Goal: Task Accomplishment & Management: Manage account settings

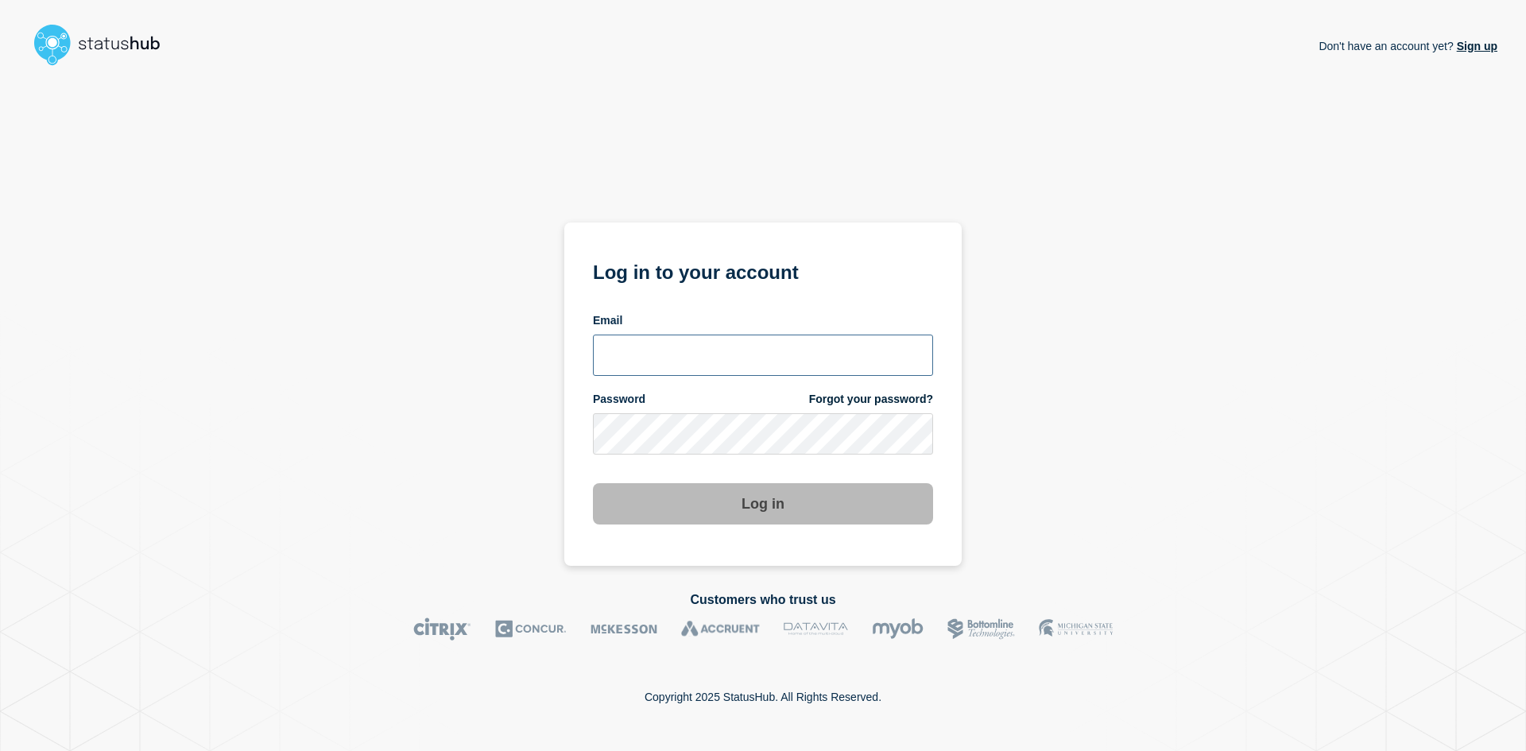
click at [679, 362] on input "email input" at bounding box center [763, 355] width 340 height 41
type input "caleb.stahr@conexon.us"
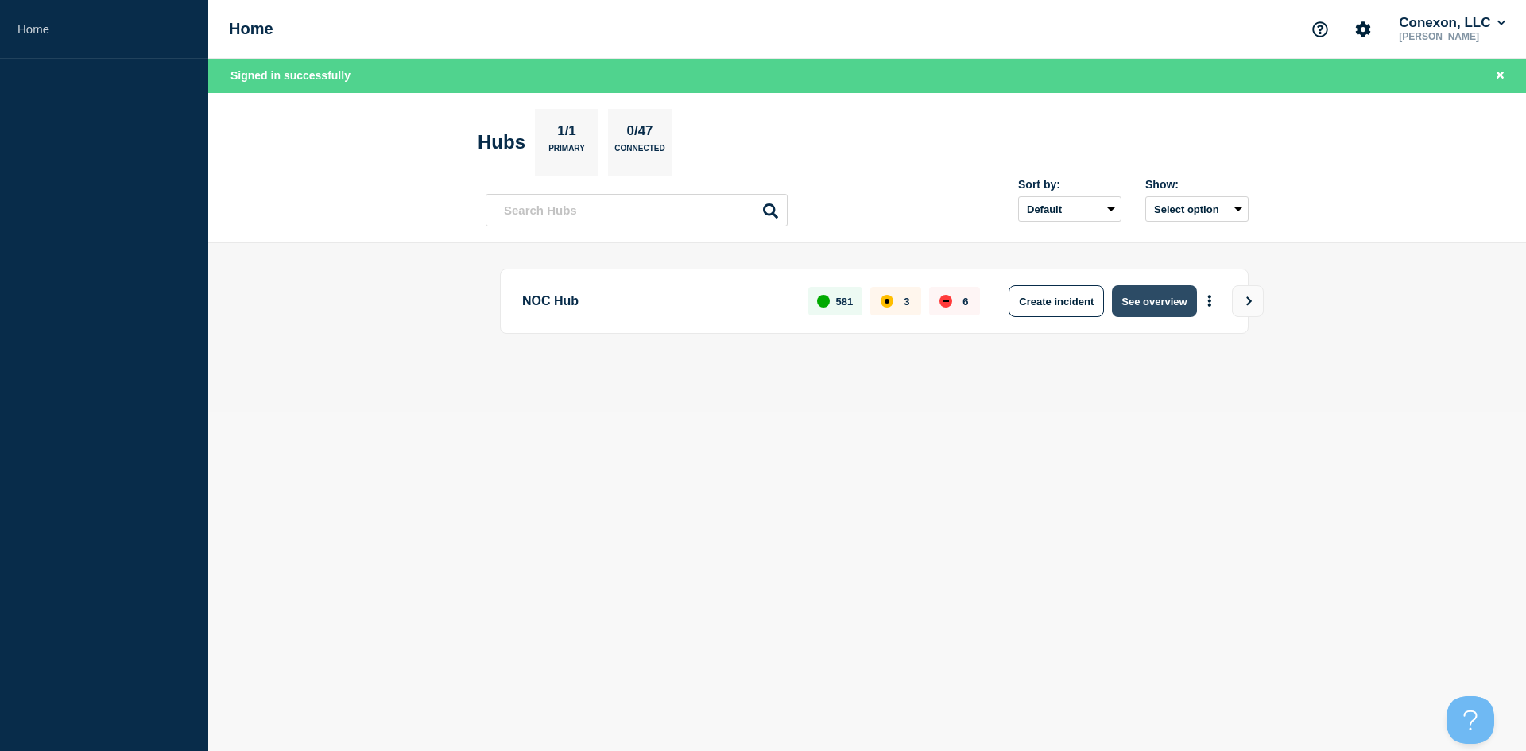
click at [1172, 299] on button "See overview" at bounding box center [1154, 301] width 84 height 32
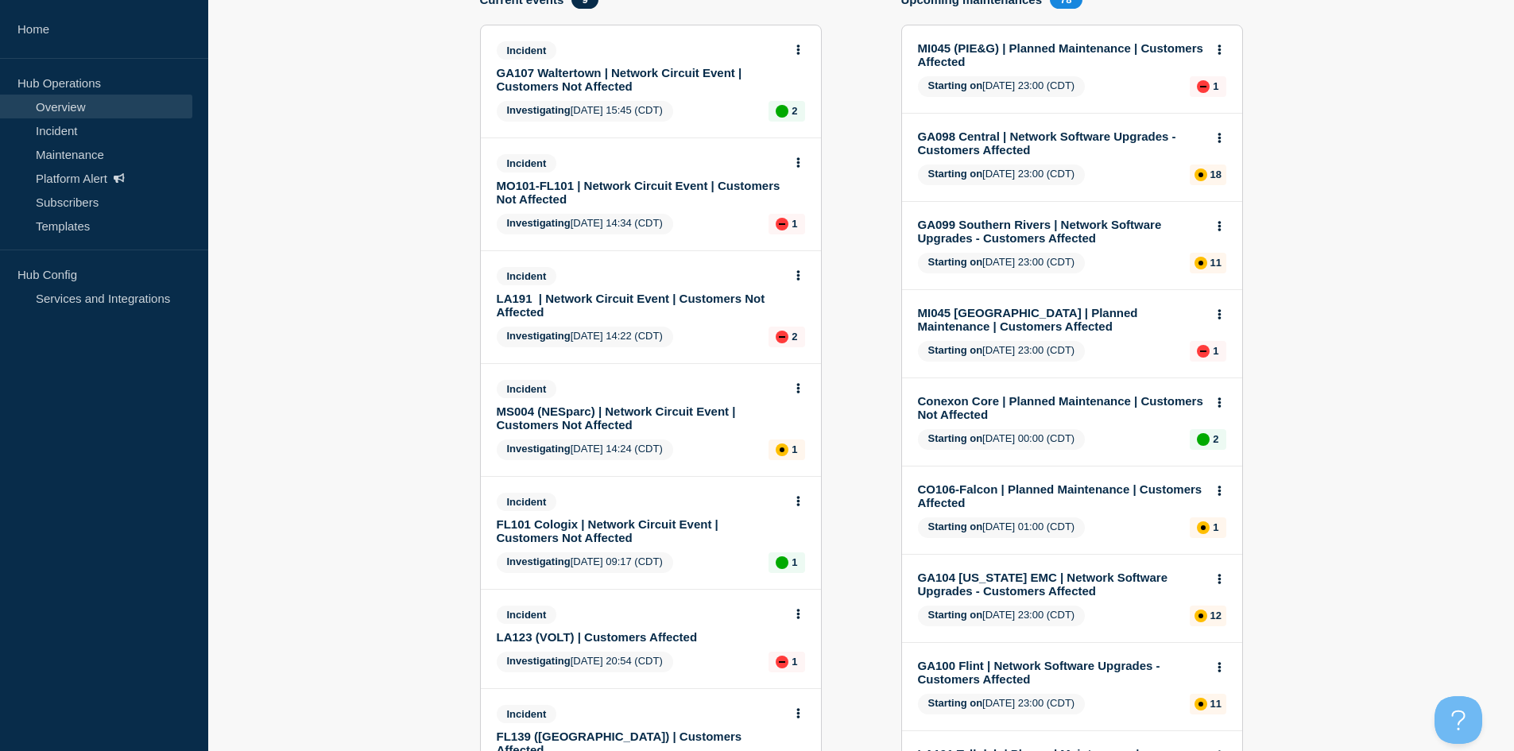
scroll to position [159, 0]
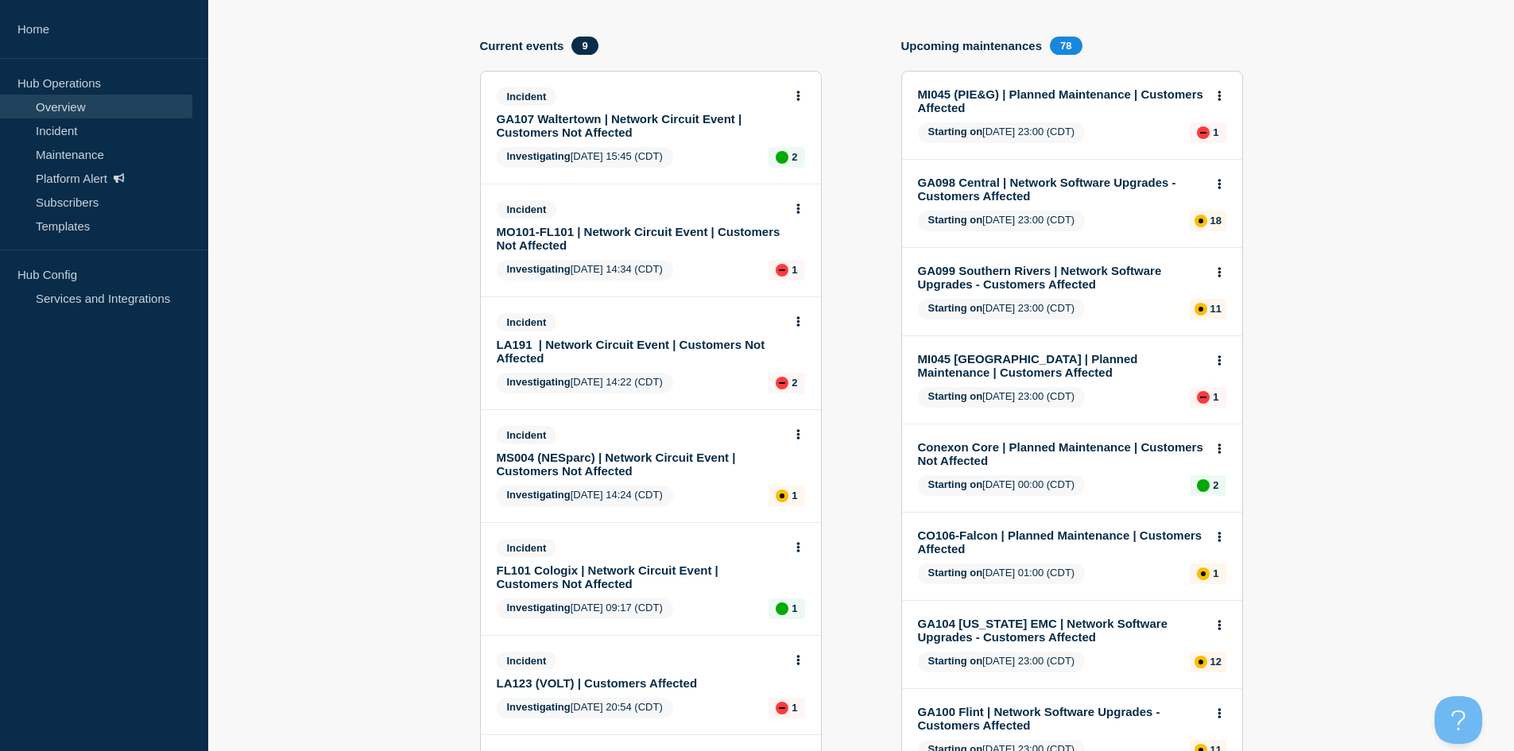
click at [540, 240] on link "MO101-FL101 | Network Circuit Event | Customers Not Affected" at bounding box center [640, 238] width 287 height 27
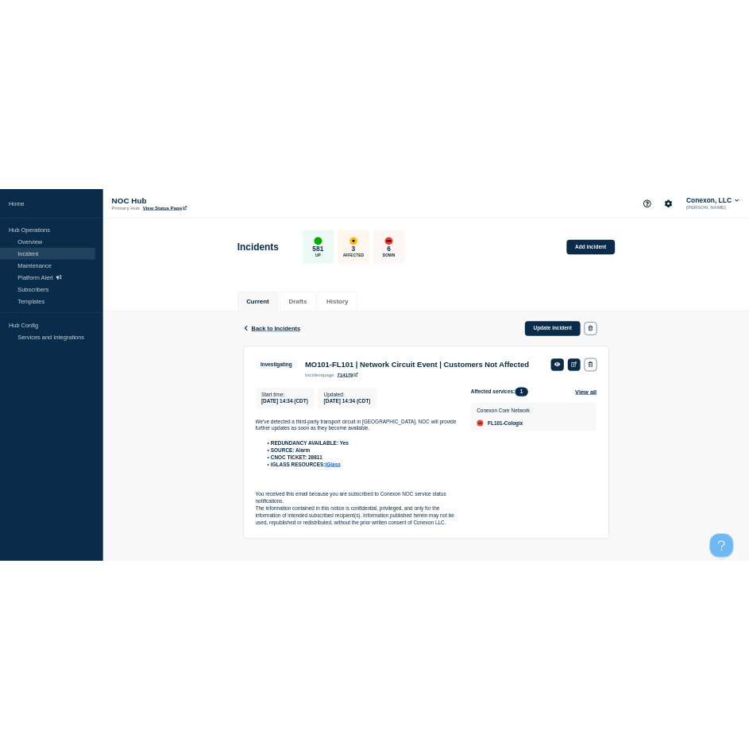
scroll to position [31, 0]
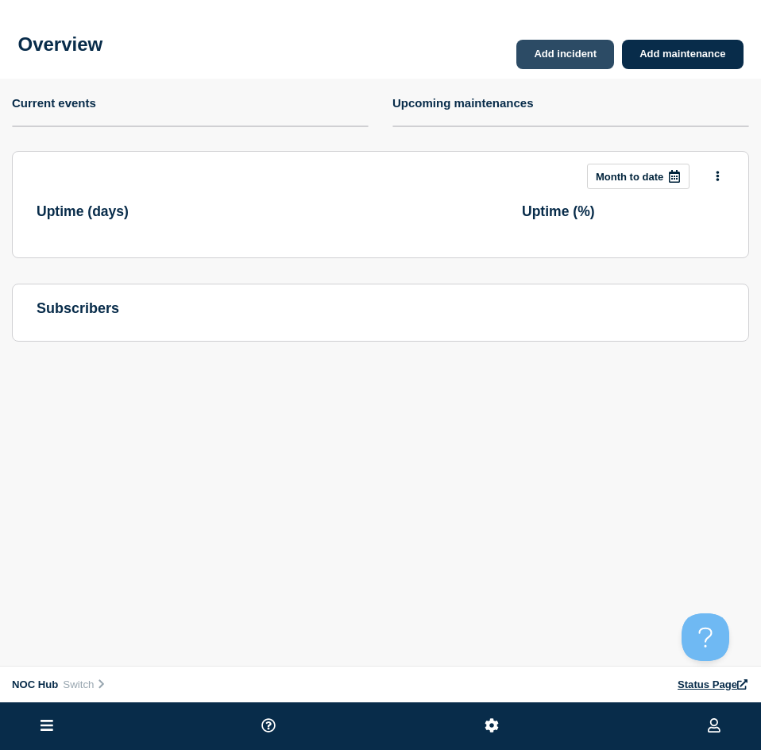
click at [563, 52] on link "Add incident" at bounding box center [565, 54] width 98 height 29
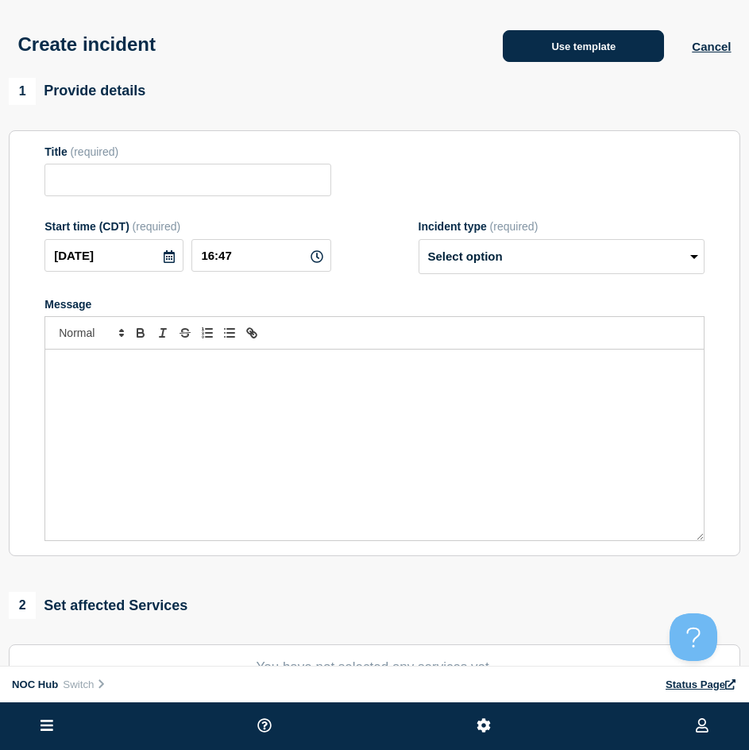
click at [545, 52] on button "Use template" at bounding box center [583, 46] width 161 height 32
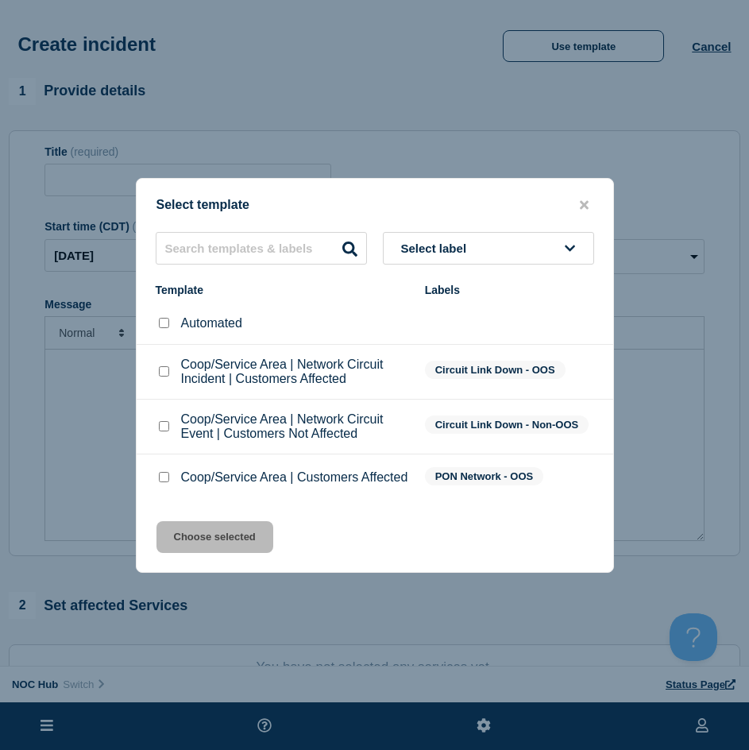
click at [153, 482] on li "Coop/Service Area | Customers Affected PON Network - OOS" at bounding box center [375, 478] width 477 height 47
click at [159, 482] on input "Coop/Service Area | Customers Affected checkbox" at bounding box center [164, 477] width 10 height 10
checkbox input "true"
click at [189, 545] on button "Choose selected" at bounding box center [215, 537] width 117 height 32
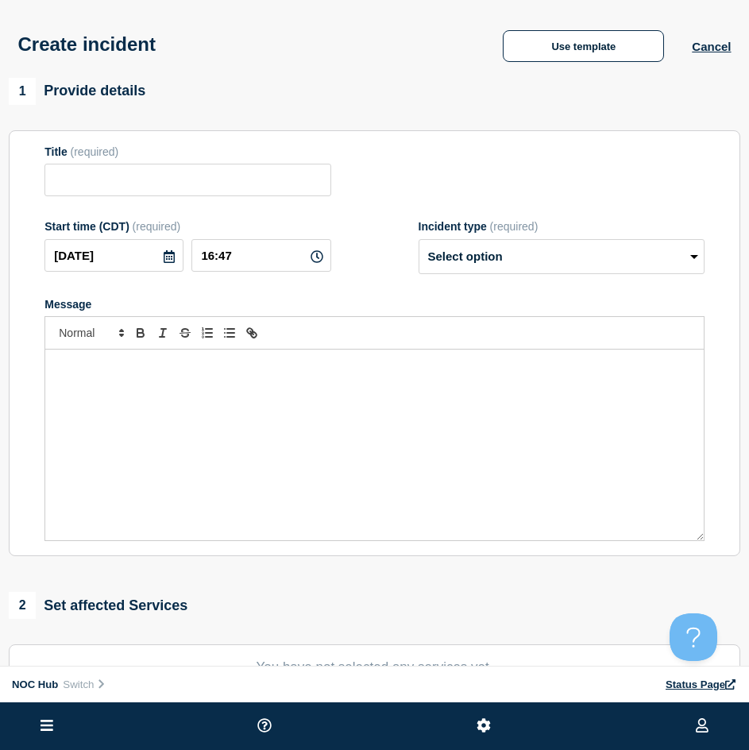
type input "Coop/Service Area | Customers Affected"
select select "investigating"
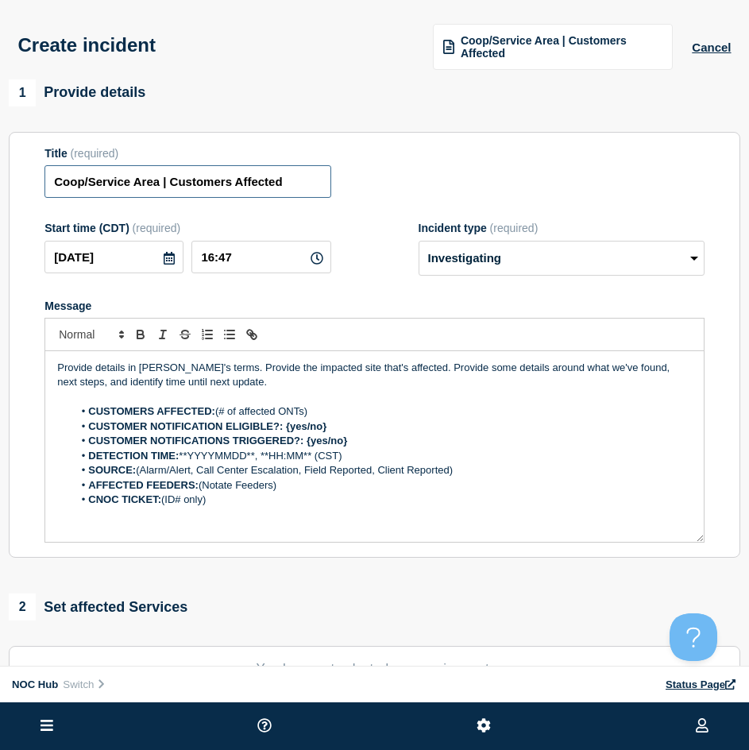
drag, startPoint x: 161, startPoint y: 191, endPoint x: 22, endPoint y: 197, distance: 139.2
click at [22, 197] on section "Title (required) Coop/Service Area | Customers Affected Start time (CDT) (requi…" at bounding box center [375, 345] width 732 height 427
type input "GA107 [GEOGRAPHIC_DATA] | Customers Affected"
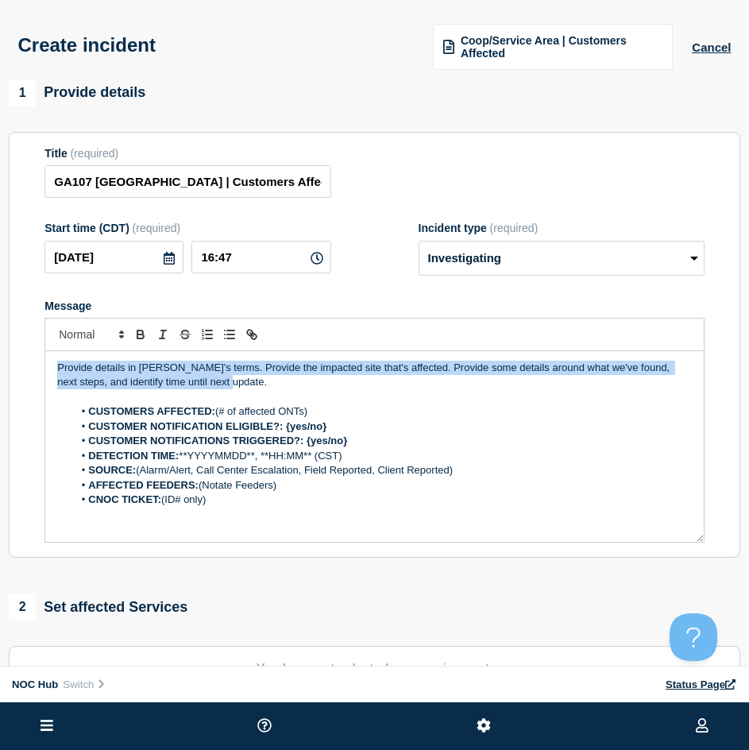
drag, startPoint x: 285, startPoint y: 379, endPoint x: -168, endPoint y: 306, distance: 458.8
click at [0, 306] on html "Home Hub Operations Overview Incident Maintenance Platform Alert Subscribers Te…" at bounding box center [374, 375] width 749 height 750
click at [301, 385] on p "Provide details in laymen's terms. Provide the impacted site that's affected. P…" at bounding box center [374, 375] width 635 height 29
drag, startPoint x: 207, startPoint y: 393, endPoint x: -25, endPoint y: 351, distance: 234.9
click at [0, 351] on html "Home Hub Operations Overview Incident Maintenance Platform Alert Subscribers Te…" at bounding box center [374, 375] width 749 height 750
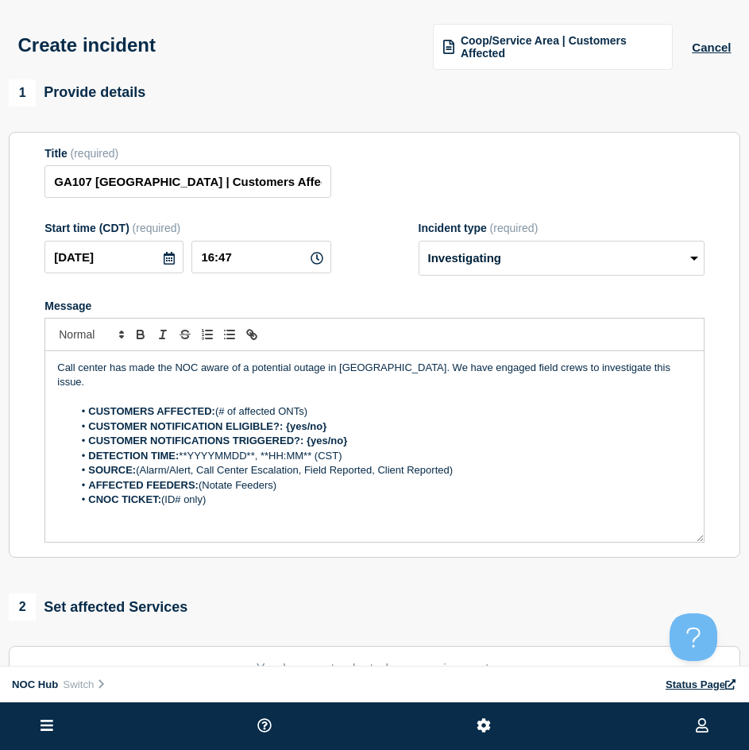
drag, startPoint x: 332, startPoint y: 401, endPoint x: 218, endPoint y: 400, distance: 114.4
click at [218, 404] on li "CUSTOMERS AFFECTED: (# of affected ONTs)" at bounding box center [382, 411] width 619 height 14
drag, startPoint x: 319, startPoint y: 415, endPoint x: 287, endPoint y: 416, distance: 32.6
click at [287, 420] on li "CUSTOMER NOTIFICATION ELIGIBLE?: {yes/no}" at bounding box center [382, 427] width 619 height 14
click at [345, 435] on ol "CUSTOMERS AFFECTED: 650 CUSTOMER NOTIFICATION ELIGIBLE?: Yes CUSTOMER NOTIFICAT…" at bounding box center [374, 455] width 635 height 103
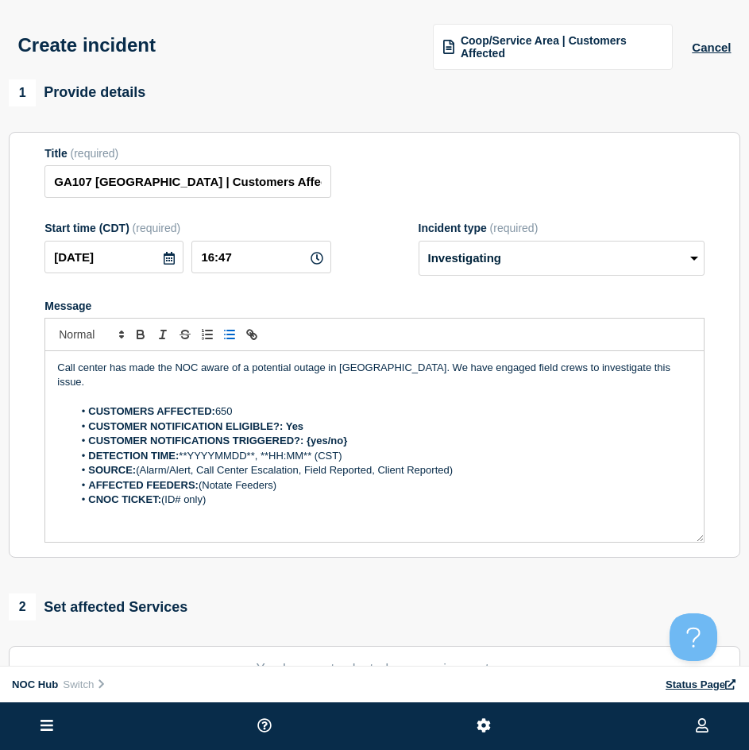
click at [348, 434] on li "CUSTOMER NOTIFICATIONS TRIGGERED?: {yes/no}" at bounding box center [382, 441] width 619 height 14
drag, startPoint x: 354, startPoint y: 428, endPoint x: 306, endPoint y: 429, distance: 48.5
click at [306, 434] on li "CUSTOMER NOTIFICATIONS TRIGGERED?: {yes/no}" at bounding box center [382, 441] width 619 height 14
drag, startPoint x: 140, startPoint y: 263, endPoint x: -66, endPoint y: 257, distance: 205.9
click at [0, 257] on html "Home Hub Operations Overview Incident Maintenance Platform Alert Subscribers Te…" at bounding box center [374, 375] width 749 height 750
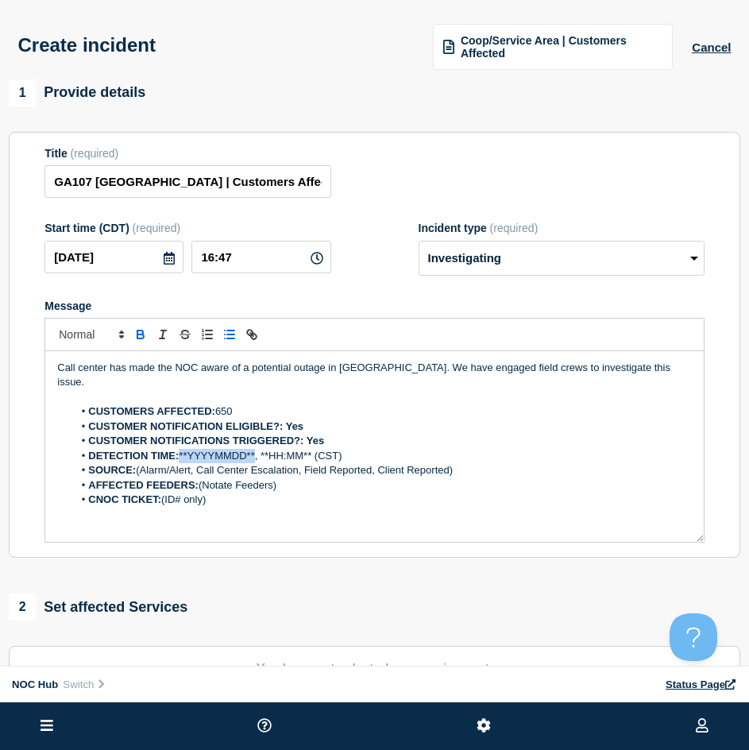
drag, startPoint x: 182, startPoint y: 439, endPoint x: 257, endPoint y: 439, distance: 75.5
click at [257, 449] on li "DETECTION TIME: **YYYYMMDD**, **HH:MM** (CST)" at bounding box center [382, 456] width 619 height 14
drag, startPoint x: 262, startPoint y: 265, endPoint x: 159, endPoint y: 264, distance: 103.3
click at [159, 264] on div "2025-09-11 16:47" at bounding box center [187, 257] width 286 height 33
drag, startPoint x: 242, startPoint y: 439, endPoint x: 290, endPoint y: 443, distance: 48.6
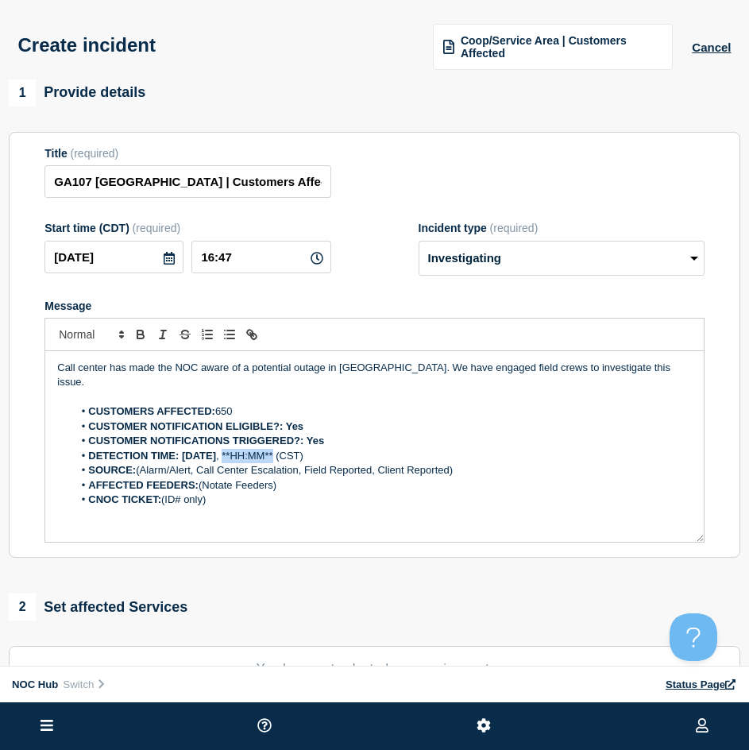
click at [290, 449] on li "DETECTION TIME: 2025-09-11 , **HH:MM** (CST)" at bounding box center [382, 456] width 619 height 14
drag, startPoint x: 487, startPoint y: 451, endPoint x: 141, endPoint y: 455, distance: 346.5
click at [141, 463] on li "SOURCE: (Alarm/Alert, Call Center Escalation, Field Reported, Client Reported)" at bounding box center [382, 470] width 619 height 14
drag, startPoint x: 294, startPoint y: 474, endPoint x: 203, endPoint y: 477, distance: 90.6
click at [203, 478] on li "AFFECTED FEEDERS: (Notate Feeders)" at bounding box center [382, 485] width 619 height 14
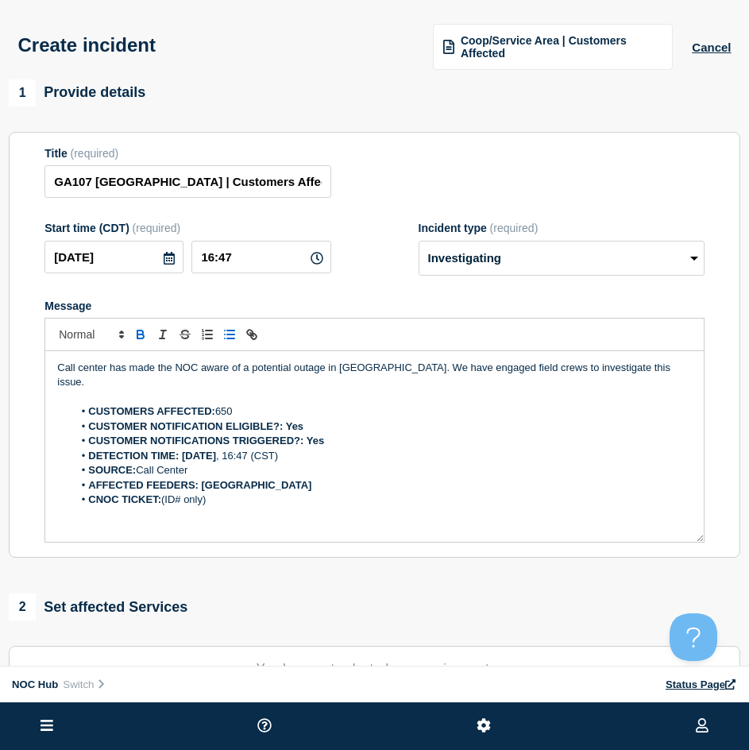
click at [246, 493] on li "CNOC TICKET: (ID# only)" at bounding box center [382, 500] width 619 height 14
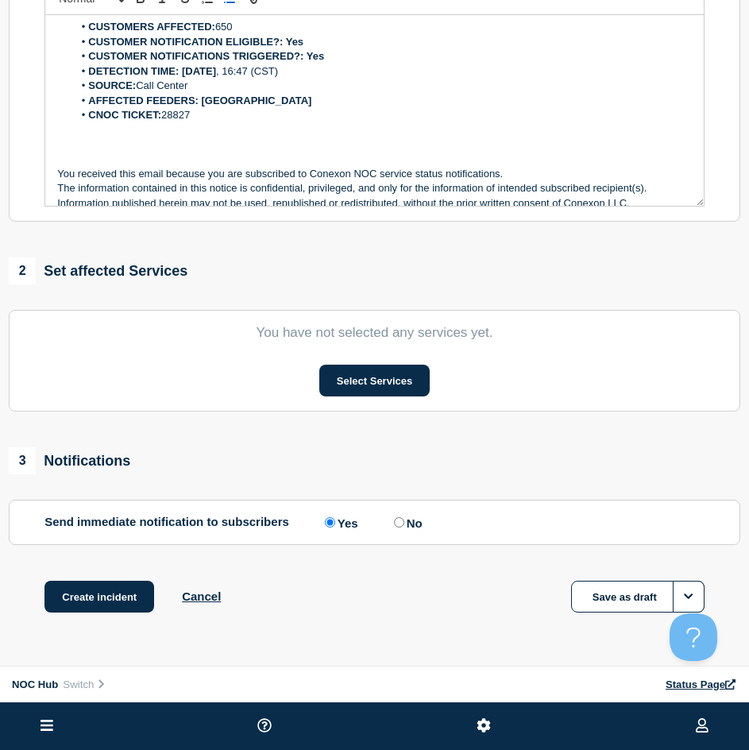
scroll to position [377, 0]
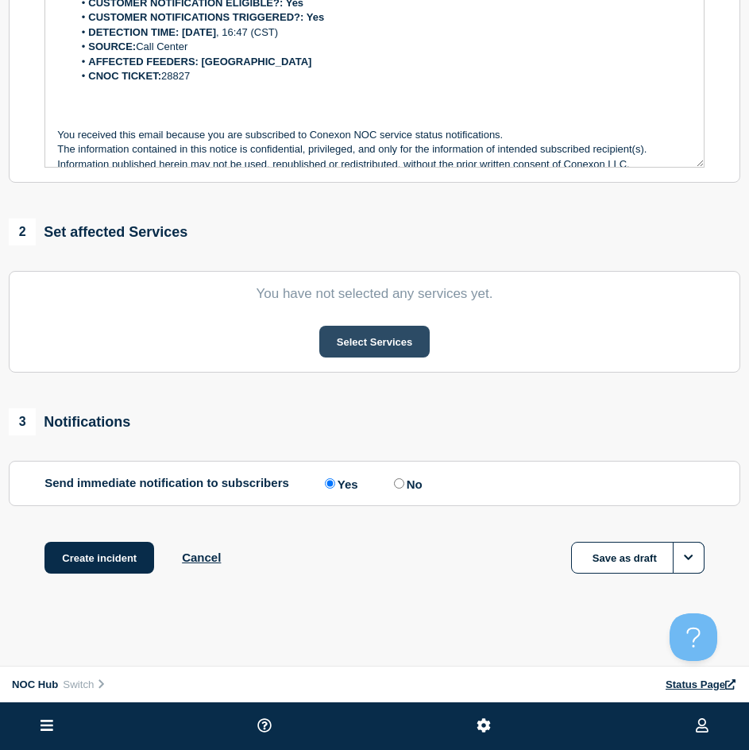
click at [366, 339] on button "Select Services" at bounding box center [374, 342] width 110 height 32
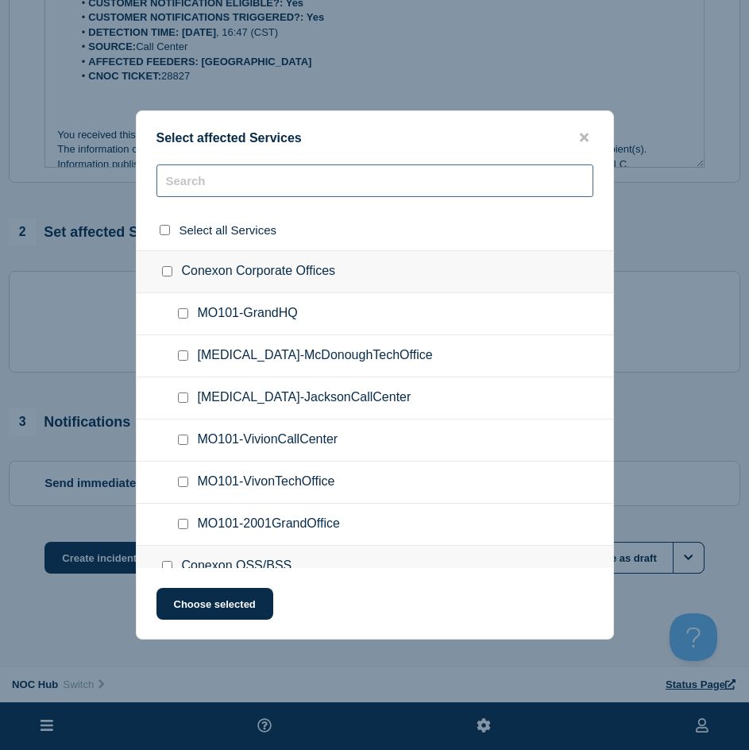
drag, startPoint x: 261, startPoint y: 172, endPoint x: 277, endPoint y: 184, distance: 19.9
click at [266, 178] on input "text" at bounding box center [375, 180] width 437 height 33
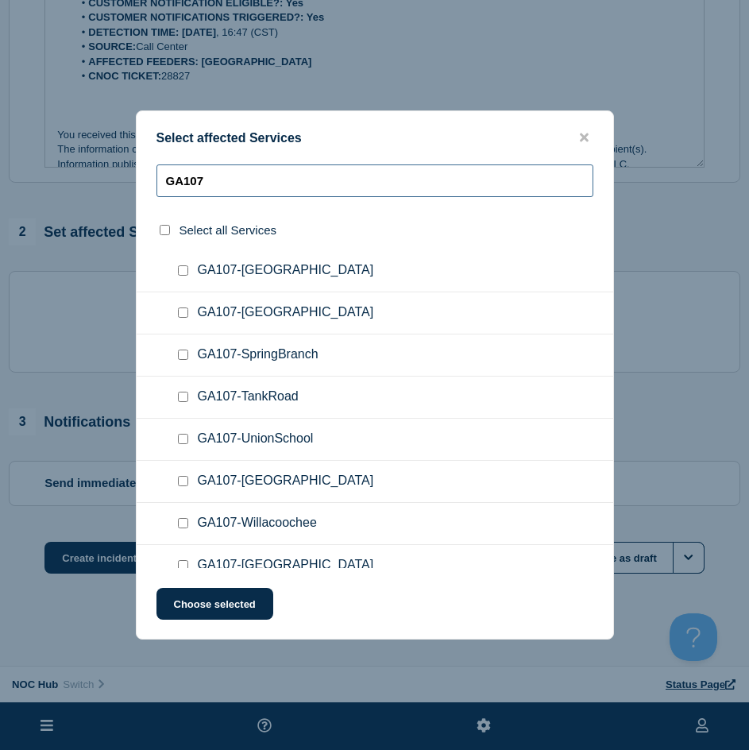
scroll to position [609, 0]
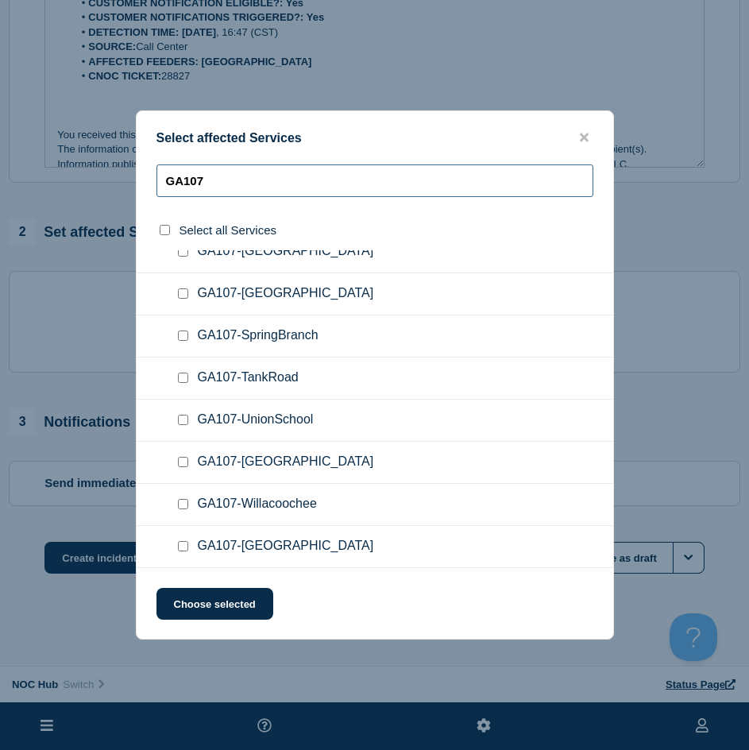
type input "GA107"
click at [180, 463] on input "GA107-Waltertown checkbox" at bounding box center [183, 462] width 10 height 10
checkbox input "true"
click at [220, 587] on div "Select affected Services GA107 Select all Services GA107 (Satilla) GA107-Alma G…" at bounding box center [375, 374] width 478 height 529
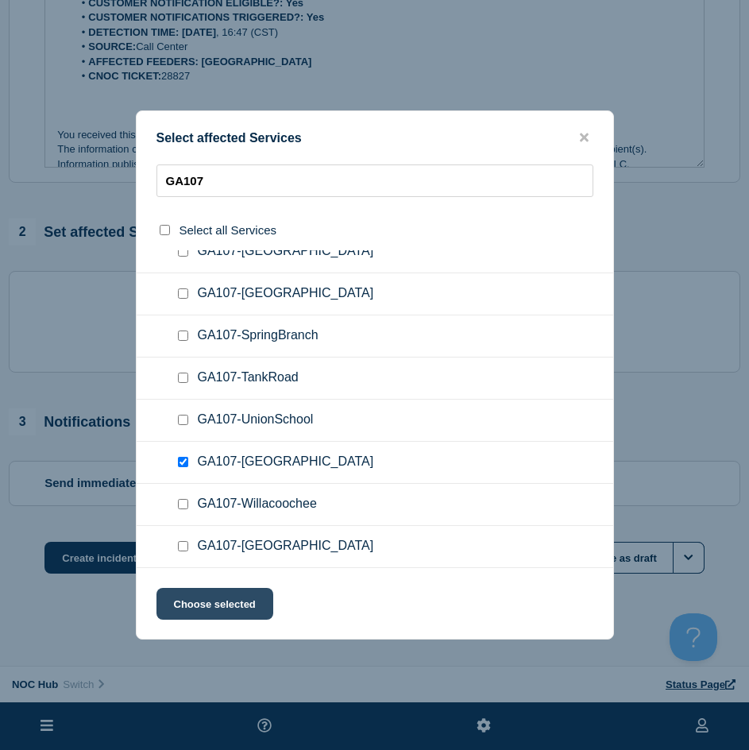
click at [220, 599] on button "Choose selected" at bounding box center [215, 604] width 117 height 32
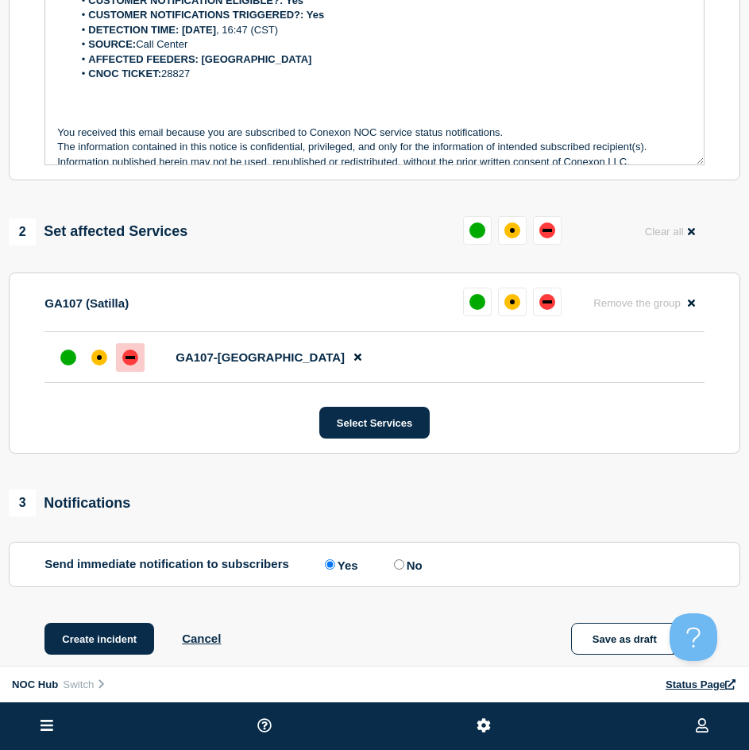
click at [124, 366] on div "down" at bounding box center [130, 358] width 16 height 16
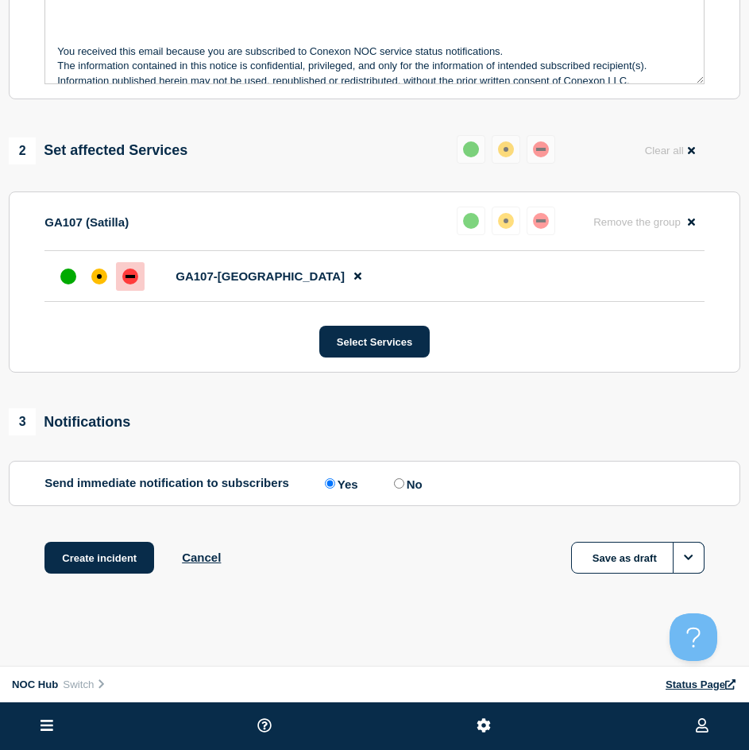
scroll to position [461, 0]
click at [118, 548] on button "Create incident" at bounding box center [99, 558] width 110 height 32
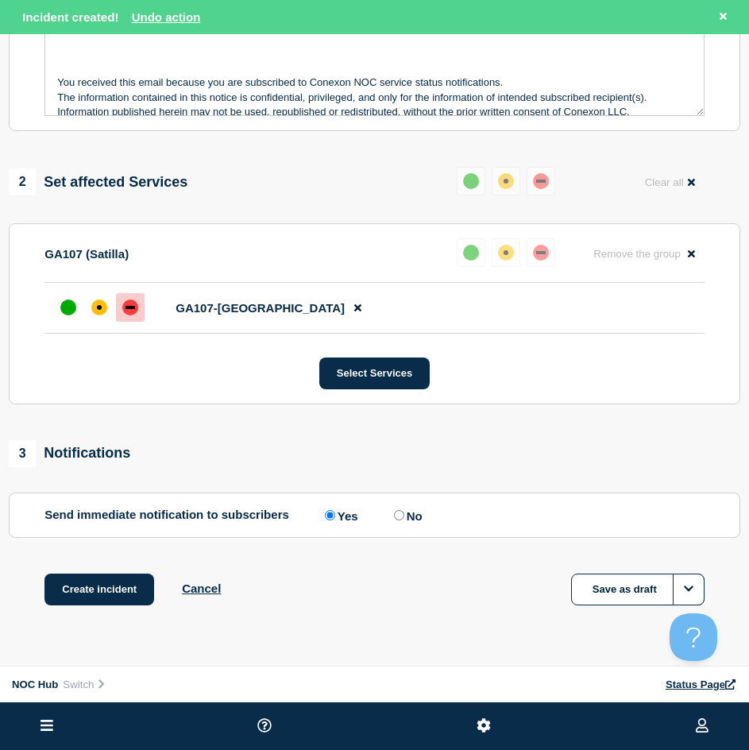
scroll to position [495, 0]
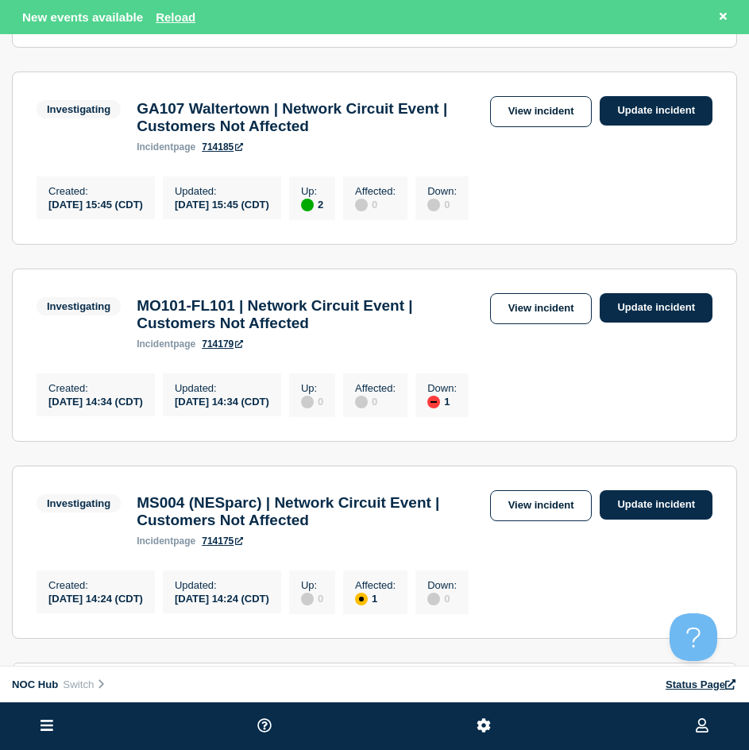
scroll to position [556, 0]
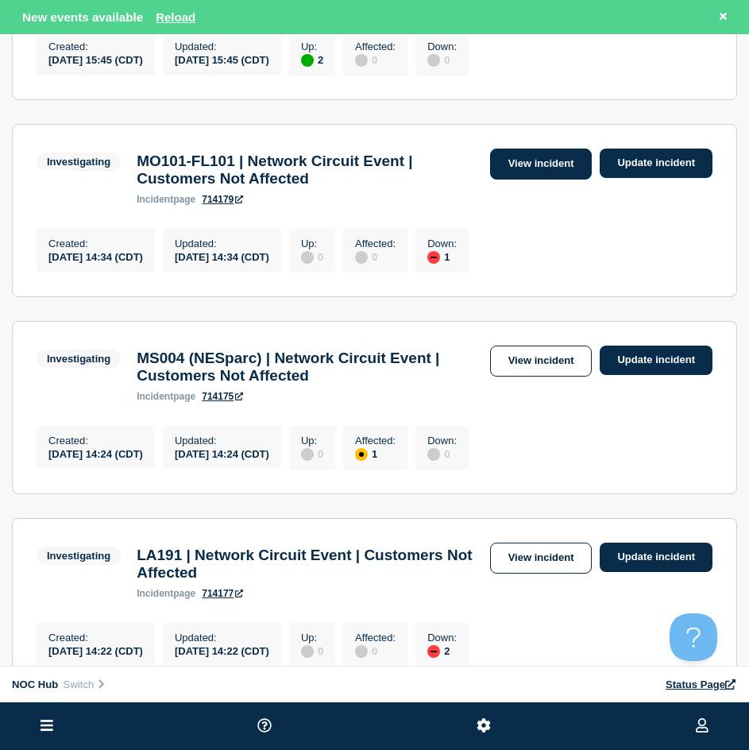
click at [571, 180] on link "View incident" at bounding box center [541, 164] width 103 height 31
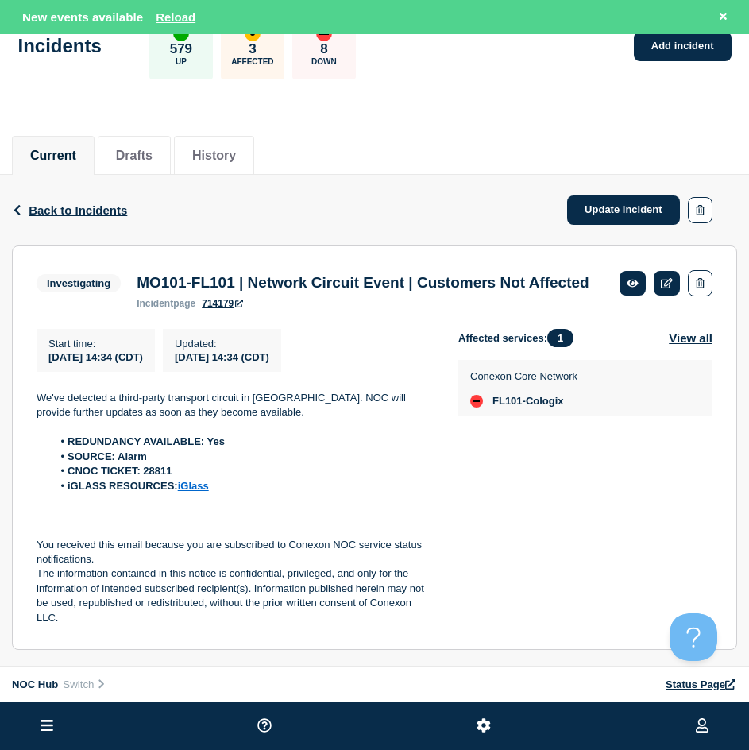
scroll to position [95, 0]
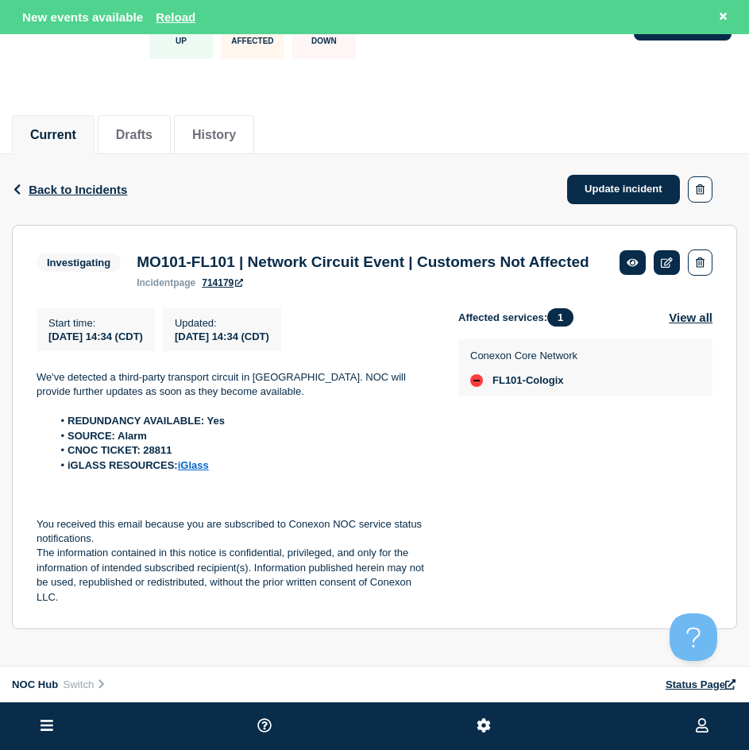
drag, startPoint x: 341, startPoint y: 103, endPoint x: 410, endPoint y: 63, distance: 79.7
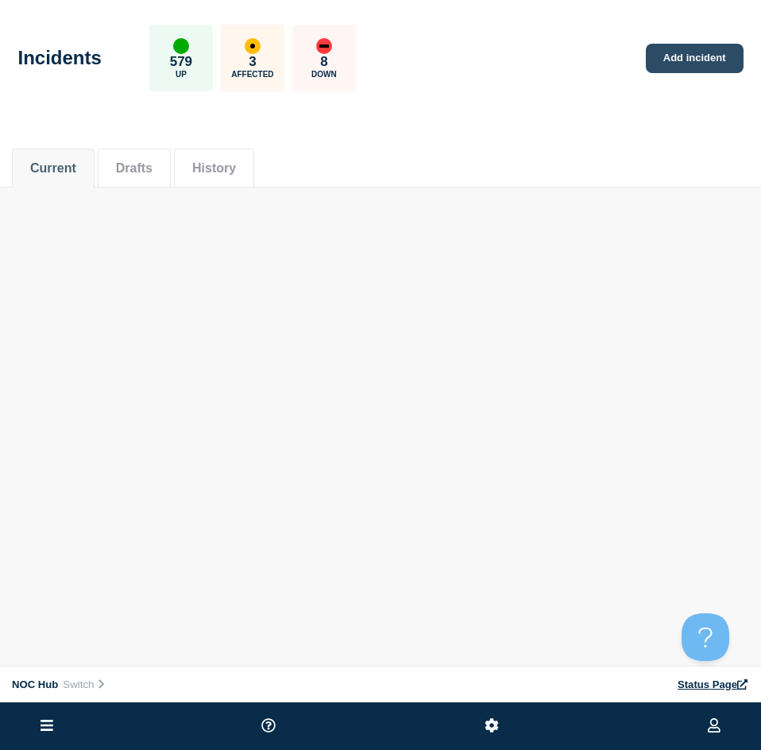
click at [704, 69] on link "Add incident" at bounding box center [695, 58] width 98 height 29
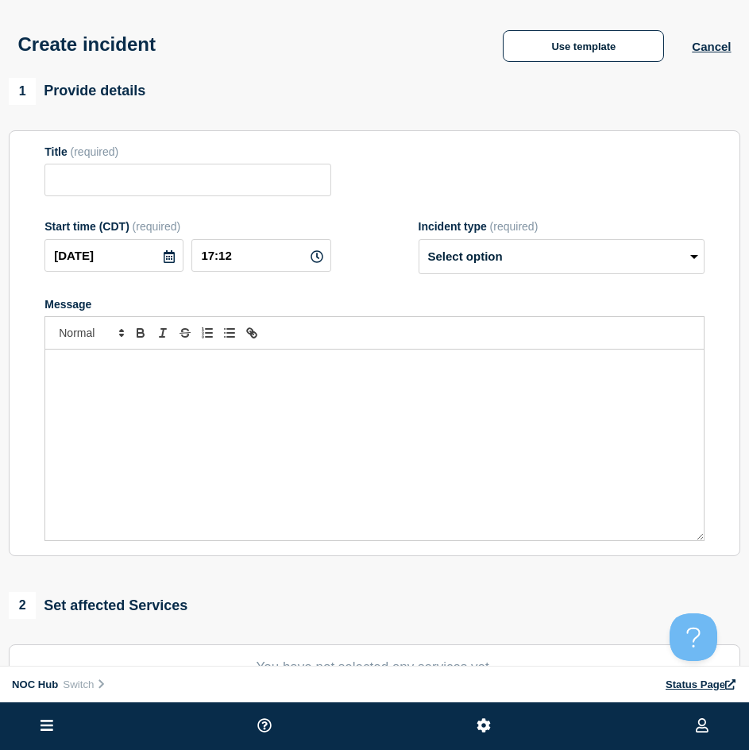
click at [578, 24] on div "Create incident Use template Cancel" at bounding box center [374, 39] width 749 height 78
click at [577, 33] on button "Use template" at bounding box center [583, 46] width 161 height 32
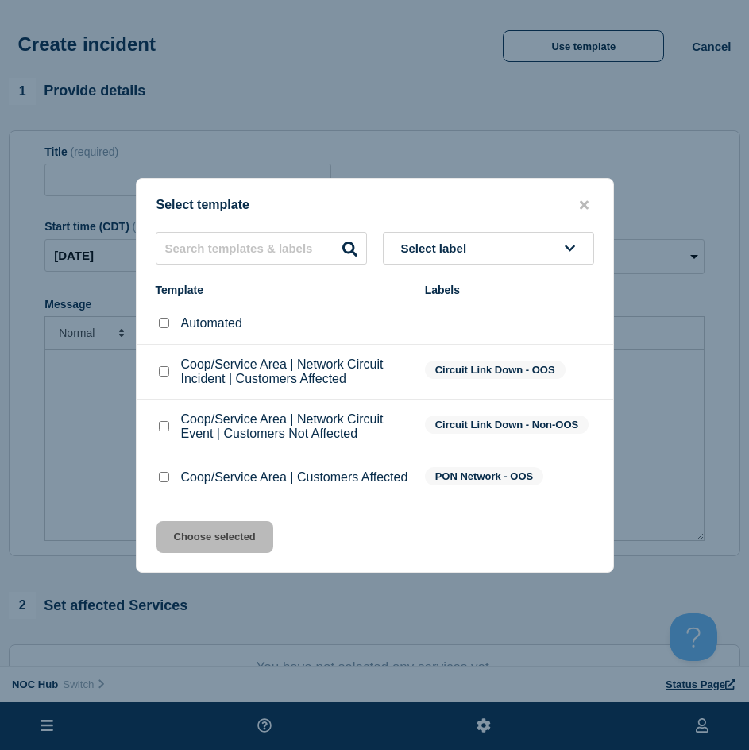
click at [156, 431] on div at bounding box center [164, 427] width 16 height 16
click at [159, 423] on input "Coop/Service Area | Network Circuit Event | Customers Not Affected checkbox" at bounding box center [164, 426] width 10 height 10
checkbox input "true"
click at [189, 542] on button "Choose selected" at bounding box center [215, 537] width 117 height 32
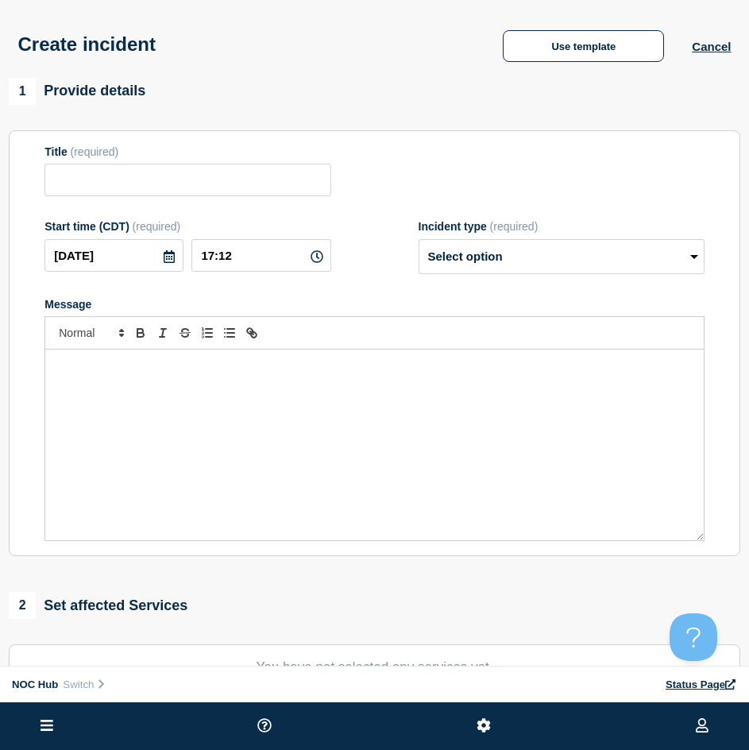
type input "Coop/Service Area | Network Circuit Event | Customers Not Affected"
select select "investigating"
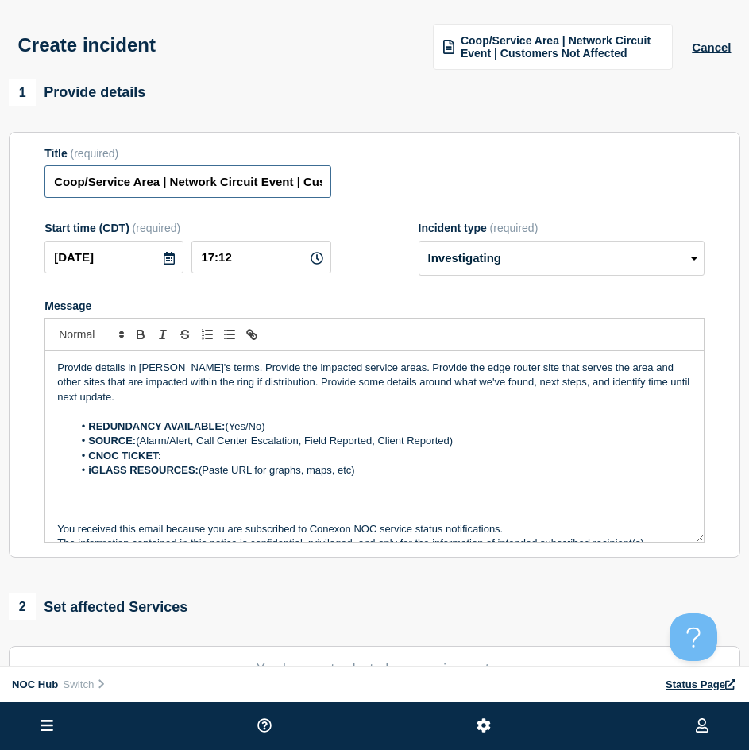
click at [234, 187] on input "Coop/Service Area | Network Circuit Event | Customers Not Affected" at bounding box center [187, 181] width 286 height 33
drag, startPoint x: 159, startPoint y: 187, endPoint x: -23, endPoint y: 187, distance: 182.0
click at [0, 187] on html "Home Hub Operations Overview Incident Maintenance Platform Alert Subscribers Te…" at bounding box center [374, 375] width 749 height 750
type input "Smx Provisioning Affected | Network Circuit Event | Customers Not Affected"
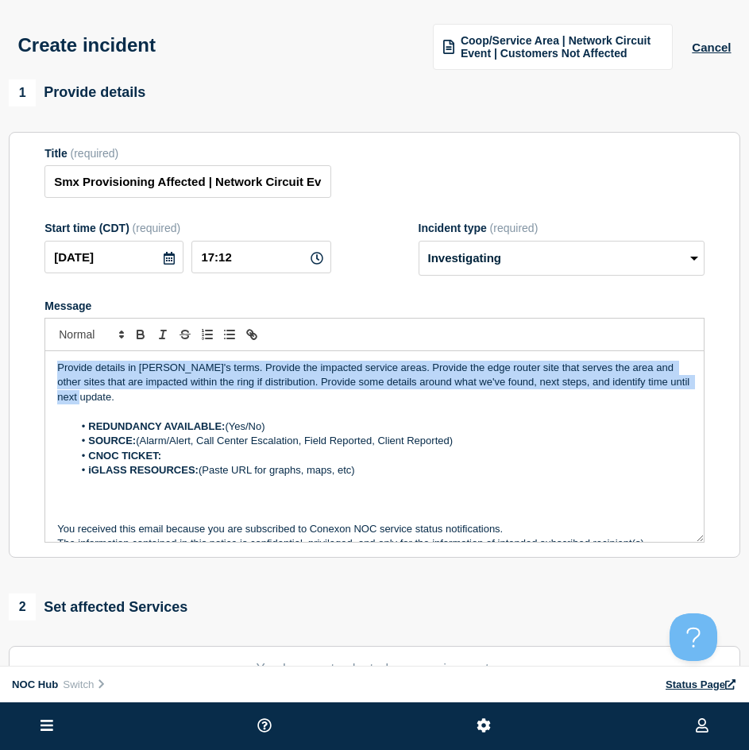
drag, startPoint x: 86, startPoint y: 392, endPoint x: -16, endPoint y: 325, distance: 121.7
click at [0, 325] on html "Home Hub Operations Overview Incident Maintenance Platform Alert Subscribers Te…" at bounding box center [374, 375] width 749 height 750
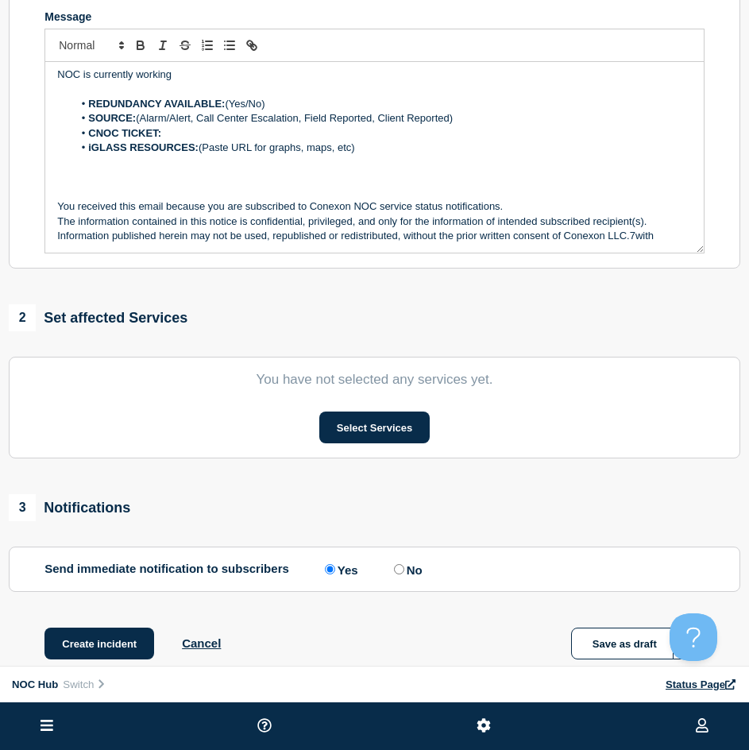
scroll to position [139, 0]
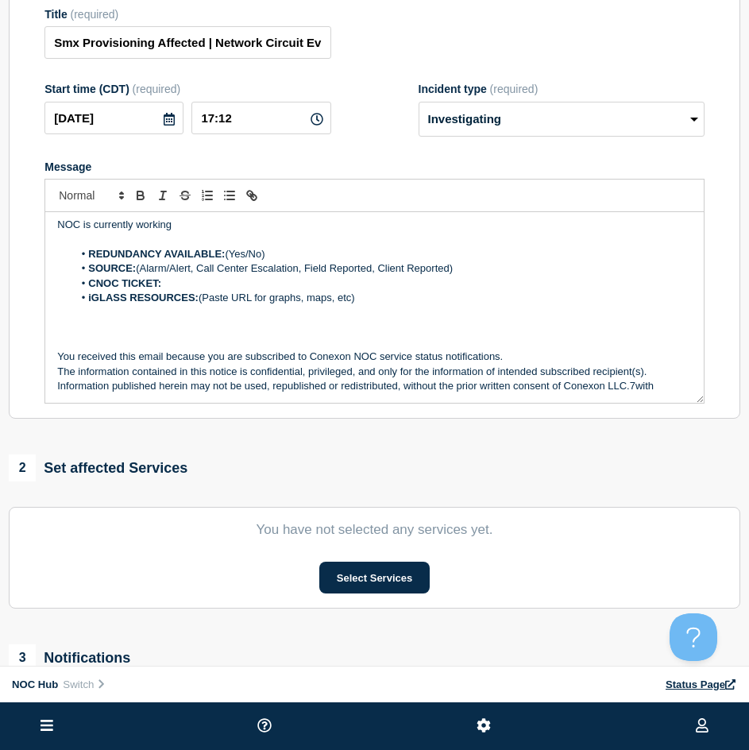
click at [273, 235] on p "Message" at bounding box center [374, 239] width 635 height 14
click at [266, 230] on p "NOC is currently working" at bounding box center [374, 225] width 635 height 14
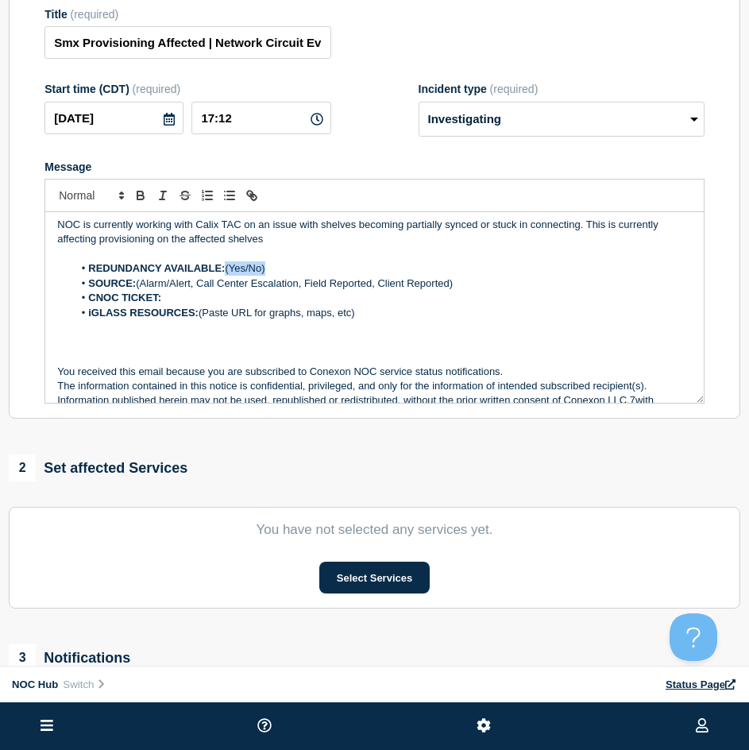
drag, startPoint x: 318, startPoint y: 265, endPoint x: 230, endPoint y: 269, distance: 88.3
click at [230, 269] on li "REDUNDANCY AVAILABLE: (Yes/No)" at bounding box center [382, 268] width 619 height 14
drag, startPoint x: 473, startPoint y: 276, endPoint x: 353, endPoint y: 288, distance: 120.6
click at [250, 281] on ol "REDUNDANCY AVAILABLE: No SOURCE: (Alarm/Alert, Call Center Escalation, Field Re…" at bounding box center [374, 290] width 635 height 59
drag, startPoint x: 354, startPoint y: 288, endPoint x: 368, endPoint y: 289, distance: 14.4
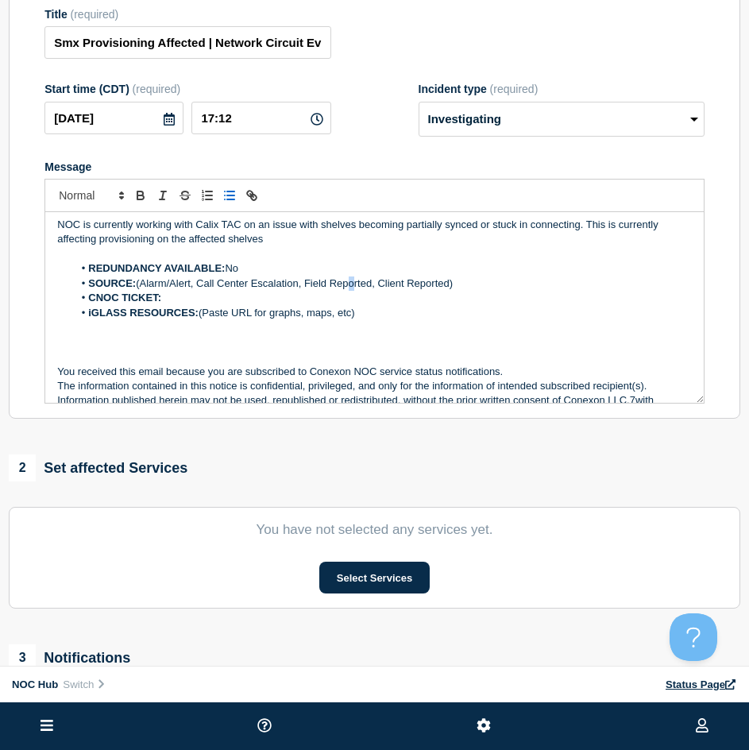
click at [358, 288] on li "SOURCE: (Alarm/Alert, Call Center Escalation, Field Reported, Client Reported)" at bounding box center [382, 284] width 619 height 14
drag, startPoint x: 460, startPoint y: 288, endPoint x: 183, endPoint y: 331, distance: 280.6
click at [140, 284] on li "SOURCE: (Alarm/Alert, Call Center Escalation, Field Reported, Client Reported)" at bounding box center [382, 284] width 619 height 14
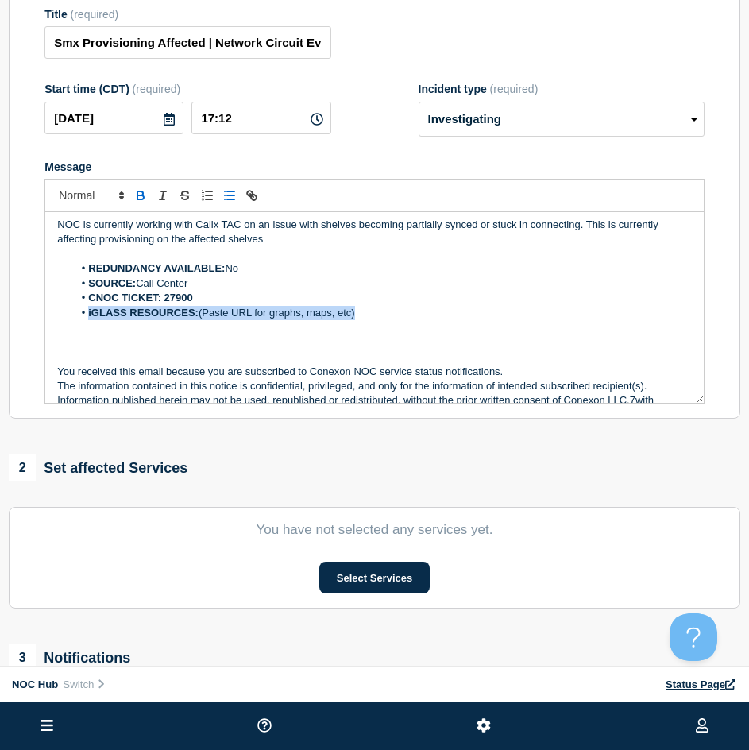
drag, startPoint x: 393, startPoint y: 318, endPoint x: 75, endPoint y: 317, distance: 317.8
click at [75, 317] on li "iGLASS RESOURCES: (Paste URL for graphs, maps, etc)" at bounding box center [382, 313] width 619 height 14
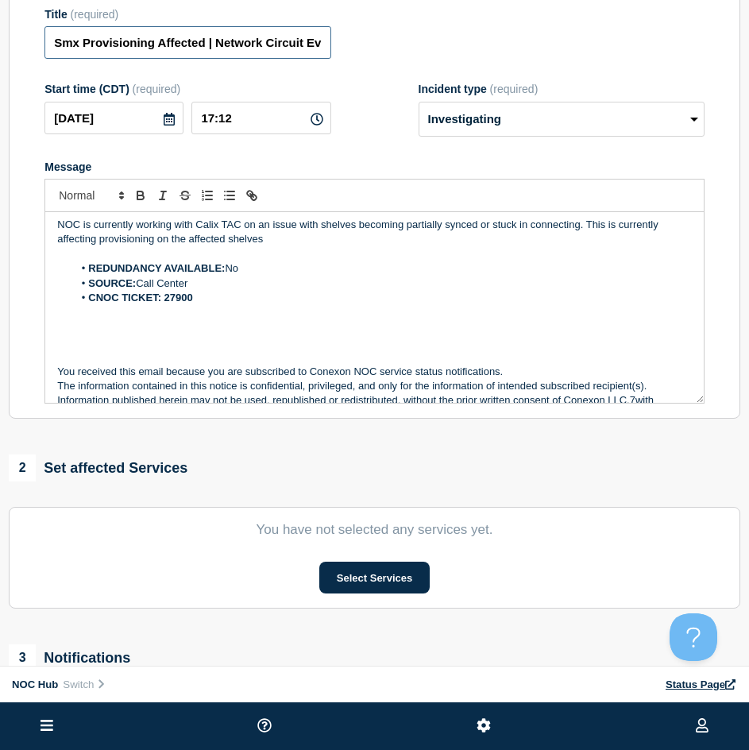
drag, startPoint x: 265, startPoint y: 44, endPoint x: 304, endPoint y: 44, distance: 38.9
click at [304, 44] on input "Smx Provisioning Affected | Network Circuit Event | Customers Not Affected" at bounding box center [187, 42] width 286 height 33
click at [293, 49] on input "Smx Provisioning Affected | Network Event | Customers Not Affected" at bounding box center [187, 42] width 286 height 33
click at [295, 36] on input "Smx Provisioning Affected | Network Event | Customers Not Affected" at bounding box center [187, 42] width 286 height 33
click at [297, 41] on input "Smx Provisioning Affected | Network Event | Customers Not Affected" at bounding box center [187, 42] width 286 height 33
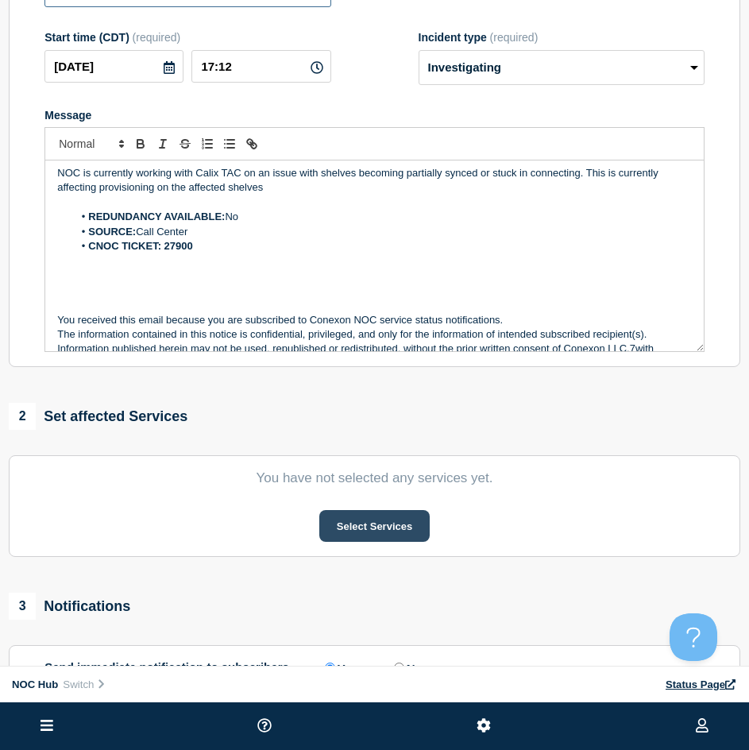
scroll to position [219, 0]
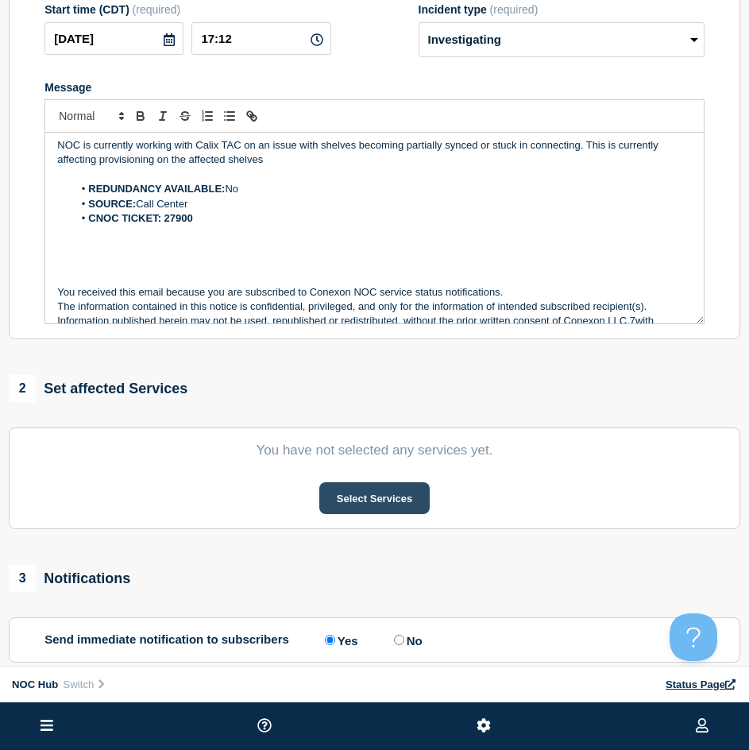
type input "Smx Provisioning Affected | Network Event OSS | Customers Not Affected"
click at [389, 489] on button "Select Services" at bounding box center [374, 498] width 110 height 32
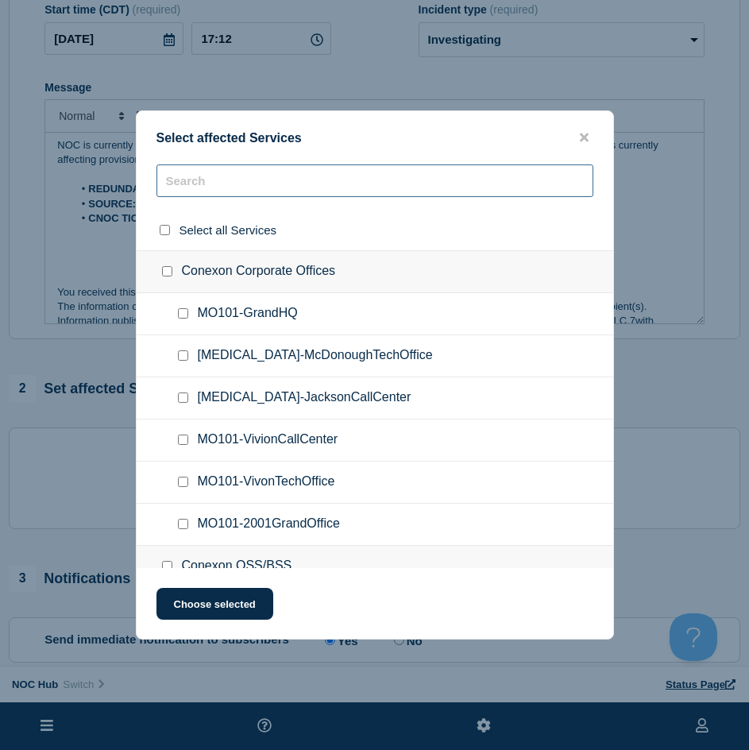
click at [276, 173] on input "text" at bounding box center [375, 180] width 437 height 33
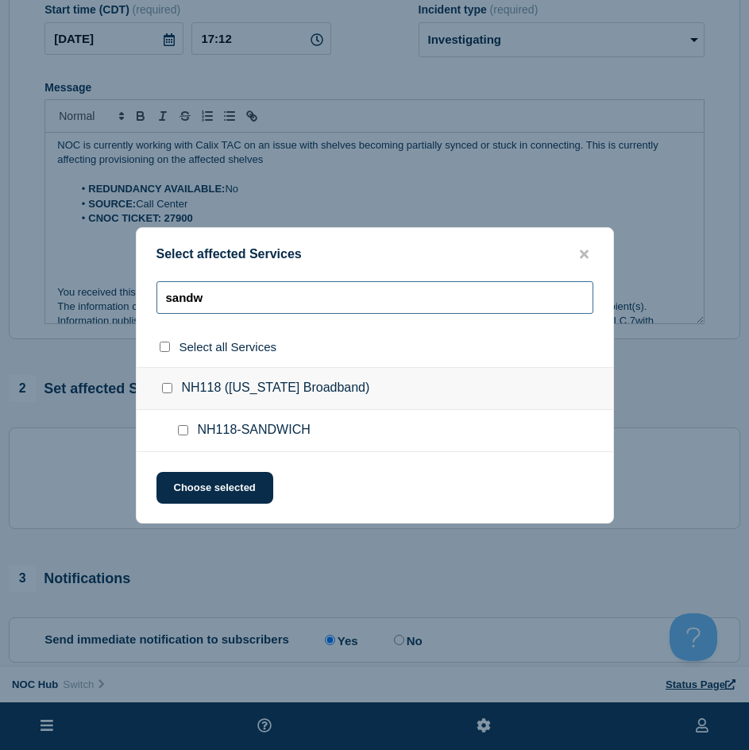
type input "sandw"
click at [189, 424] on ul "NH118-SANDWICH" at bounding box center [375, 431] width 477 height 42
click at [189, 424] on div at bounding box center [186, 431] width 23 height 16
click at [185, 430] on input "NH118-SANDWICH checkbox" at bounding box center [183, 430] width 10 height 10
checkbox input "true"
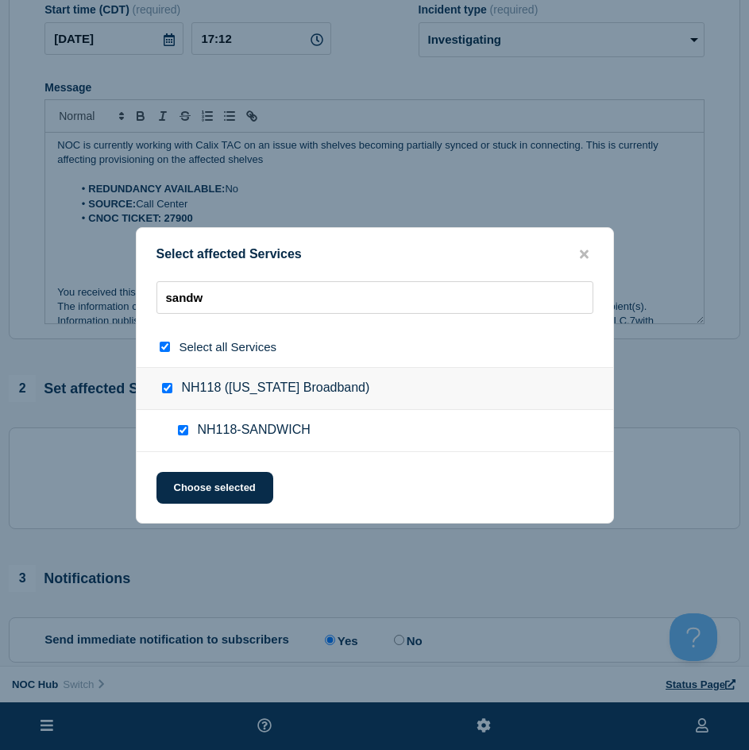
checkbox input "true"
drag, startPoint x: -6, startPoint y: 276, endPoint x: -38, endPoint y: 272, distance: 32.8
click at [0, 272] on html "Home Hub Operations Overview Incident Maintenance Platform Alert Subscribers Te…" at bounding box center [374, 156] width 749 height 750
type input "s"
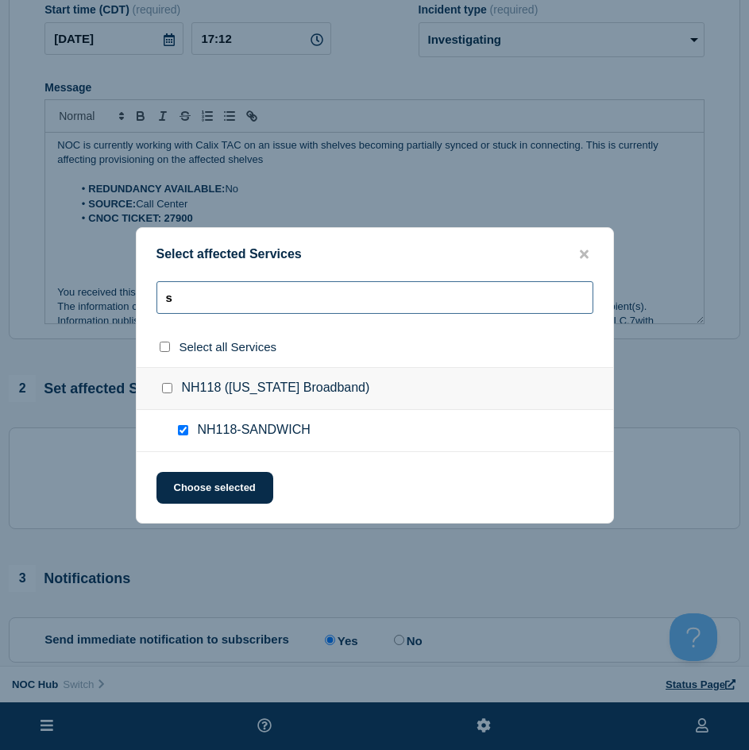
checkbox input "false"
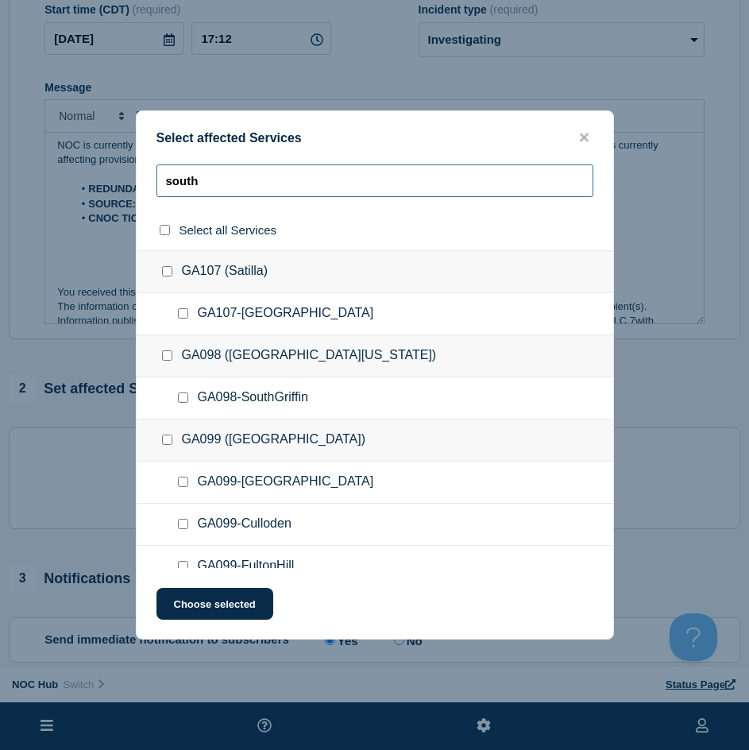
type input "south"
click at [184, 312] on input "GA107-SouthHazlehurst checkbox" at bounding box center [183, 313] width 10 height 10
checkbox input "true"
click at [280, 184] on input "south" at bounding box center [375, 180] width 437 height 33
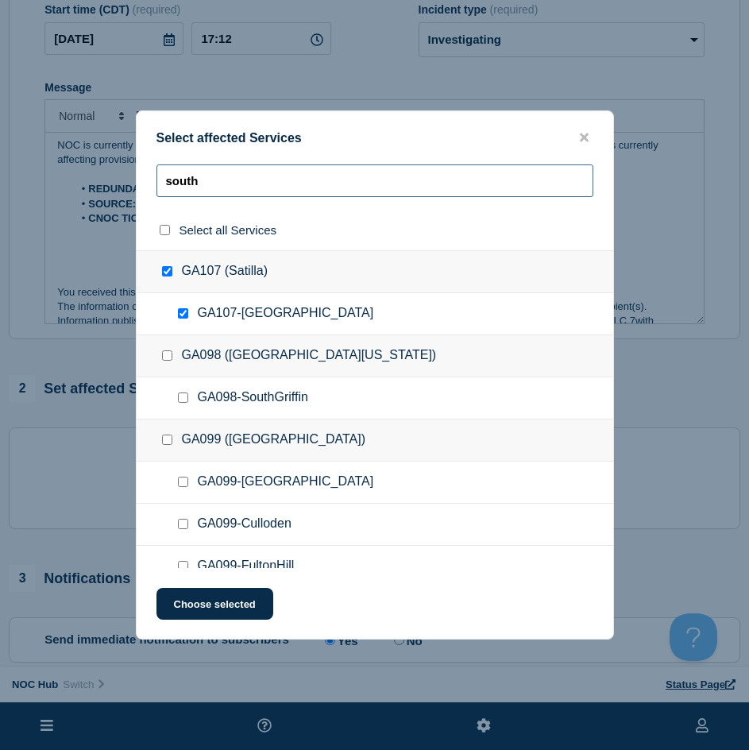
drag, startPoint x: 280, startPoint y: 184, endPoint x: 93, endPoint y: 181, distance: 186.7
click at [93, 181] on div "Select affected Services south Select all Services GA107 (Satilla) GA107-SouthH…" at bounding box center [374, 375] width 749 height 750
type input "wa"
checkbox input "false"
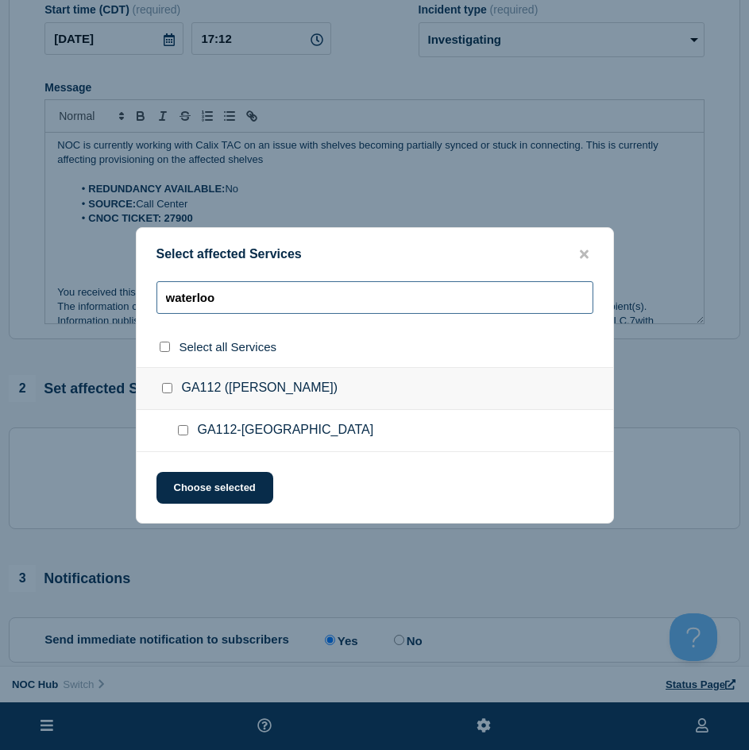
type input "waterloo"
click at [188, 431] on div at bounding box center [186, 431] width 23 height 16
click at [188, 431] on input "GA112-WATERLOO checkbox" at bounding box center [183, 430] width 10 height 10
checkbox input "true"
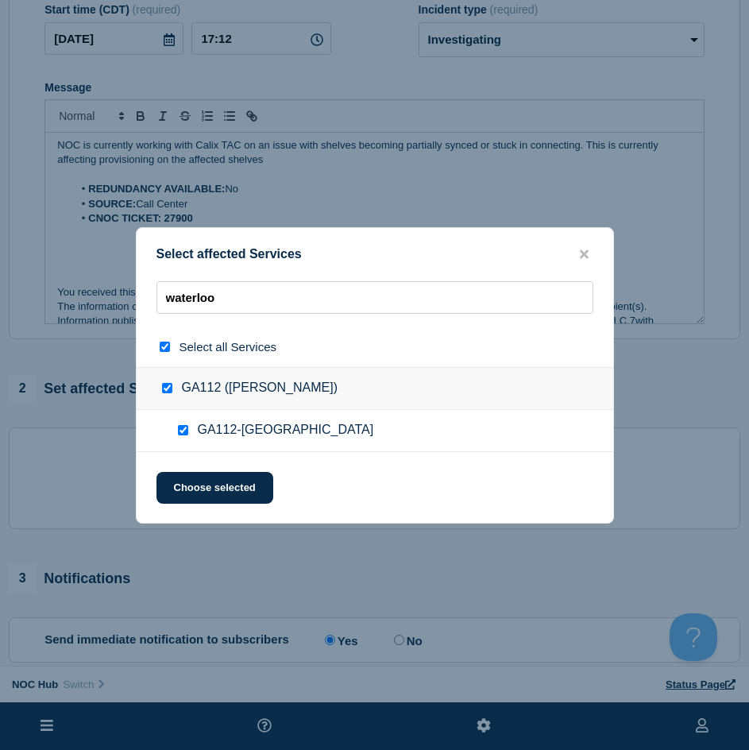
checkbox input "true"
drag, startPoint x: 266, startPoint y: 301, endPoint x: 164, endPoint y: 300, distance: 101.7
click at [165, 300] on input "waterloo" at bounding box center [375, 297] width 437 height 33
checkbox input "false"
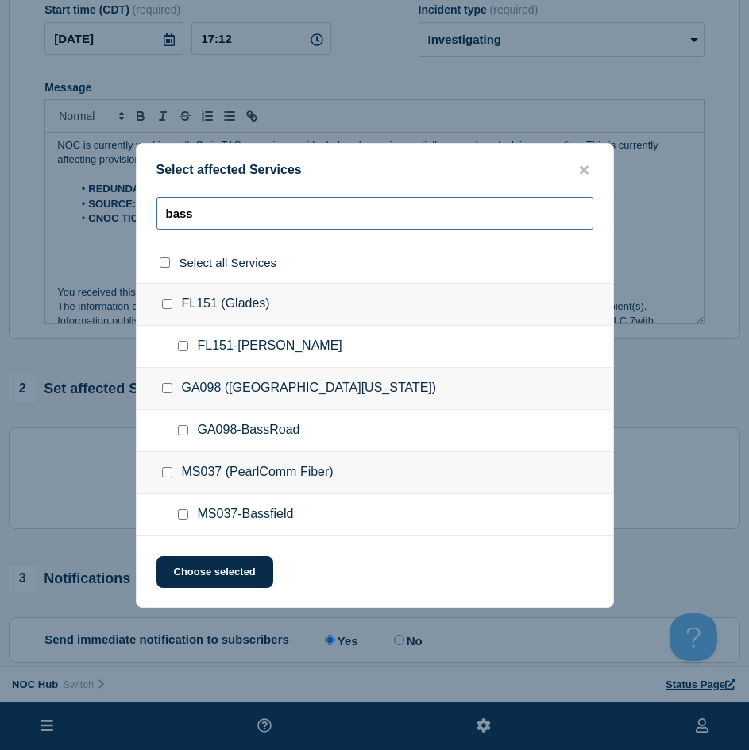
type input "bassw"
checkbox input "true"
type input "bass"
checkbox input "false"
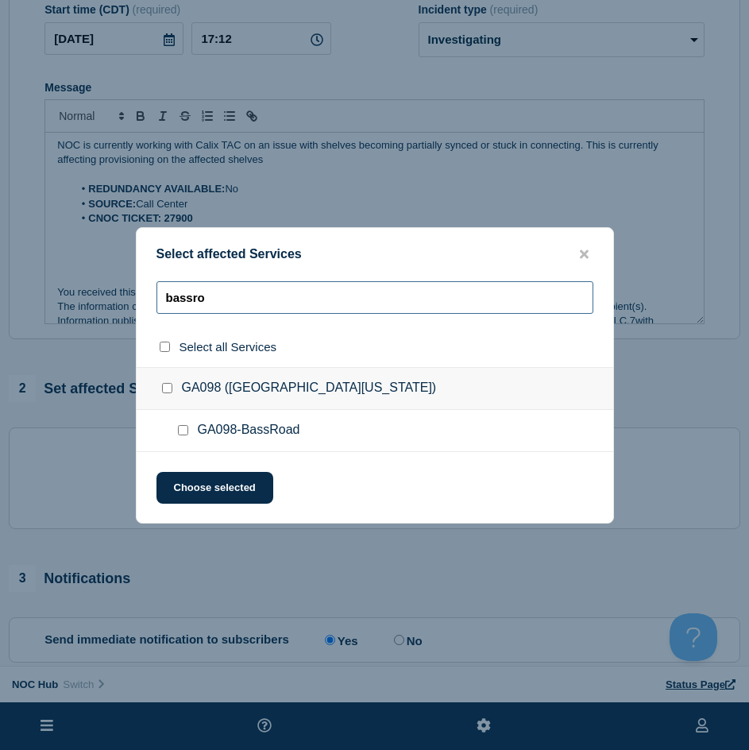
type input "bassro"
click at [180, 431] on input "GA098-BassRoad checkbox" at bounding box center [183, 430] width 10 height 10
checkbox input "true"
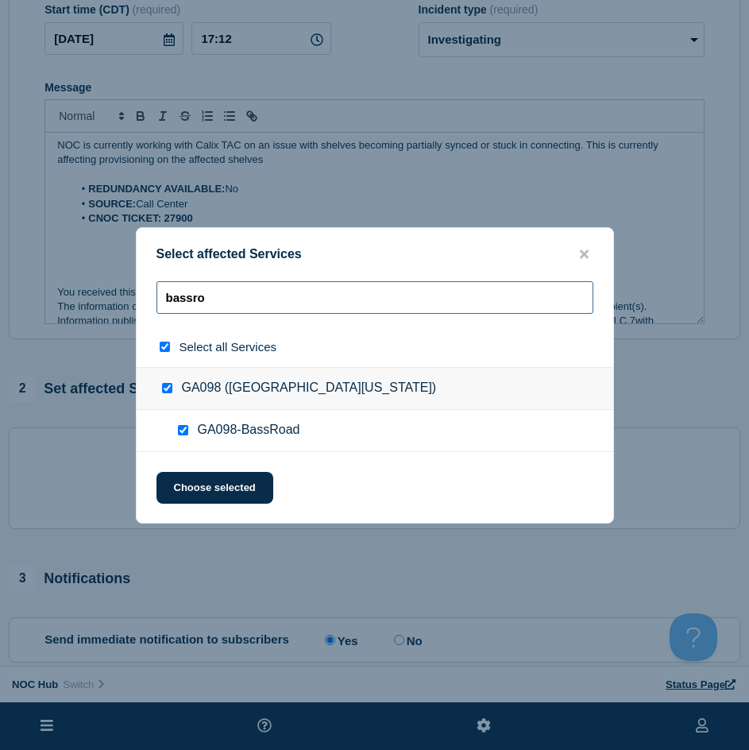
drag, startPoint x: 247, startPoint y: 285, endPoint x: 162, endPoint y: 293, distance: 85.4
click at [162, 293] on input "bassro" at bounding box center [375, 297] width 437 height 33
type input "br"
checkbox input "false"
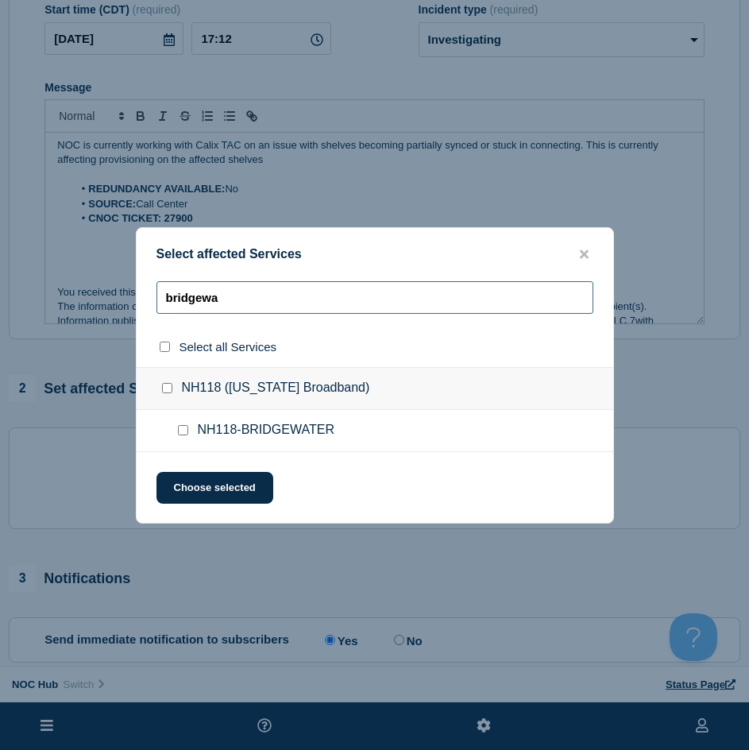
type input "bridgewa"
drag, startPoint x: 184, startPoint y: 433, endPoint x: 191, endPoint y: 428, distance: 9.3
click at [184, 432] on input "NH118-BRIDGEWATER checkbox" at bounding box center [183, 430] width 10 height 10
checkbox input "true"
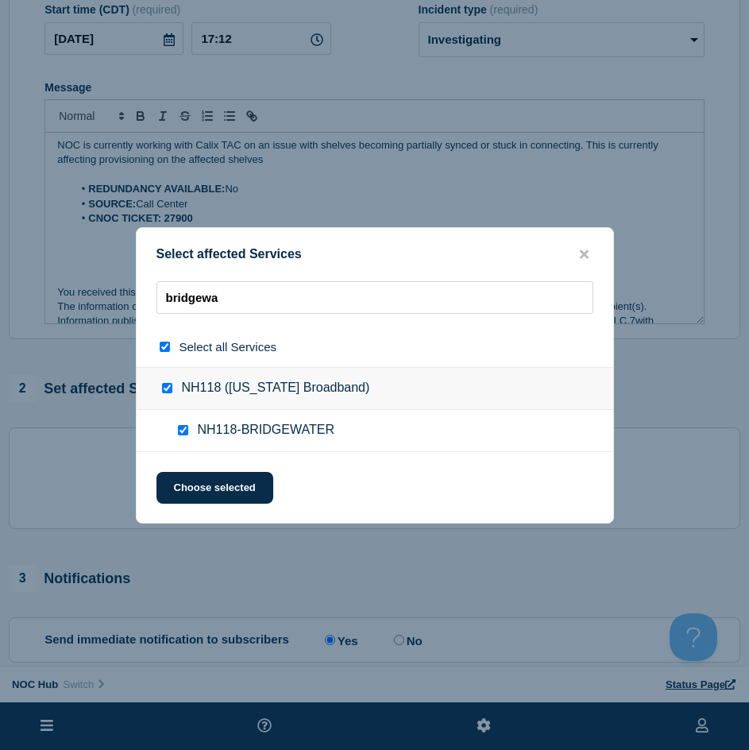
checkbox input "true"
drag, startPoint x: 266, startPoint y: 308, endPoint x: 47, endPoint y: 308, distance: 219.3
click at [47, 308] on div "Select affected Services bridgewa Select all Services NH118 (New Hampshire Broa…" at bounding box center [374, 375] width 749 height 750
type input "h"
checkbox input "false"
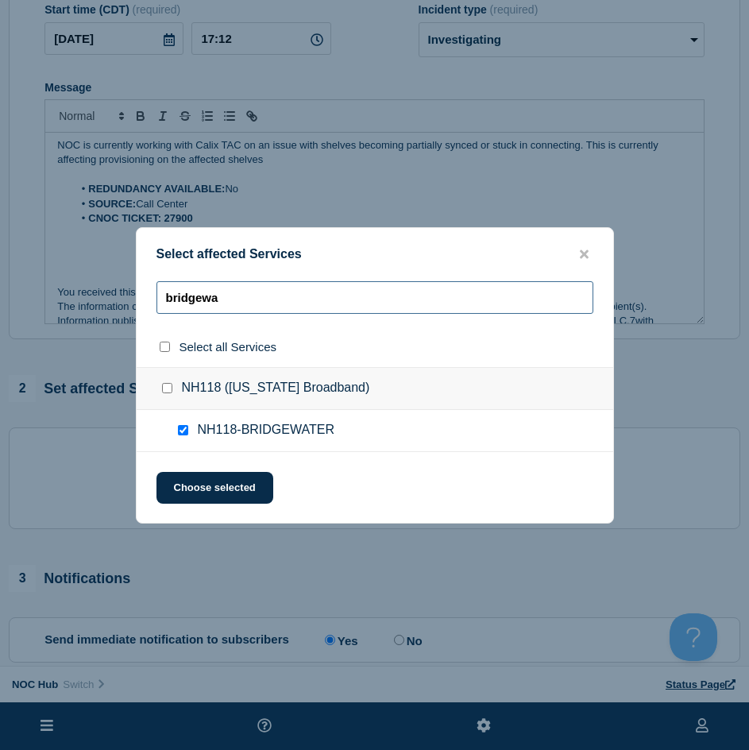
checkbox input "false"
type input "holt"
click at [185, 432] on input "GA112-HOLT checkbox" at bounding box center [183, 430] width 10 height 10
checkbox input "true"
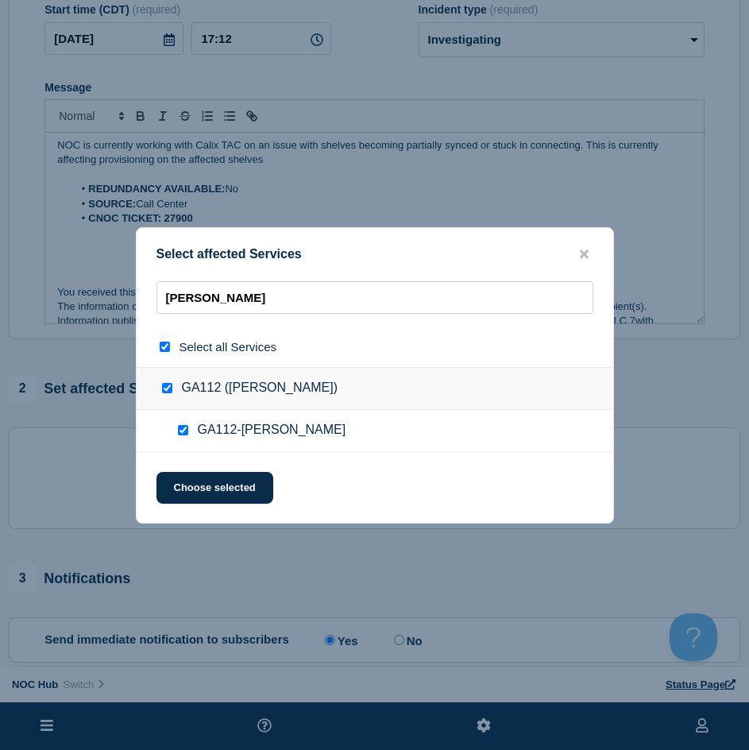
checkbox input "true"
drag, startPoint x: 185, startPoint y: 304, endPoint x: 143, endPoint y: 322, distance: 45.9
click at [129, 308] on div "Select affected Services holt Select all Services GA112 (Irwin) GA112-HOLT Choo…" at bounding box center [374, 375] width 749 height 750
type input "la"
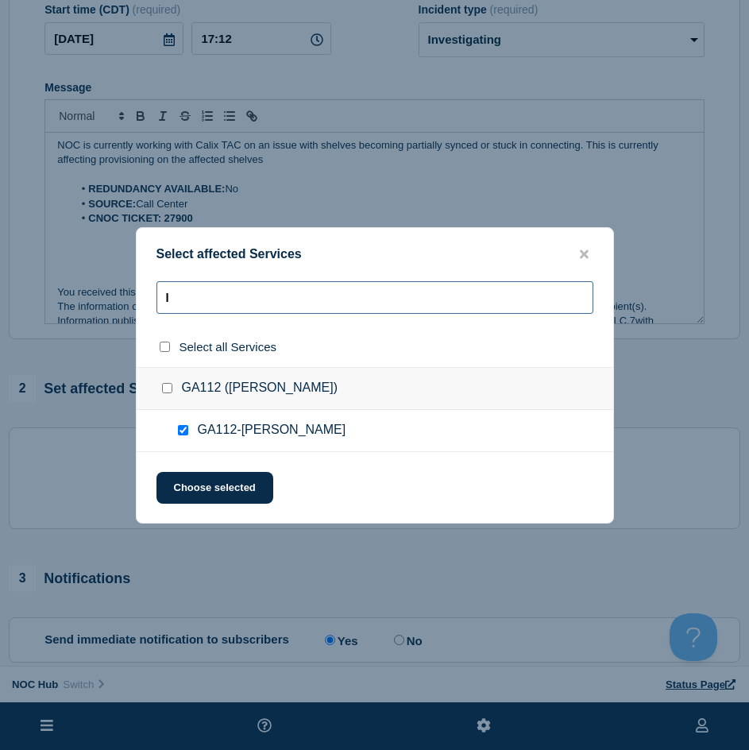
checkbox input "false"
type input "lanes"
click at [183, 426] on div at bounding box center [186, 431] width 23 height 16
click at [184, 429] on input "GA107-LanesBridge checkbox" at bounding box center [183, 430] width 10 height 10
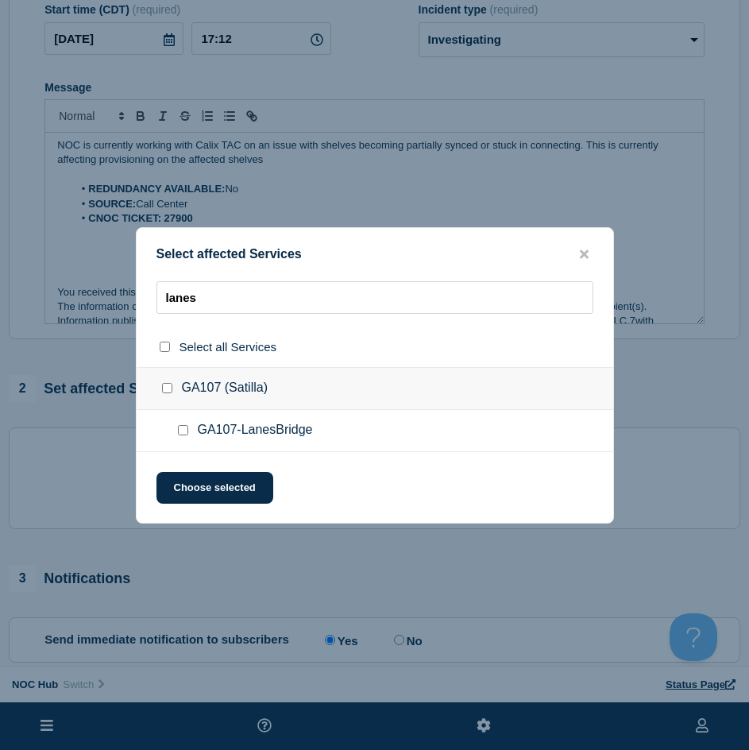
checkbox input "true"
click at [199, 491] on button "Choose selected" at bounding box center [215, 488] width 117 height 32
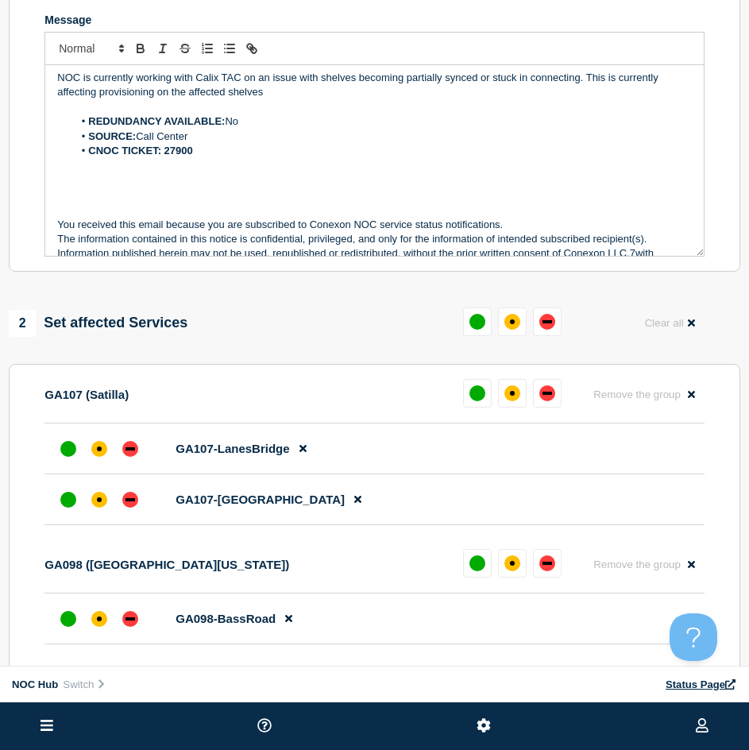
scroll to position [457, 0]
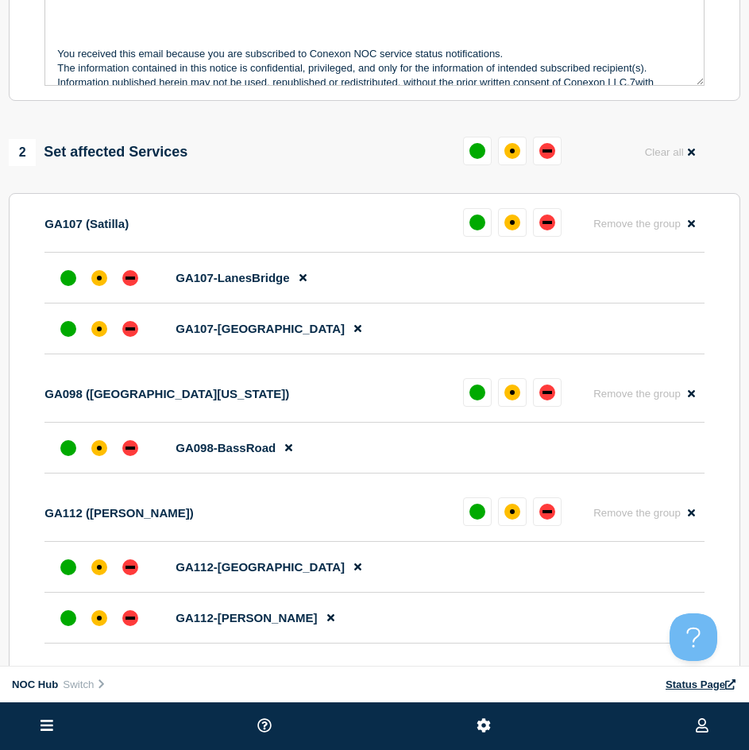
drag, startPoint x: 102, startPoint y: 275, endPoint x: 93, endPoint y: 315, distance: 41.5
click at [99, 273] on div at bounding box center [99, 278] width 29 height 29
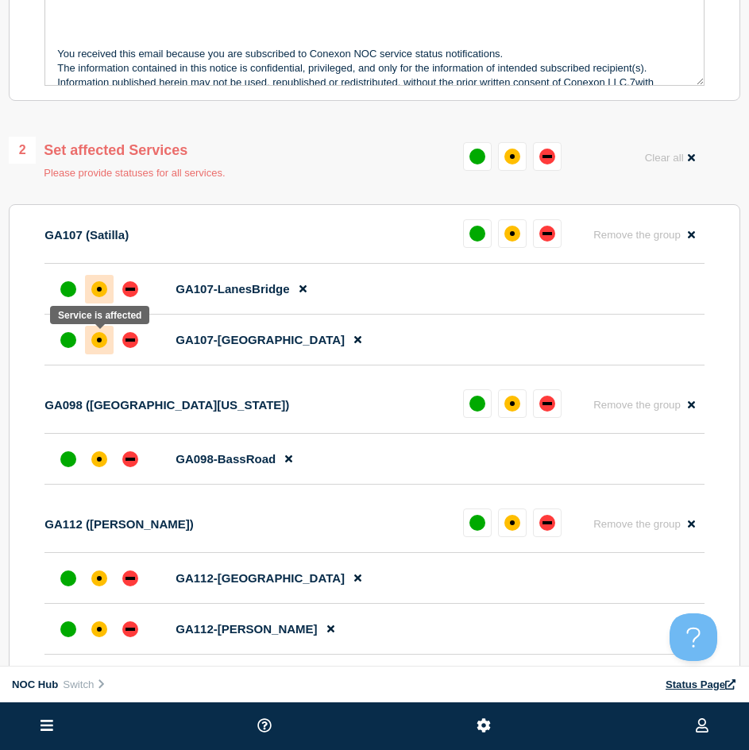
click at [99, 354] on div at bounding box center [99, 340] width 29 height 29
click at [95, 465] on div "affected" at bounding box center [99, 459] width 16 height 16
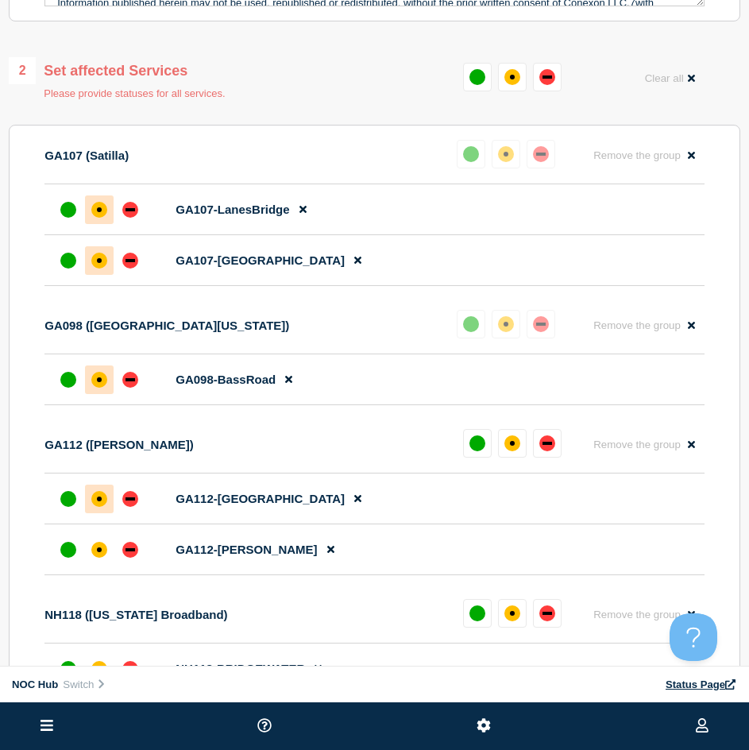
click at [103, 497] on div "affected" at bounding box center [99, 499] width 16 height 16
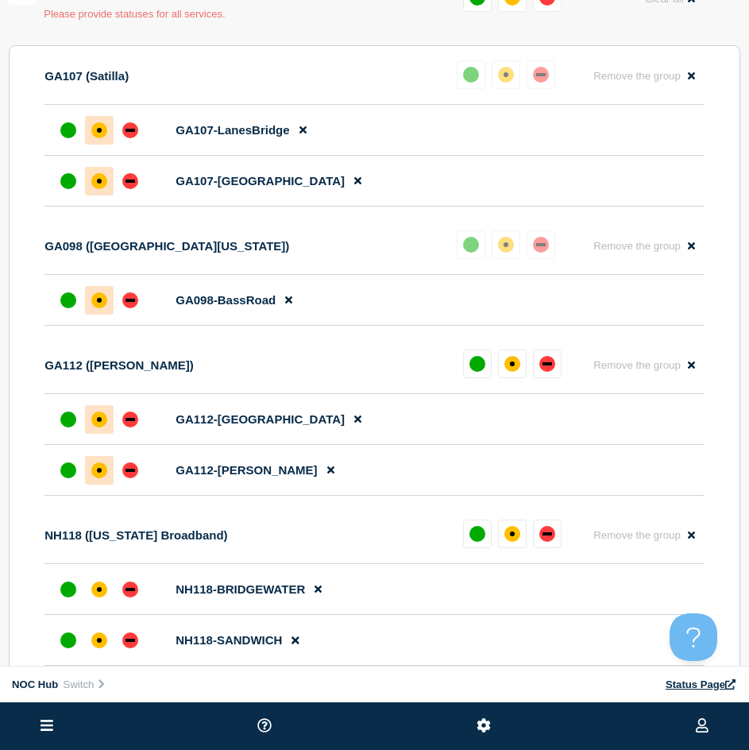
click at [104, 465] on div at bounding box center [99, 470] width 29 height 29
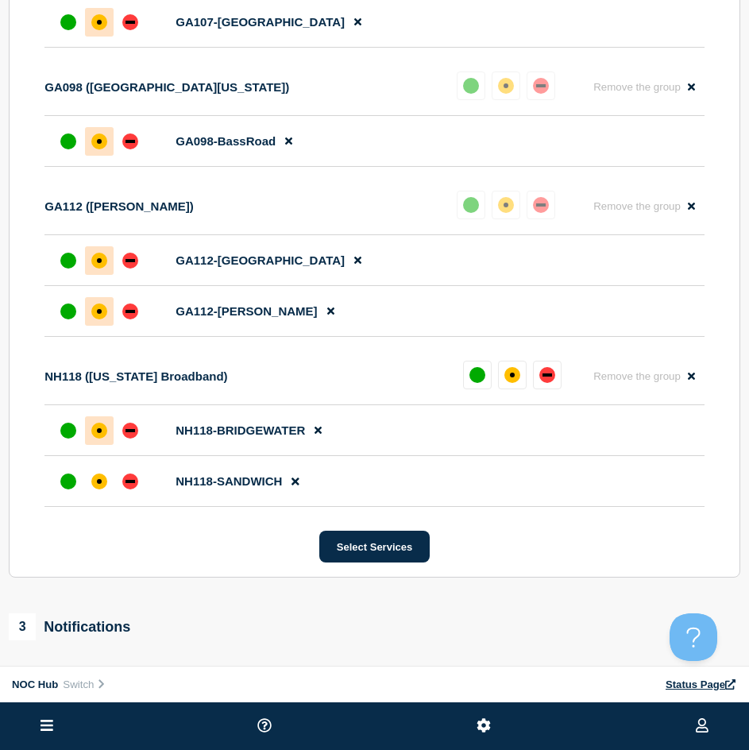
click at [95, 424] on div at bounding box center [99, 430] width 29 height 29
click at [89, 472] on div at bounding box center [99, 481] width 29 height 29
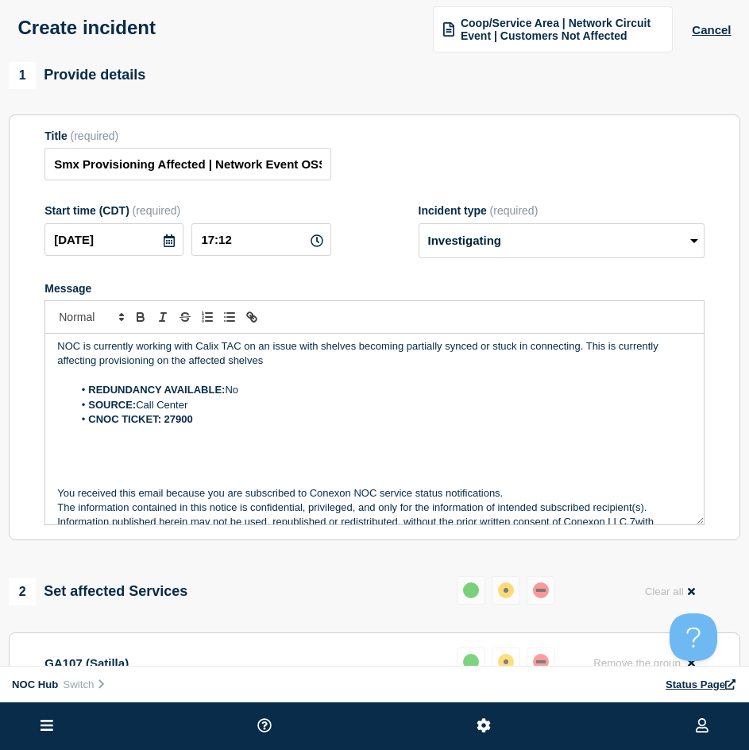
scroll to position [0, 0]
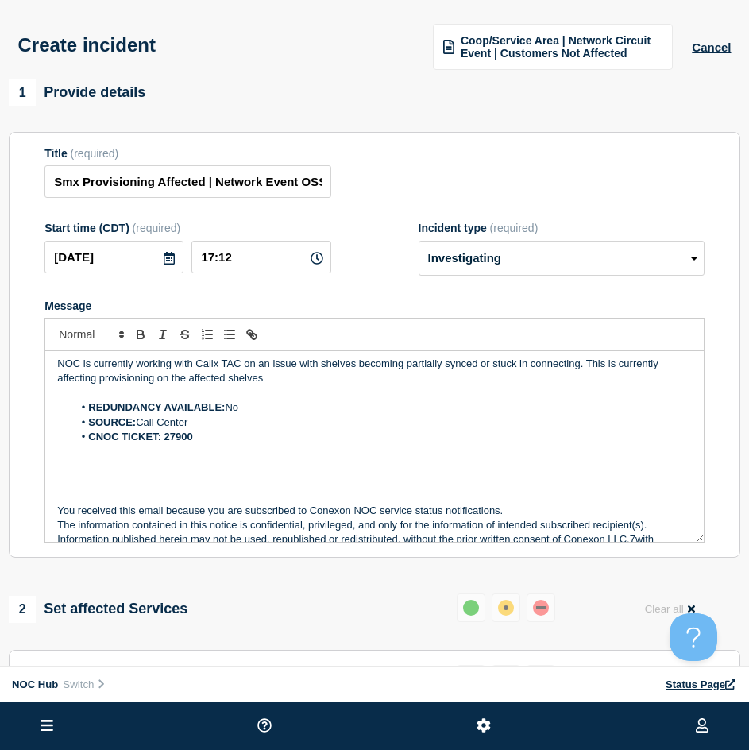
click at [288, 393] on p "Message" at bounding box center [374, 393] width 635 height 14
click at [277, 385] on p "NOC is currently working with Calix TAC on an issue with shelves becoming parti…" at bounding box center [374, 371] width 635 height 29
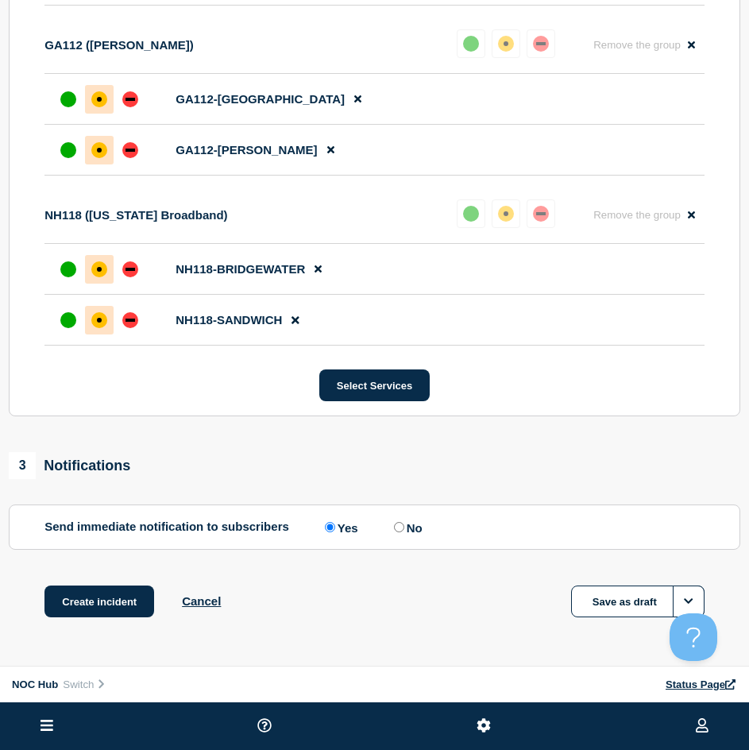
scroll to position [954, 0]
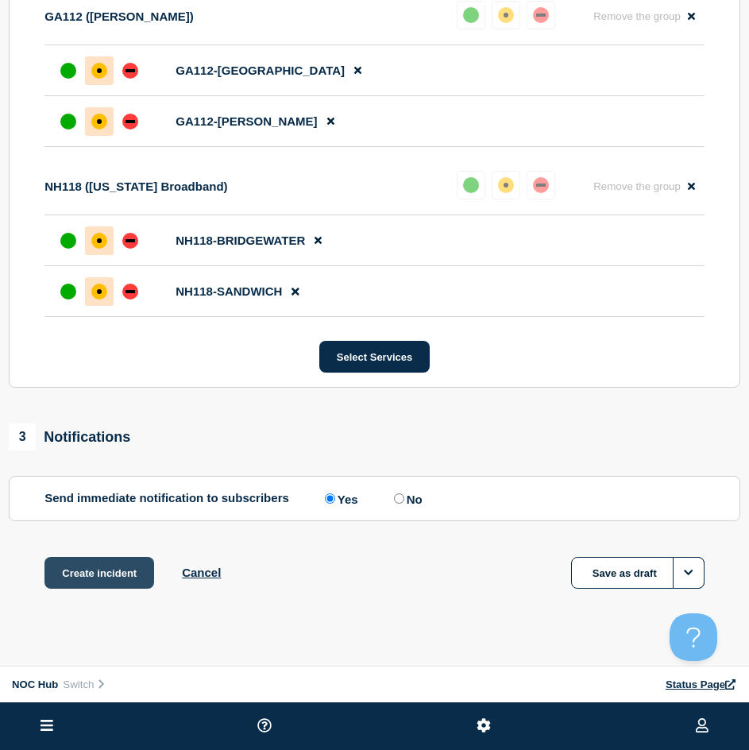
click at [126, 587] on button "Create incident" at bounding box center [99, 573] width 110 height 32
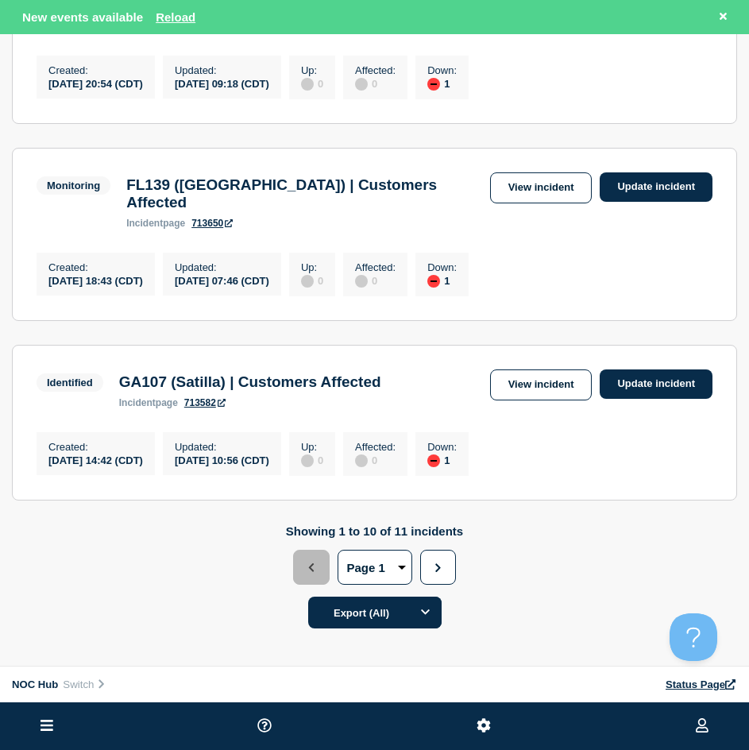
scroll to position [1748, 0]
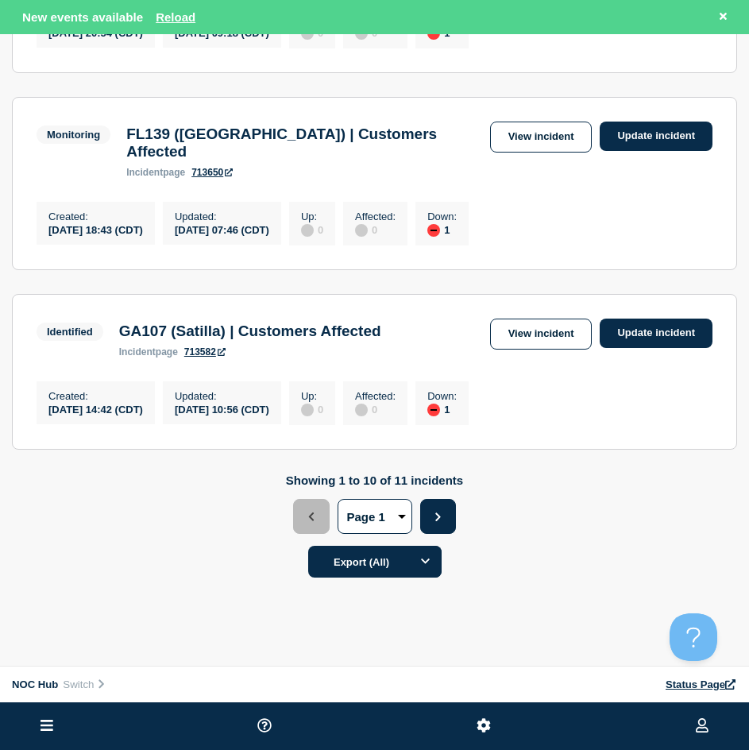
click at [428, 534] on button "Next" at bounding box center [438, 516] width 36 height 35
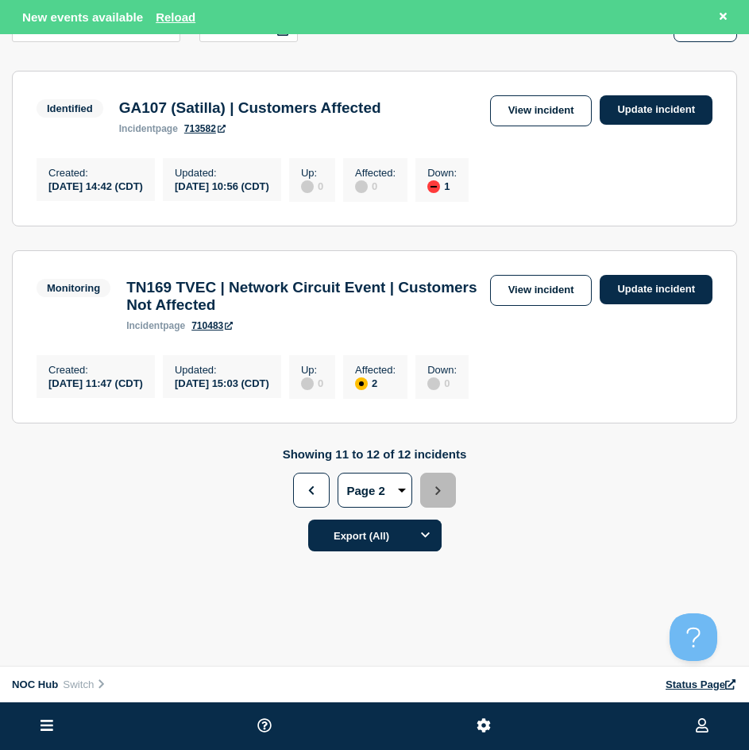
scroll to position [267, 0]
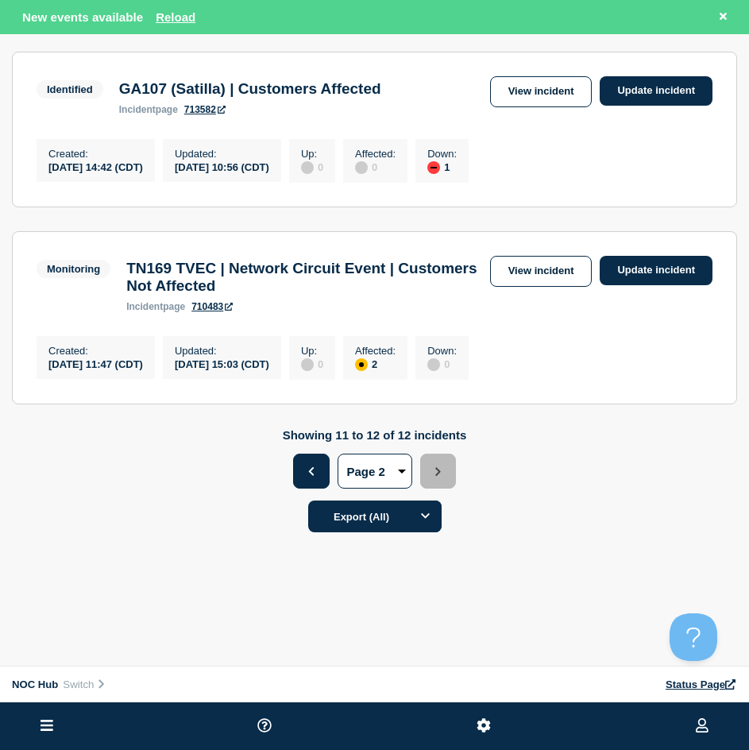
click at [304, 483] on button "Previous" at bounding box center [311, 471] width 36 height 35
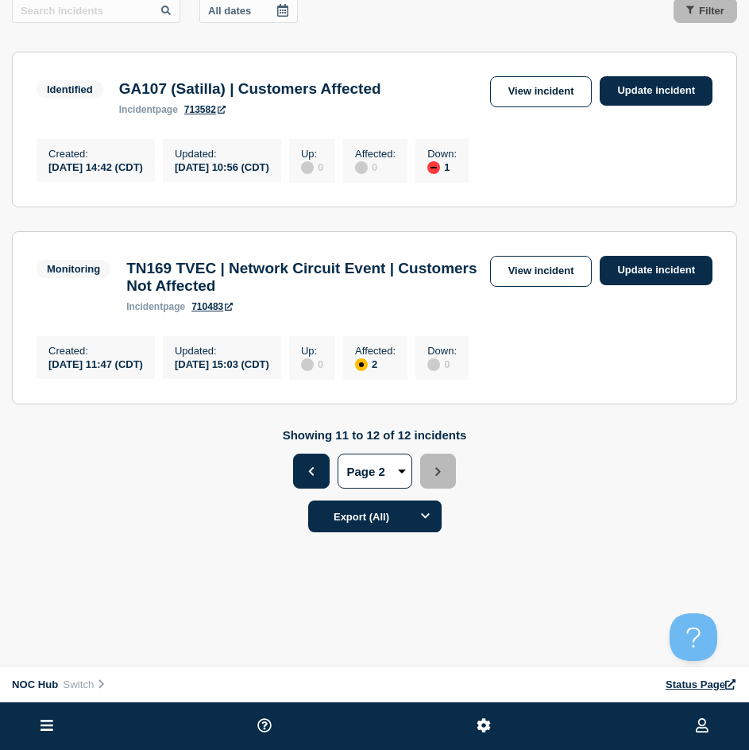
scroll to position [233, 0]
select select "1"
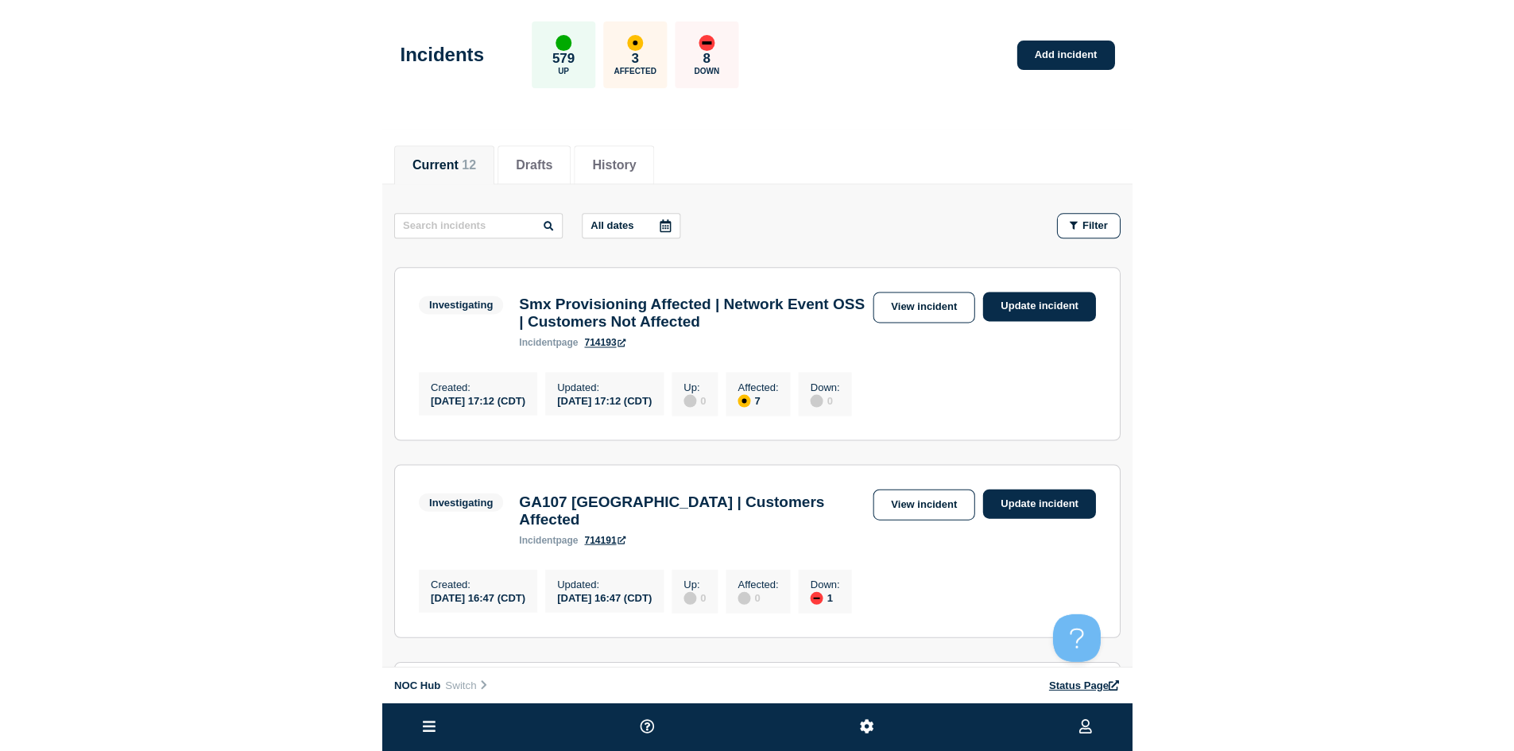
scroll to position [0, 0]
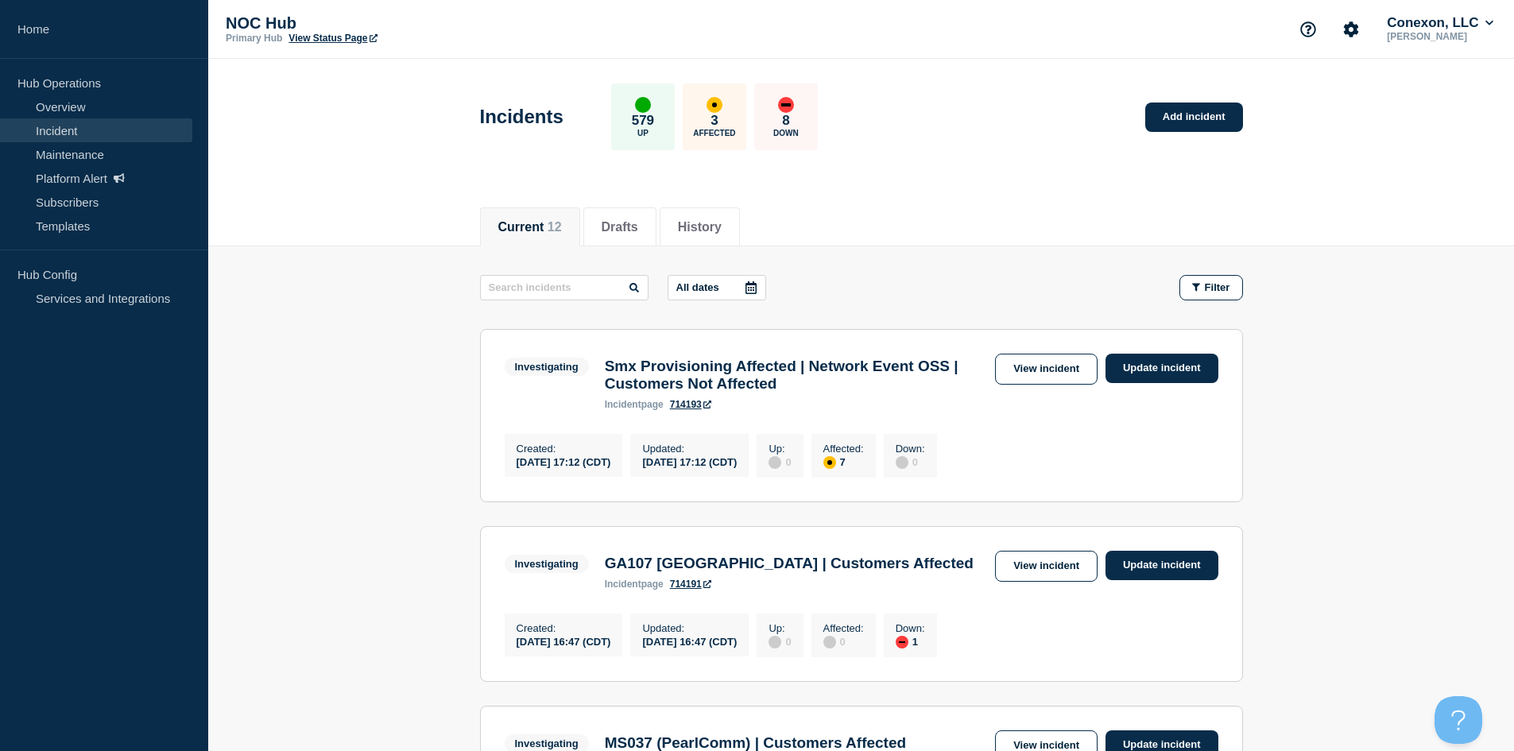
click at [84, 122] on link "Incident" at bounding box center [96, 130] width 192 height 24
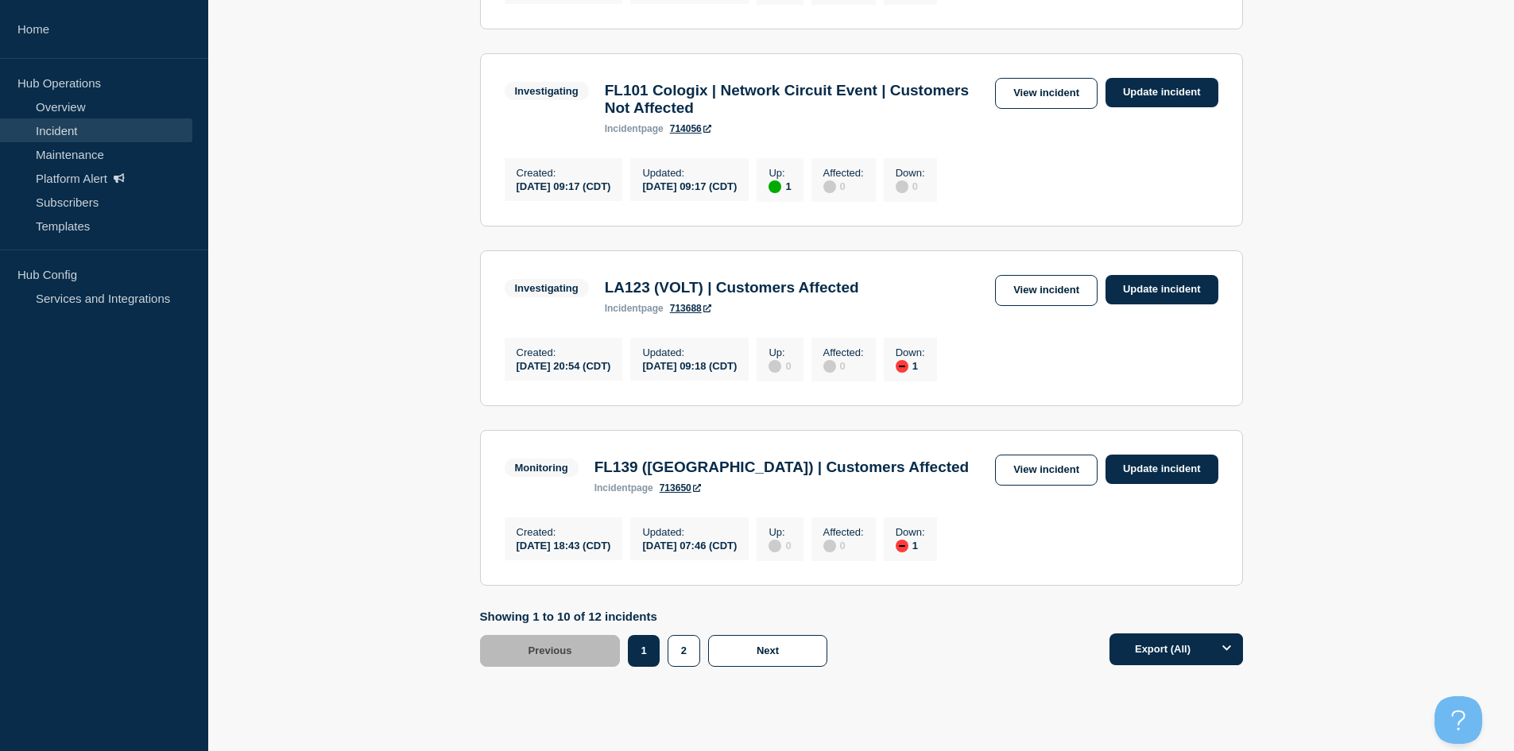
scroll to position [1758, 0]
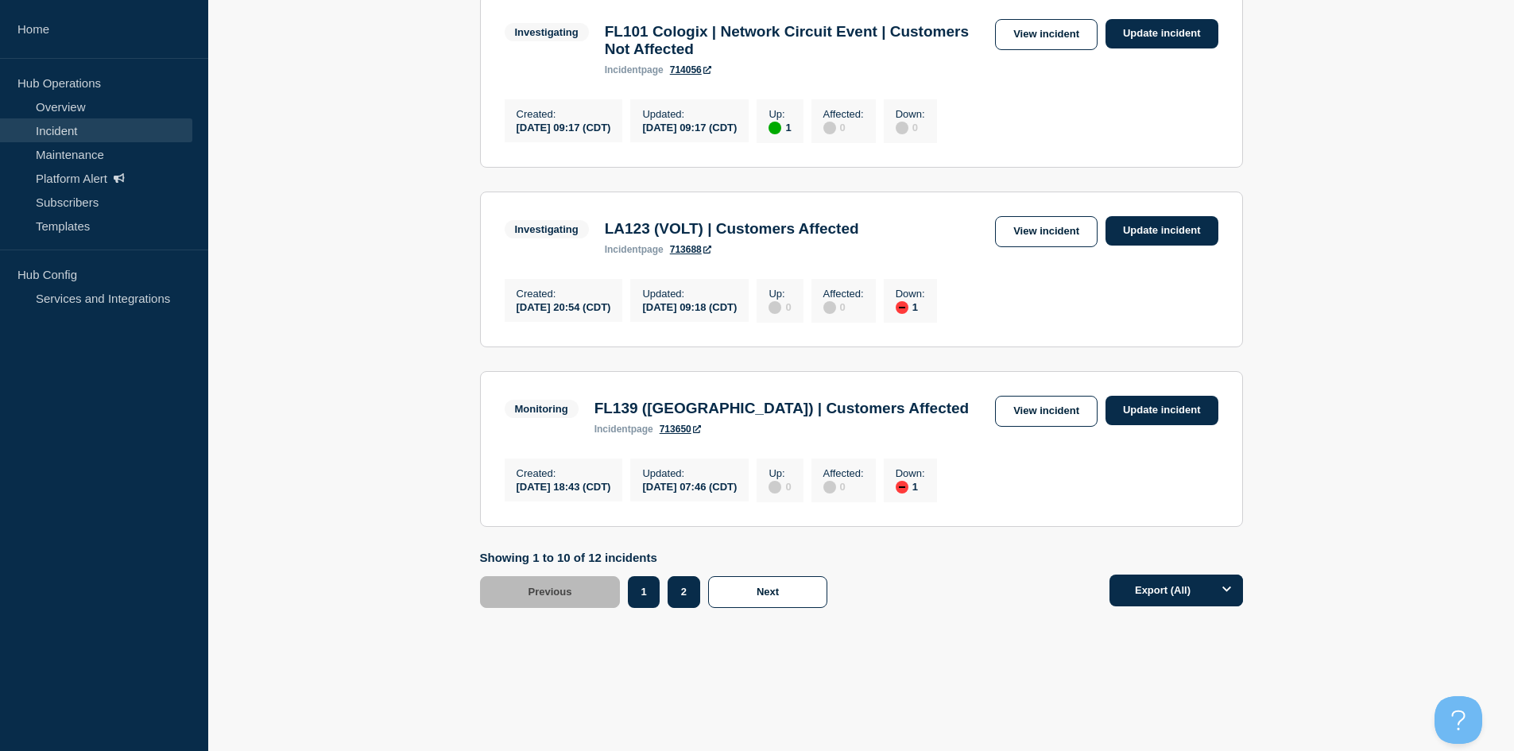
click at [688, 583] on button "2" at bounding box center [683, 592] width 33 height 32
click at [677, 585] on button "2" at bounding box center [683, 592] width 33 height 32
click at [791, 619] on footer "Showing 1 to 10 of 12 incidents Previous Page 1 Page 2 1 2 Next Export (All)" at bounding box center [861, 591] width 1306 height 81
click at [772, 605] on button "Next" at bounding box center [767, 592] width 119 height 32
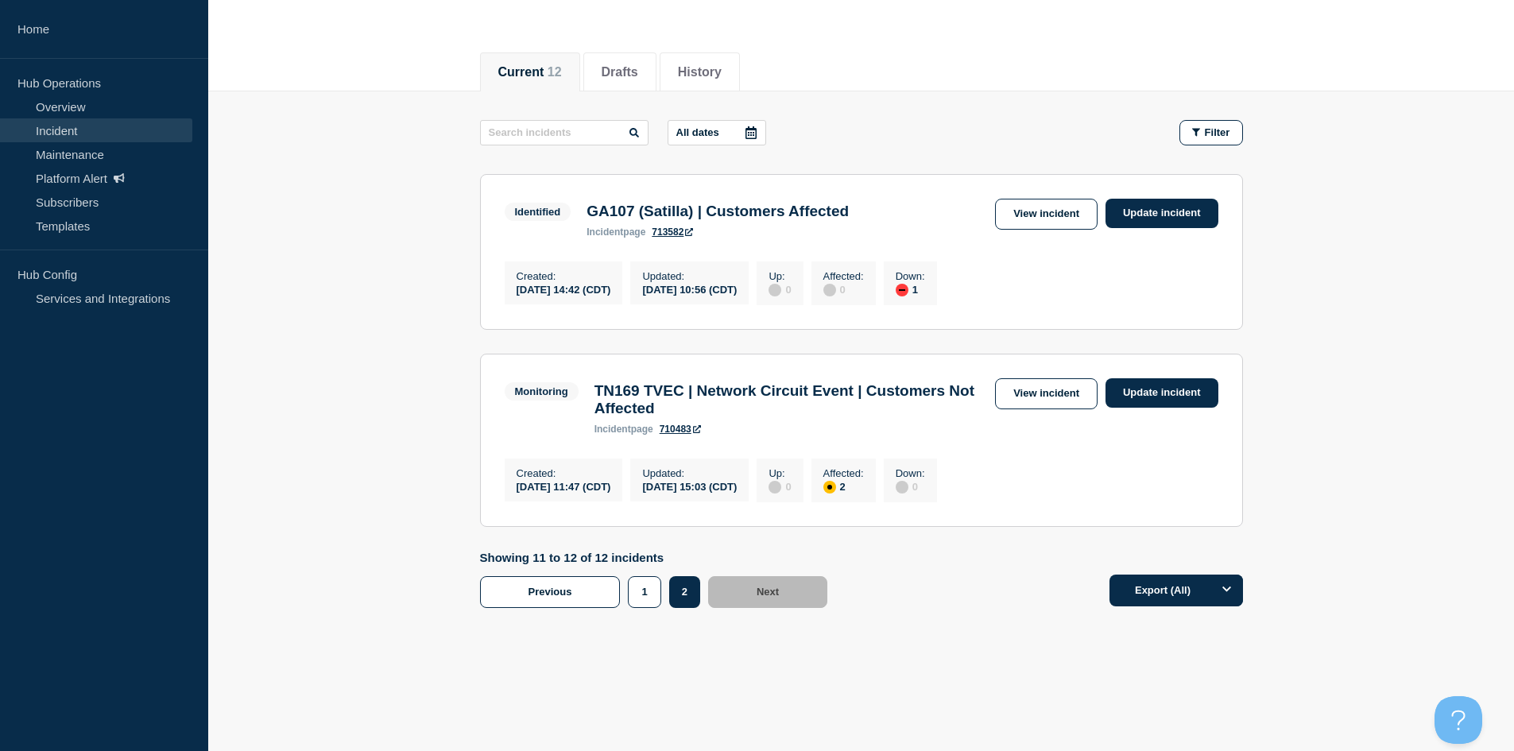
scroll to position [170, 0]
click at [1012, 199] on link "View incident" at bounding box center [1046, 214] width 103 height 31
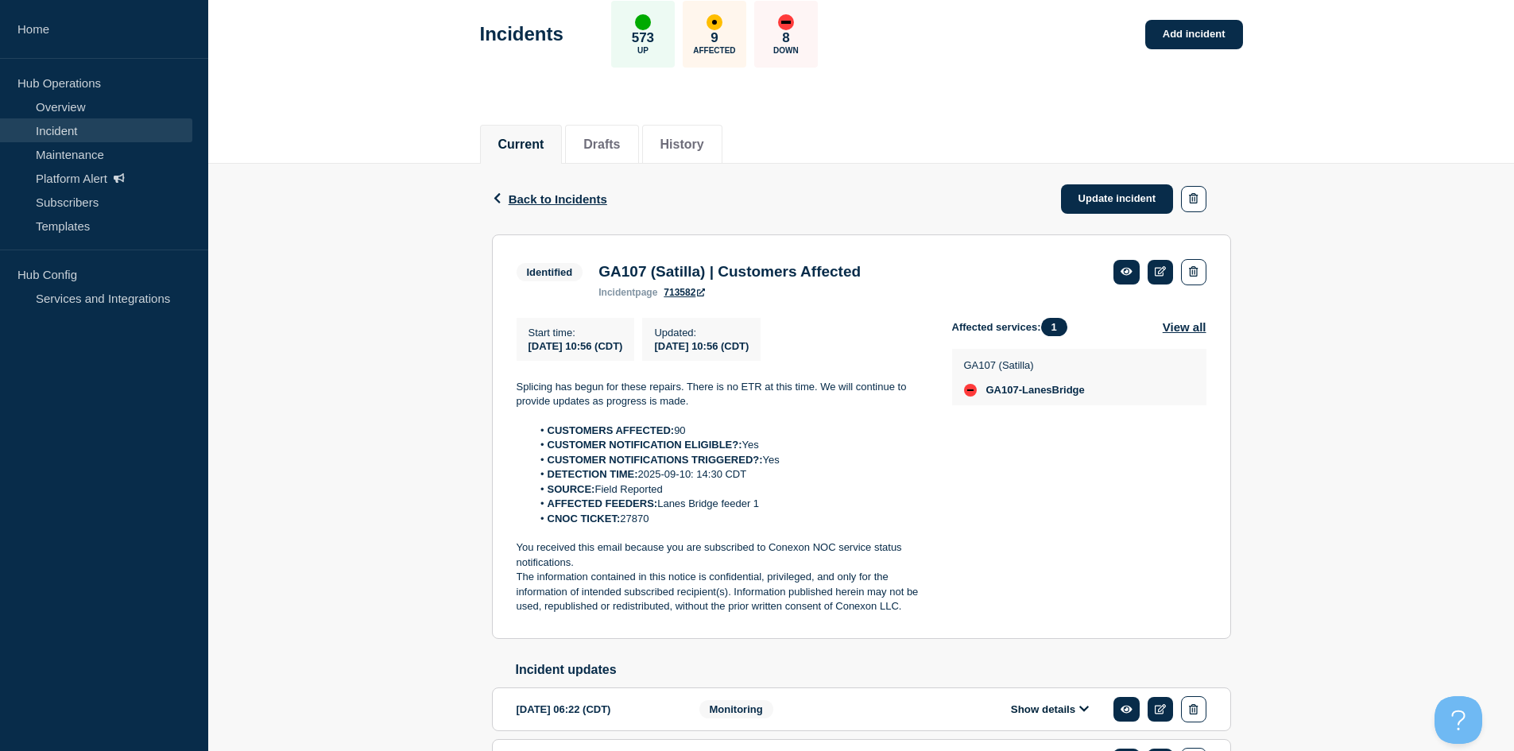
scroll to position [159, 0]
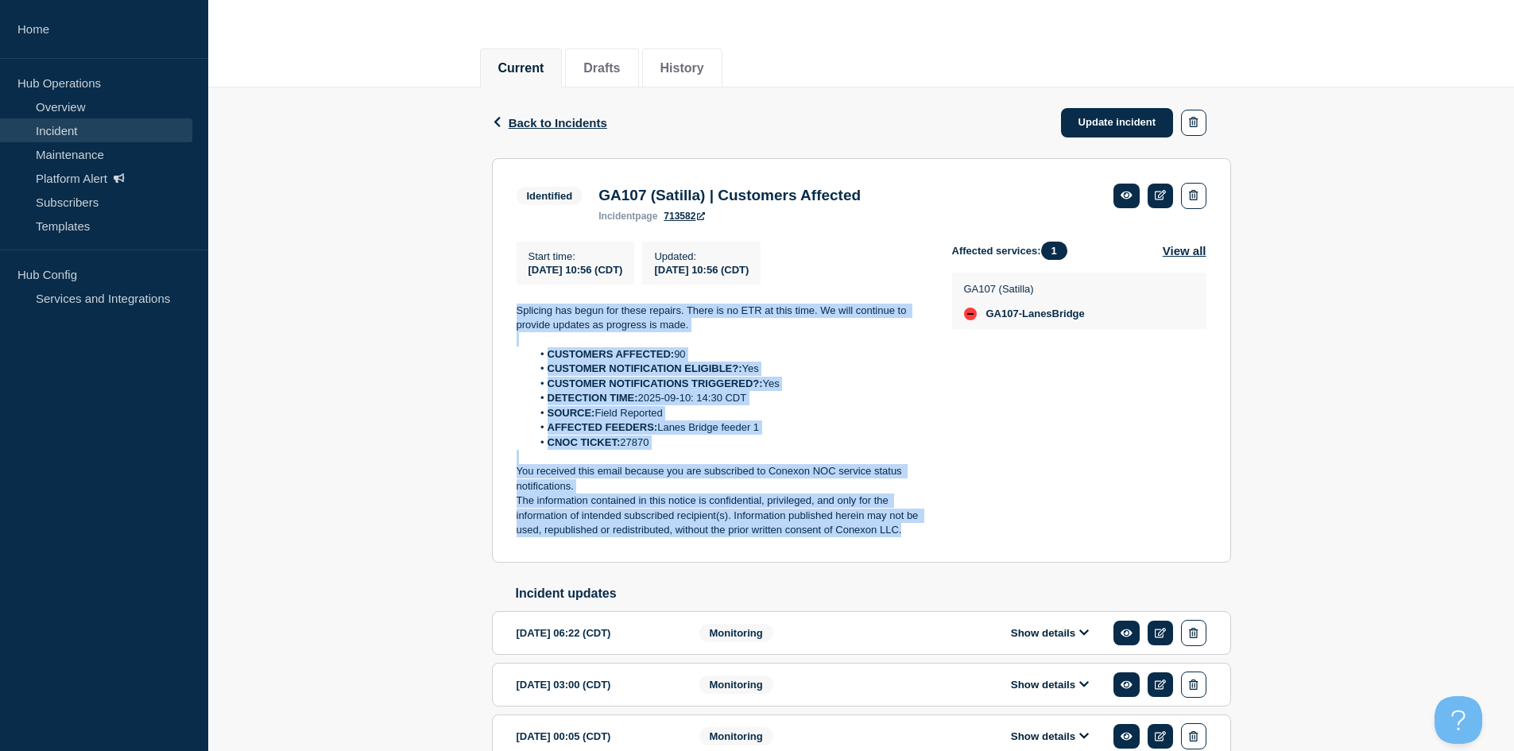
drag, startPoint x: 910, startPoint y: 537, endPoint x: 497, endPoint y: 316, distance: 468.5
click at [497, 316] on section "Identified GA107 (Satilla) | Customers Affected incident page 713582 Start time…" at bounding box center [861, 360] width 739 height 404
copy div "Splicing has begun for these repairs. There is no ETR at this time. We will con…"
click at [1104, 129] on link "Update incident" at bounding box center [1117, 122] width 113 height 29
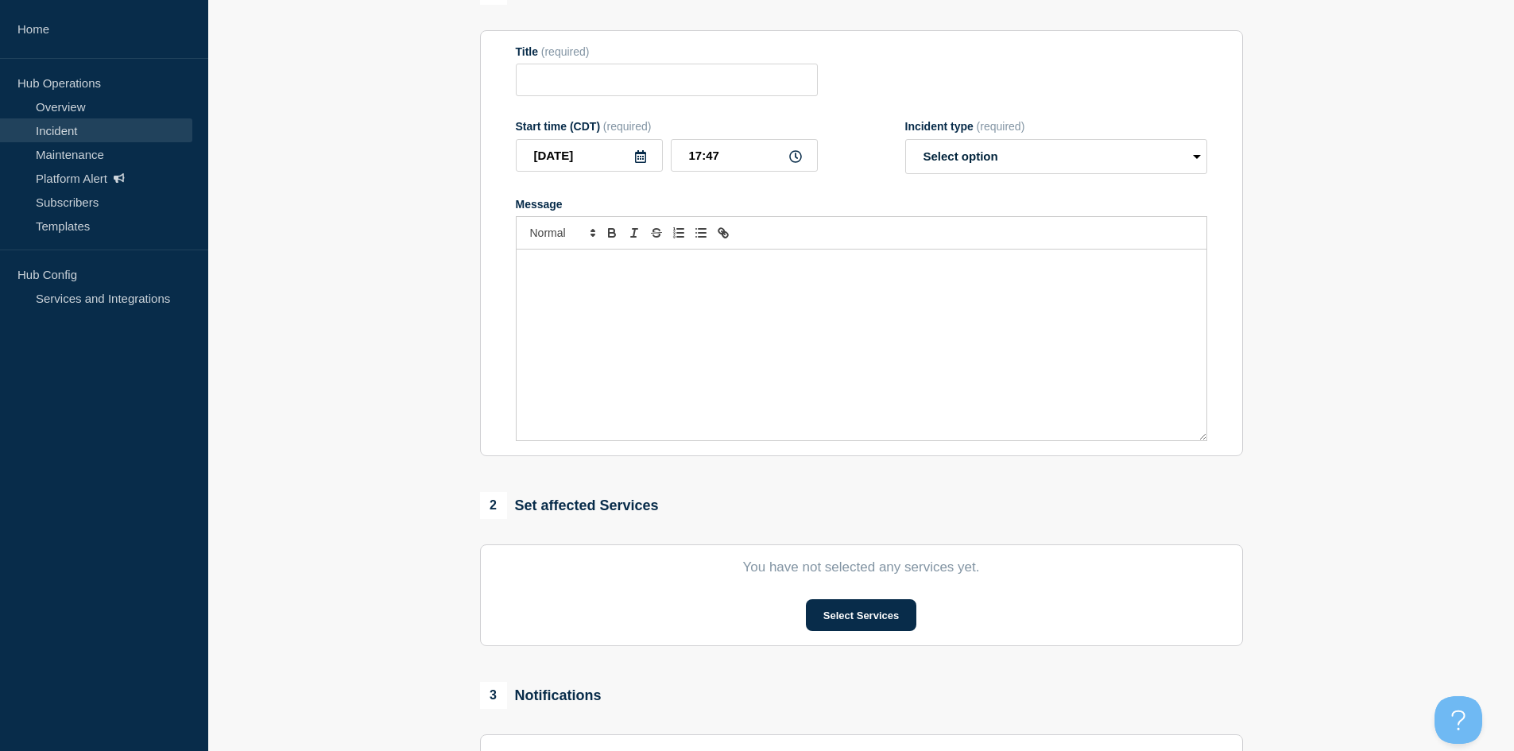
type input "GA107 (Satilla) | Customers Affected"
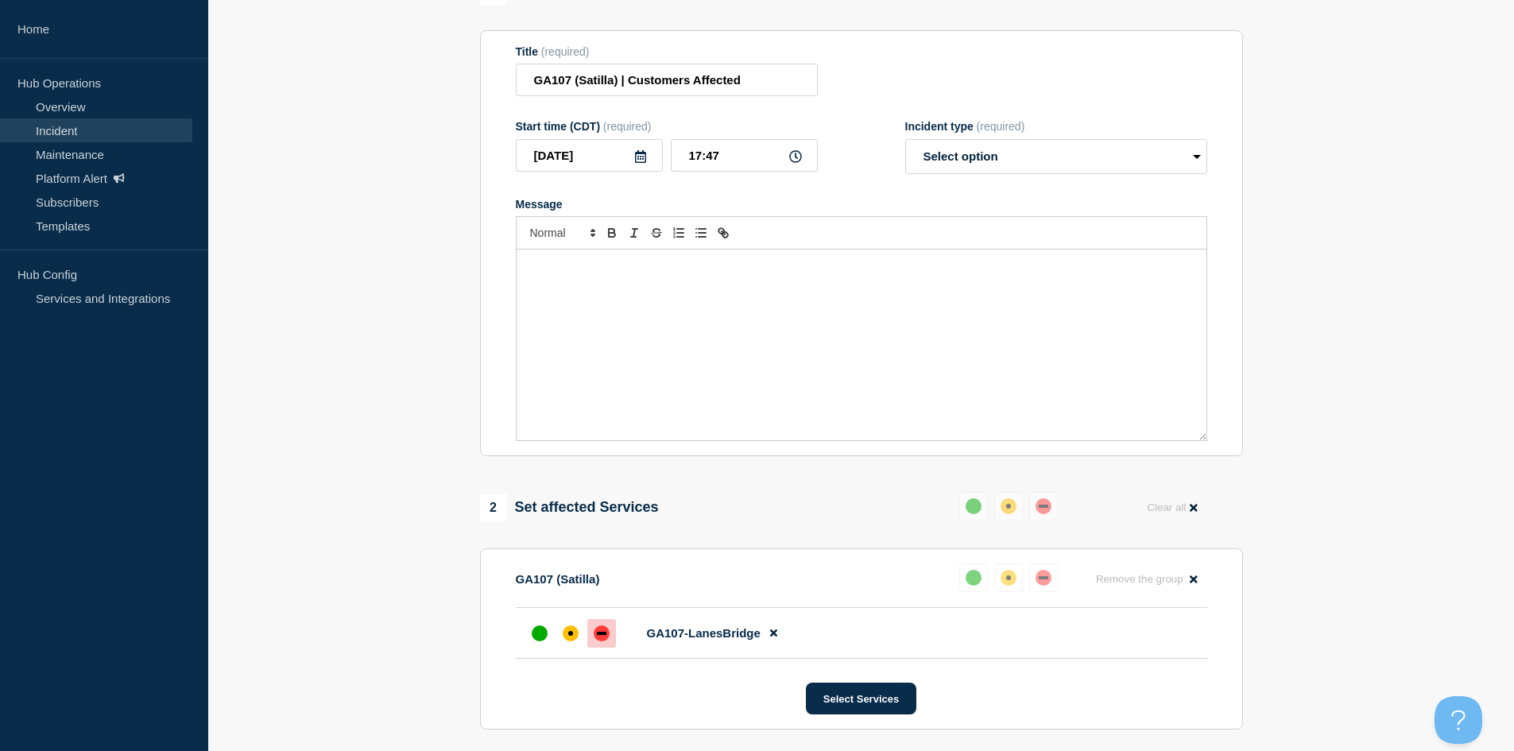
drag, startPoint x: 719, startPoint y: 350, endPoint x: 1032, endPoint y: 211, distance: 342.2
click at [720, 350] on div "Message" at bounding box center [861, 345] width 690 height 191
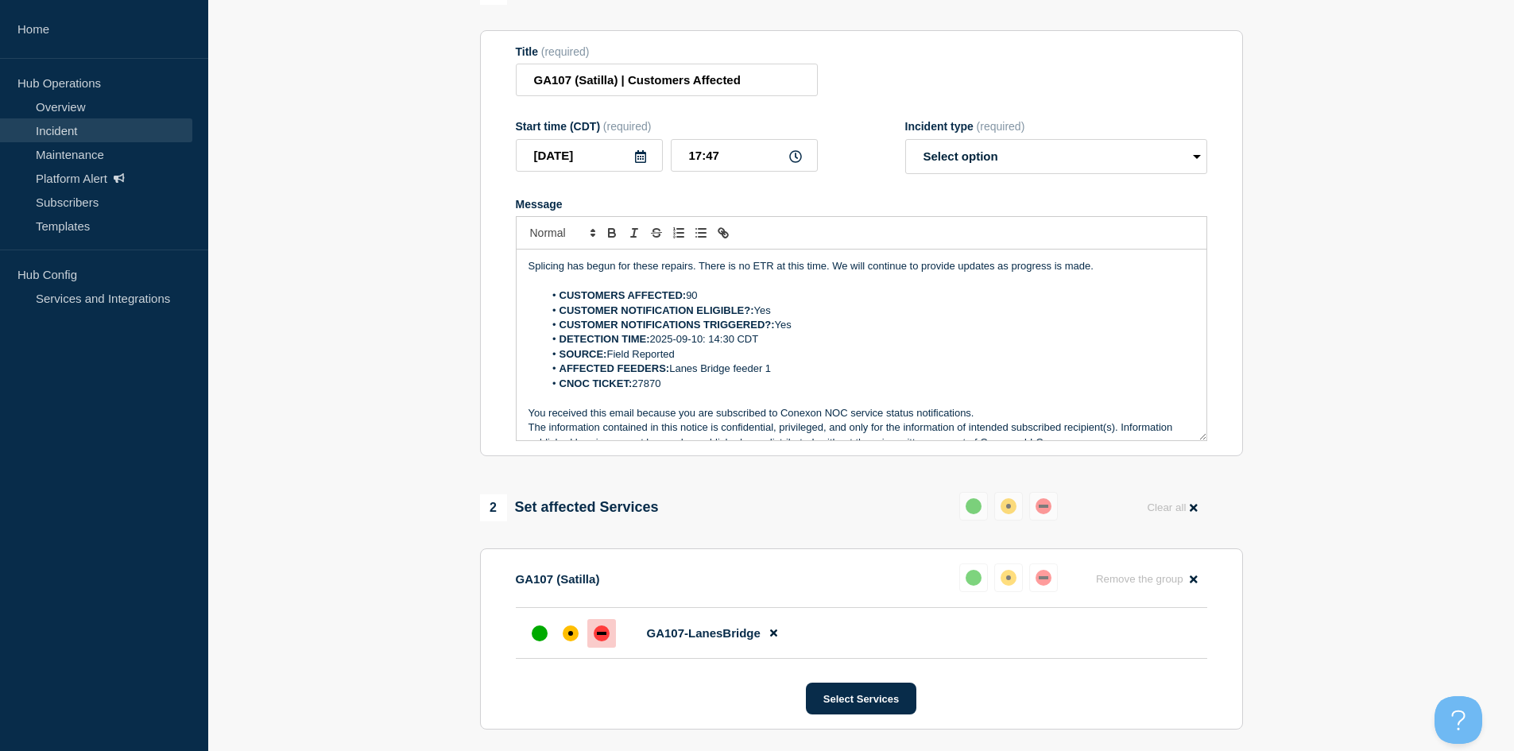
scroll to position [7, 0]
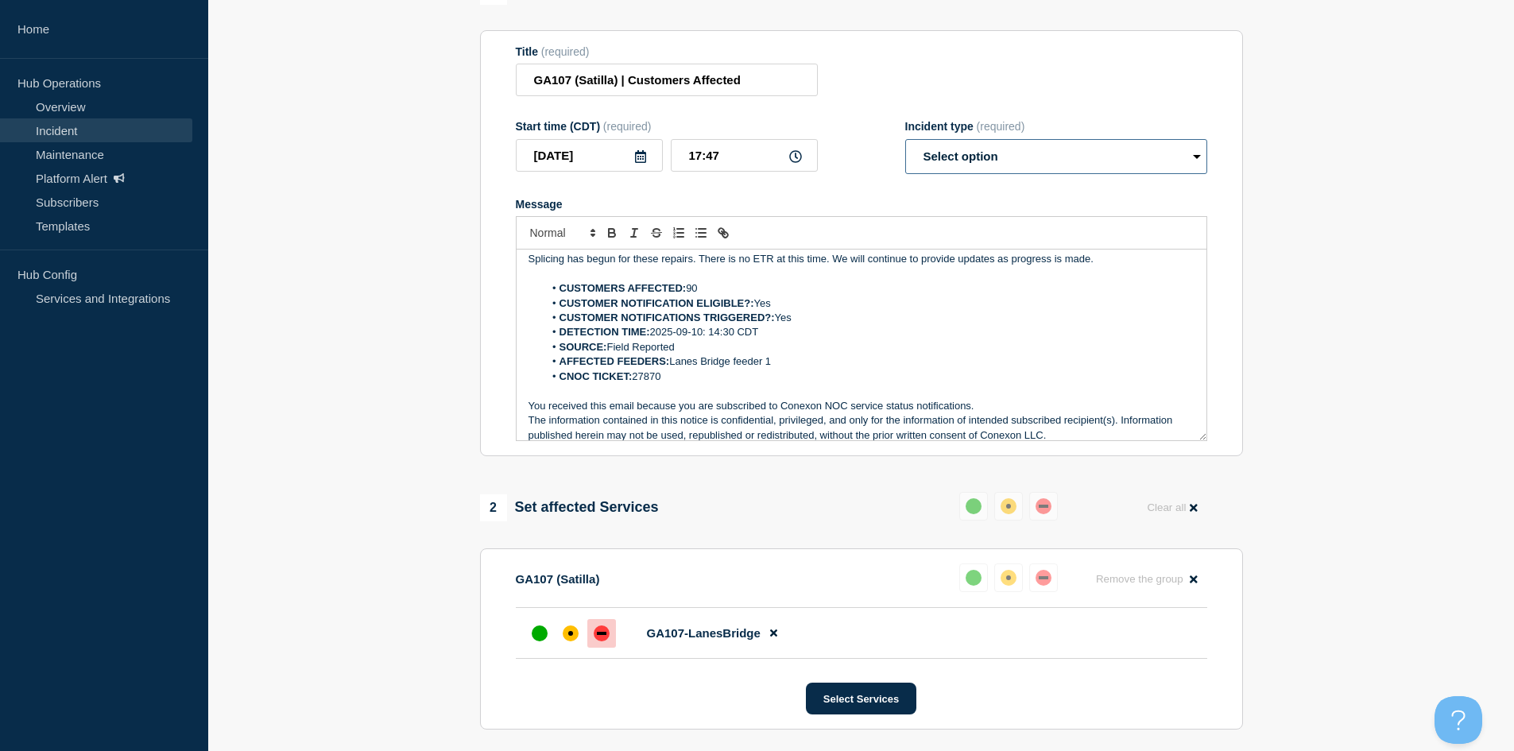
click at [1057, 174] on select "Select option Investigating Identified Monitoring Resolved" at bounding box center [1056, 156] width 302 height 35
select select "resolved"
click at [905, 168] on select "Select option Investigating Identified Monitoring Resolved" at bounding box center [1056, 156] width 302 height 35
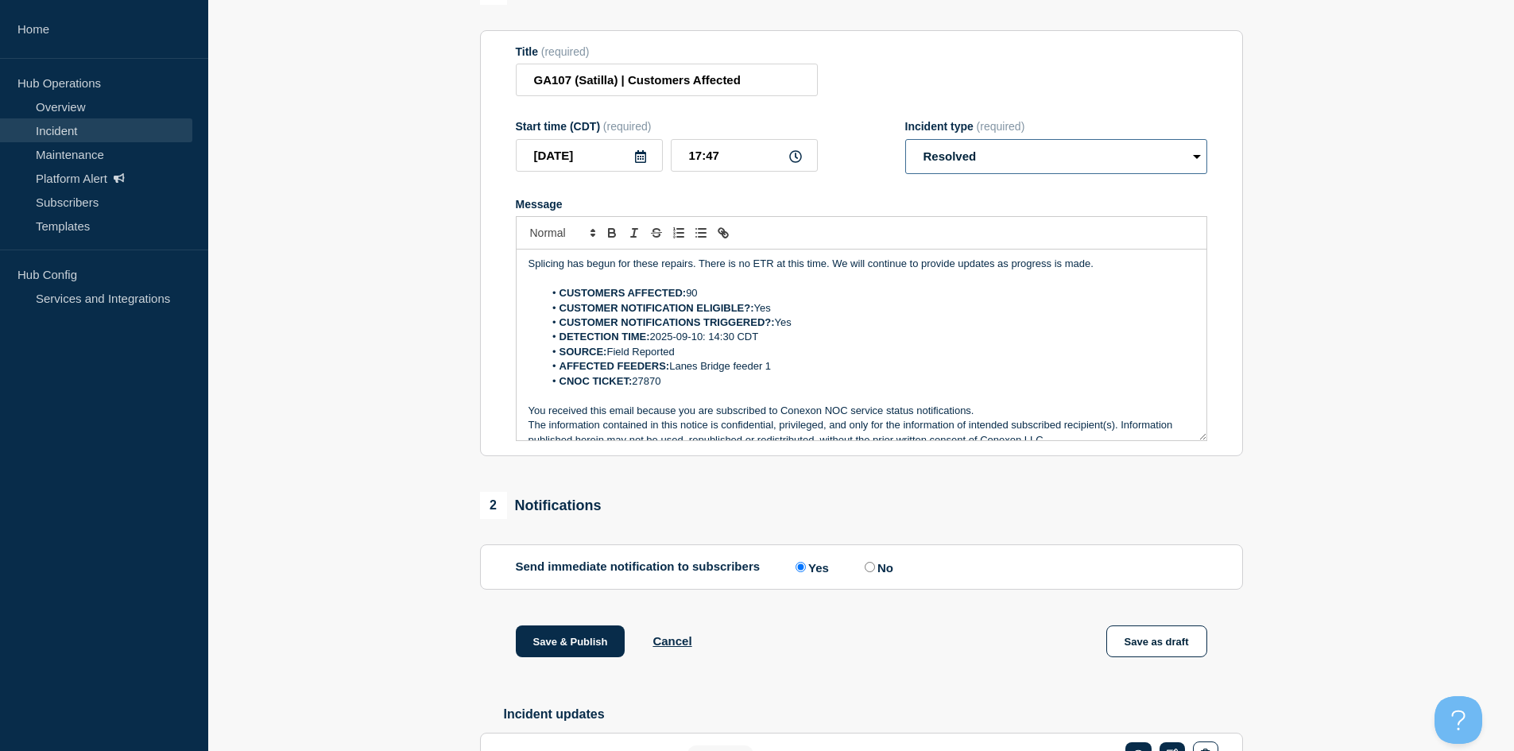
scroll to position [0, 0]
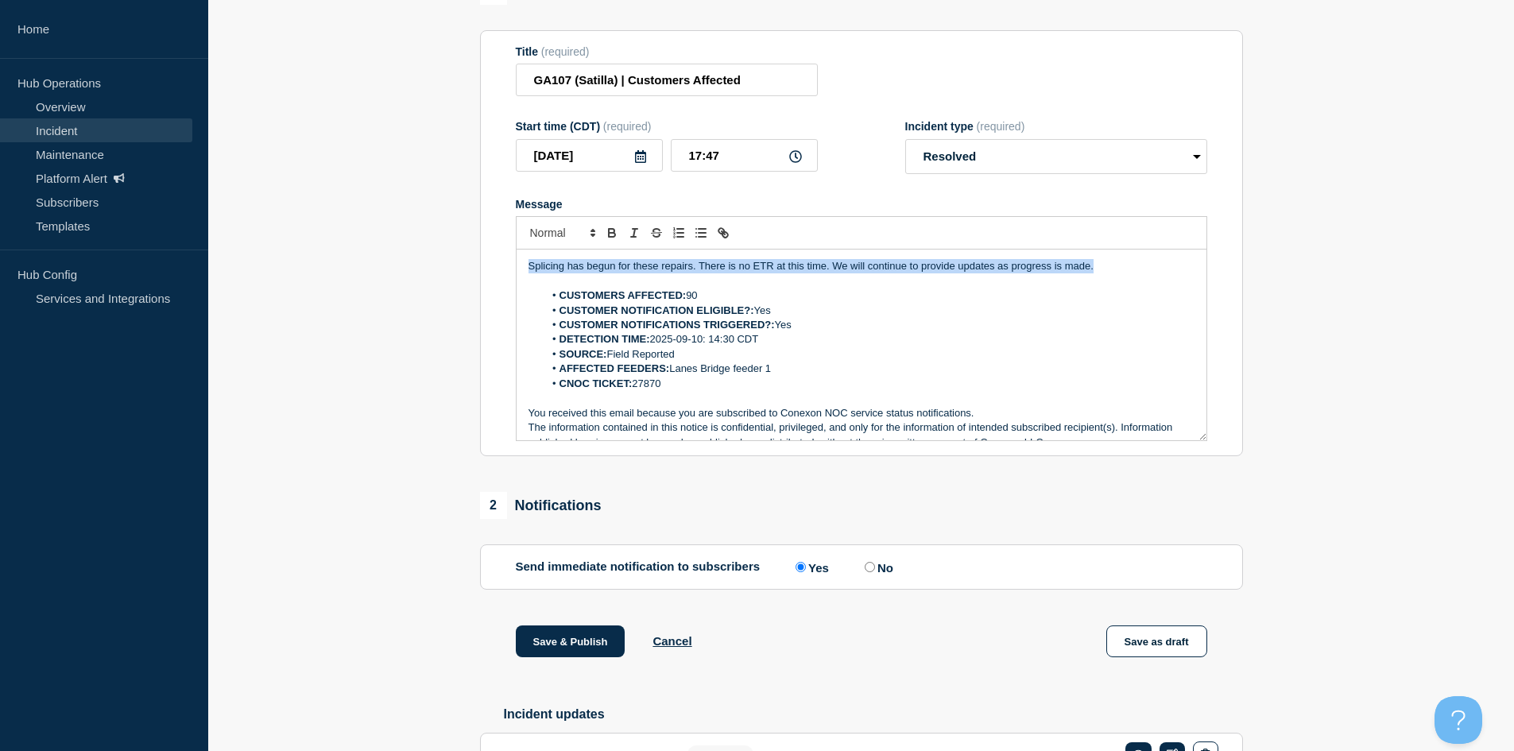
drag, startPoint x: 1139, startPoint y: 299, endPoint x: 385, endPoint y: 239, distance: 757.2
click at [385, 239] on section "1 Provide details Title (required) GA107 (Satilla) | Customers Affected Start t…" at bounding box center [861, 531] width 1306 height 1107
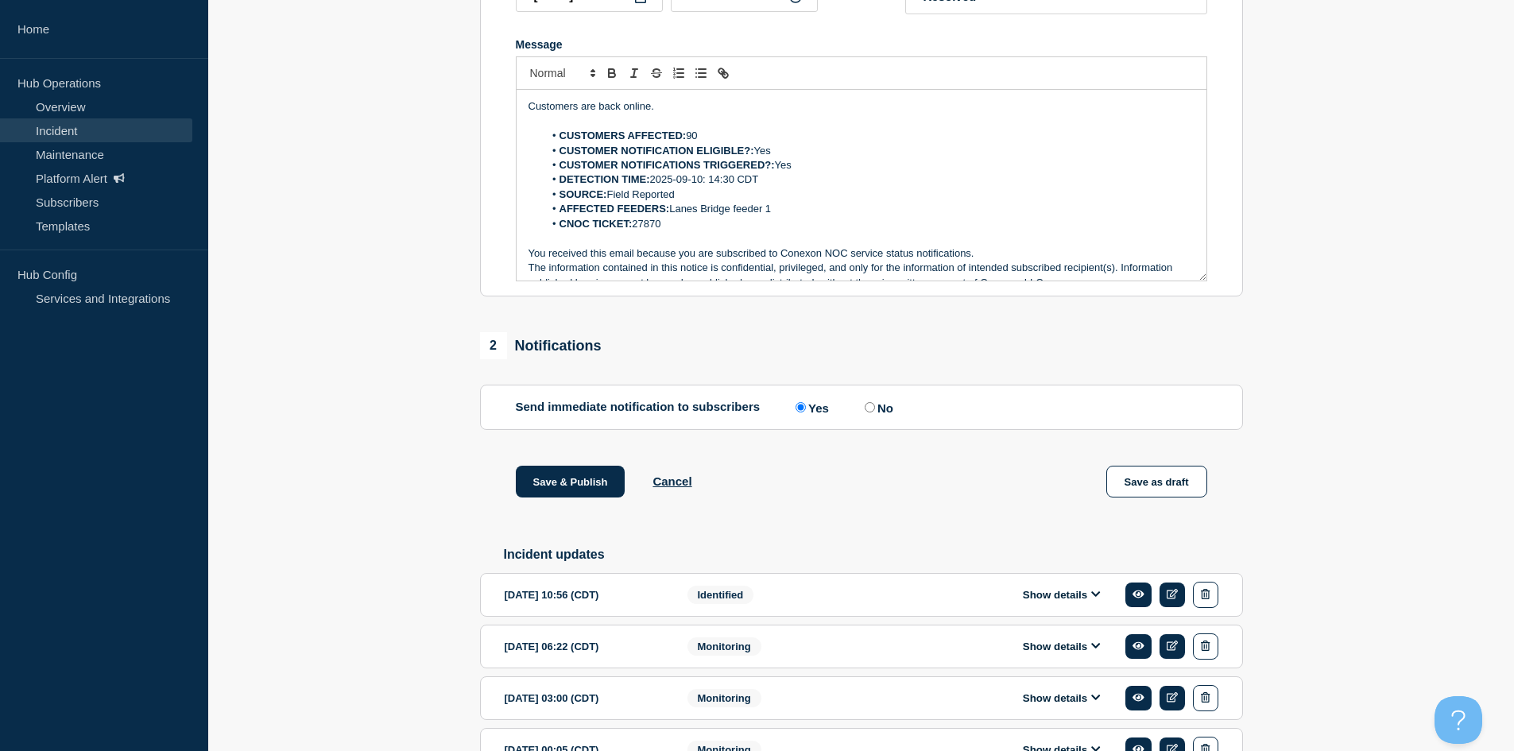
scroll to position [318, 0]
click at [612, 498] on button "Save & Publish" at bounding box center [571, 482] width 110 height 32
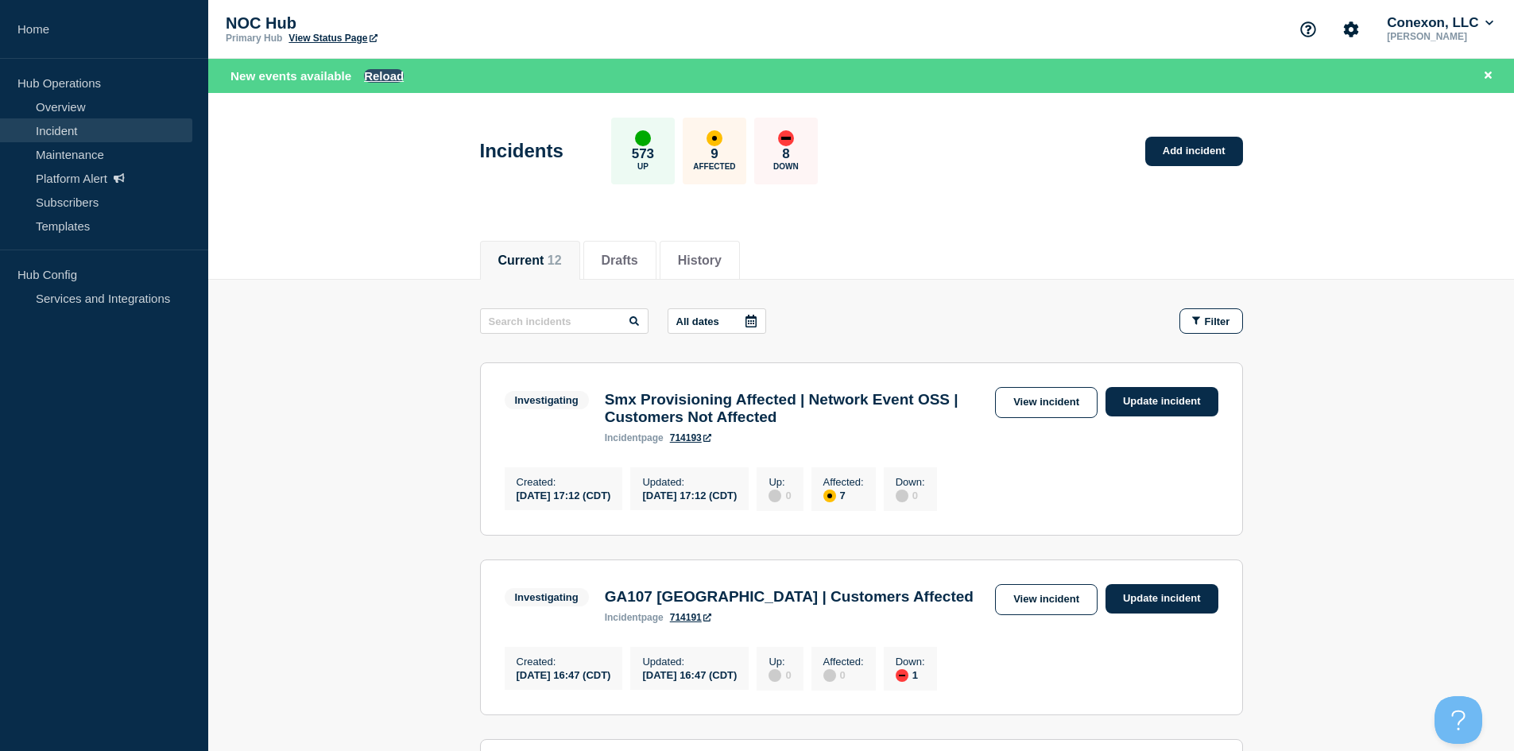
click at [387, 73] on button "Reload" at bounding box center [384, 76] width 40 height 14
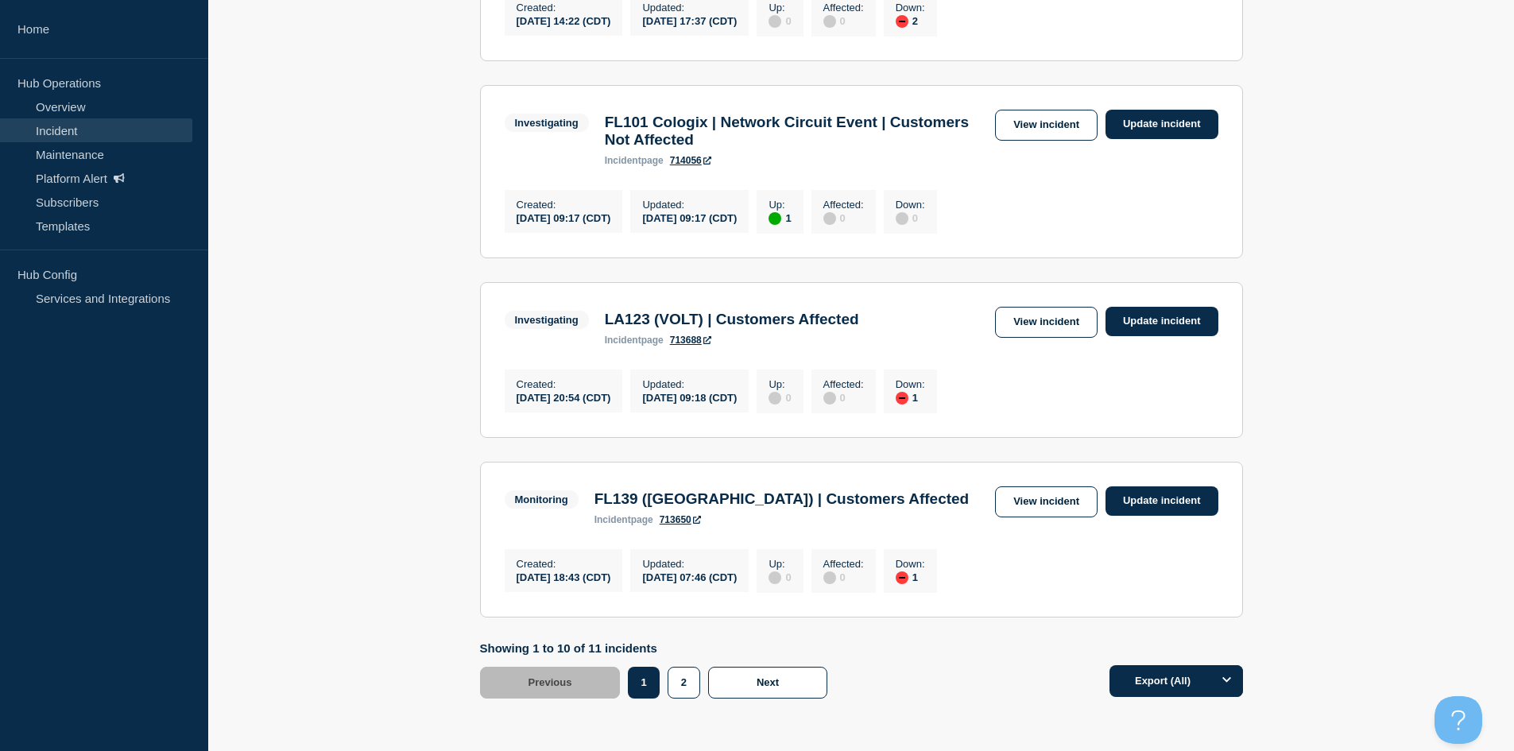
scroll to position [1758, 0]
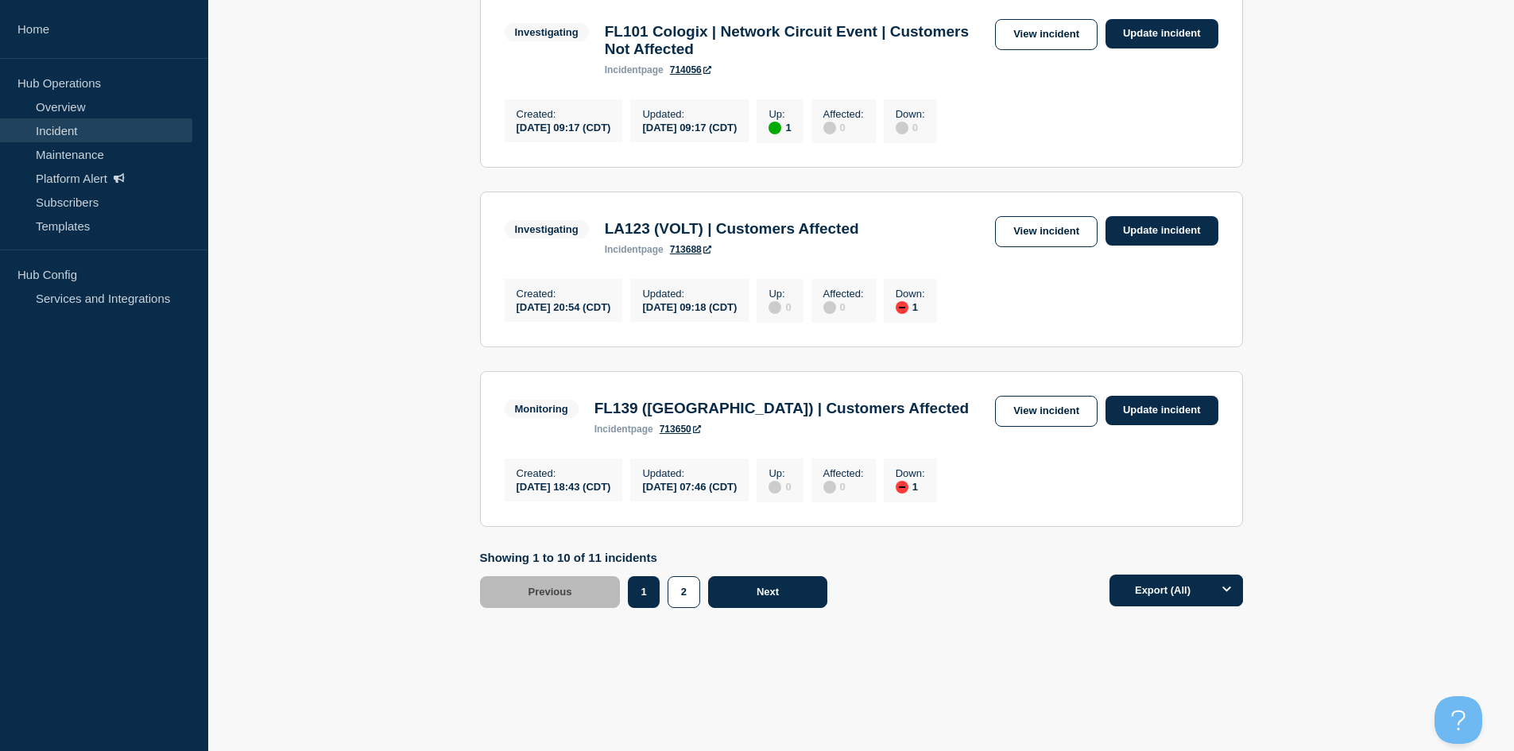
click at [799, 600] on button "Next" at bounding box center [767, 592] width 119 height 32
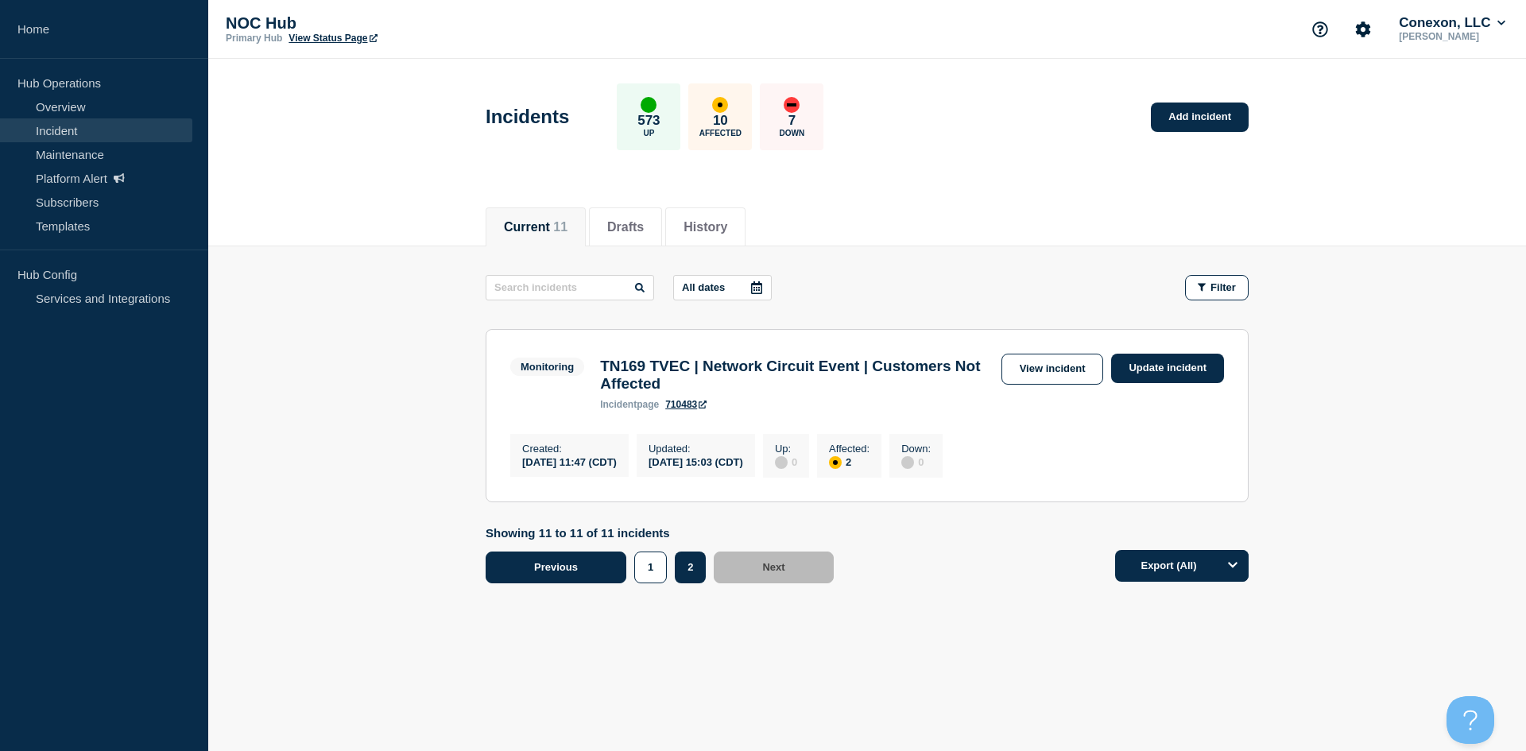
click at [552, 573] on span "Previous" at bounding box center [556, 567] width 44 height 12
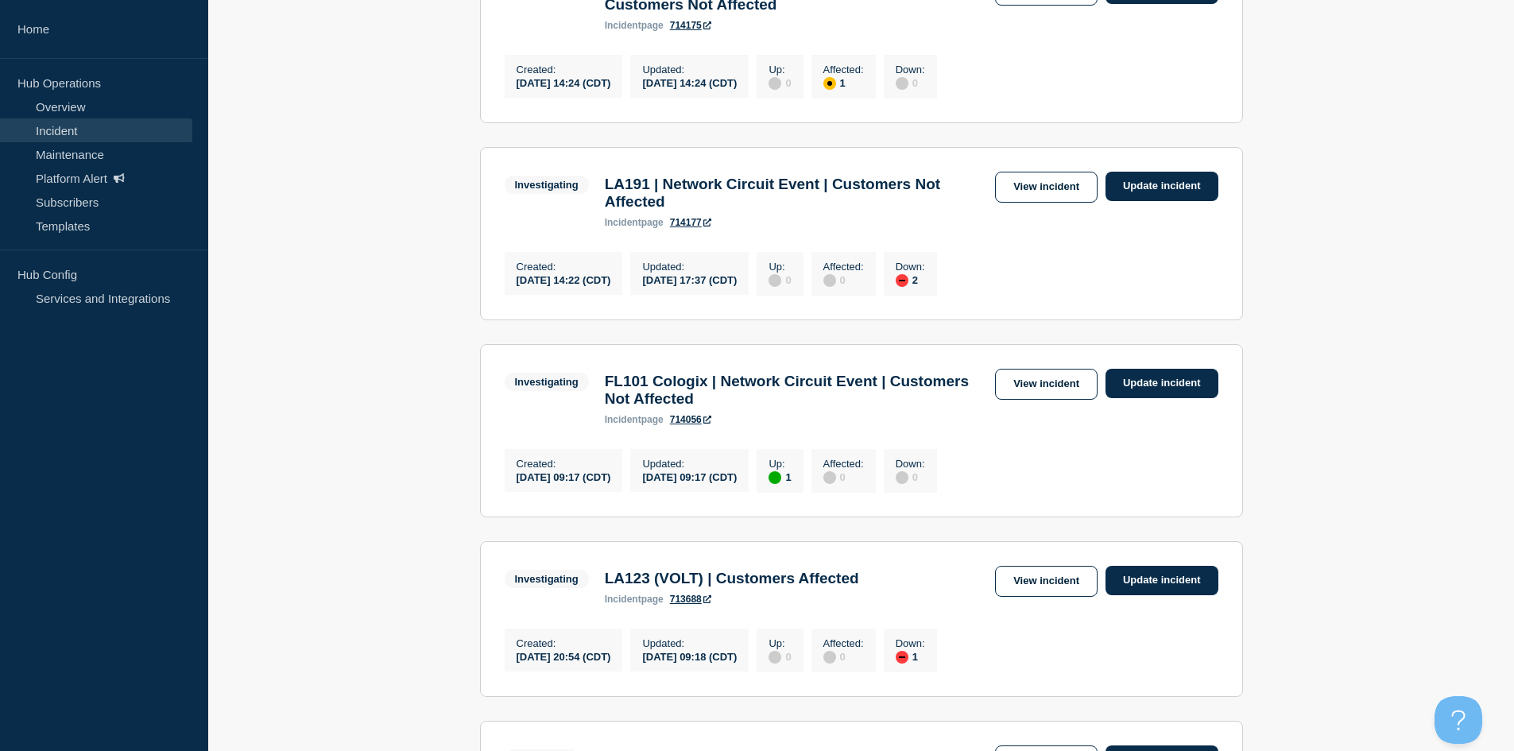
scroll to position [1351, 0]
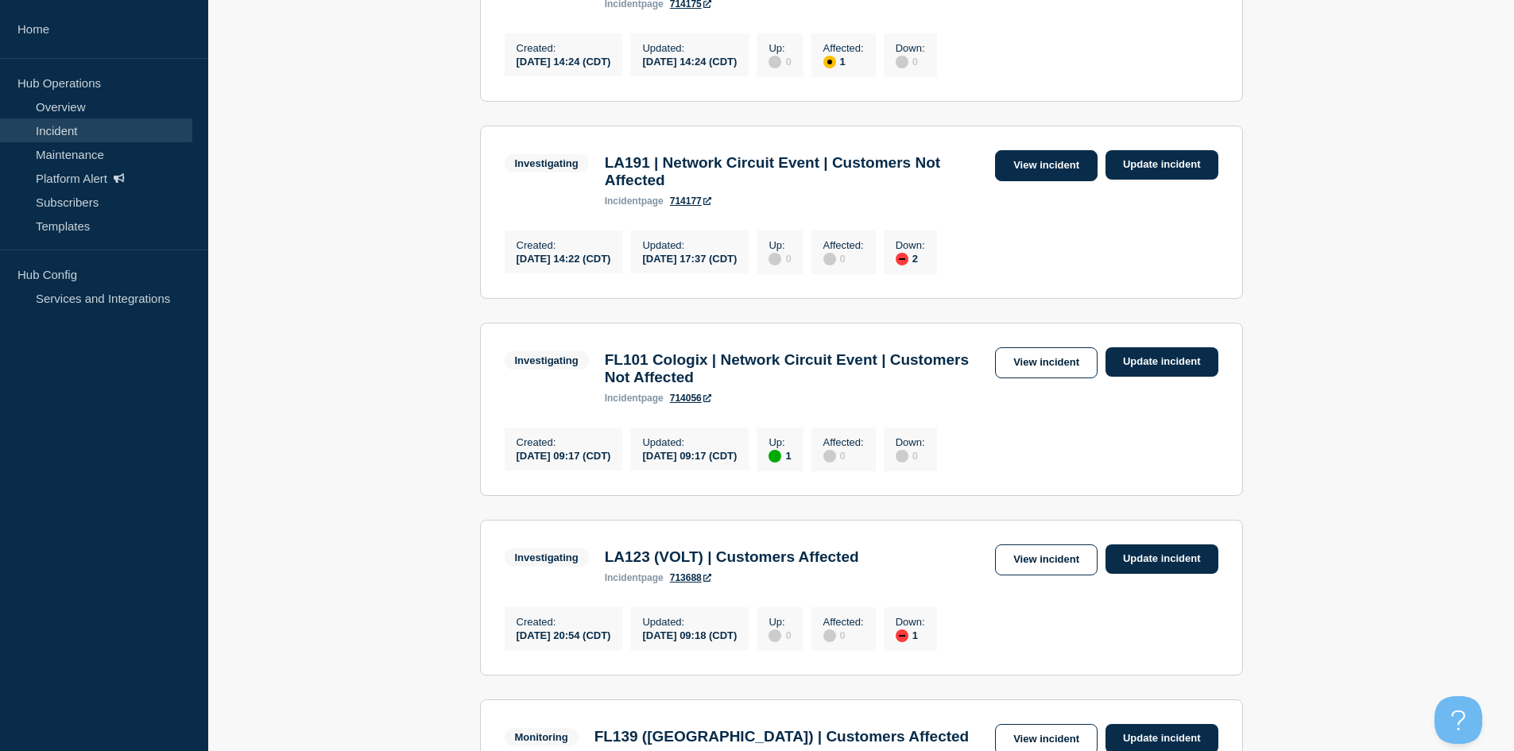
click at [1045, 207] on div "Investigating LA191 | Network Circuit Event | Customers Not Affected incident p…" at bounding box center [862, 178] width 714 height 56
click at [1050, 181] on link "View incident" at bounding box center [1046, 165] width 103 height 31
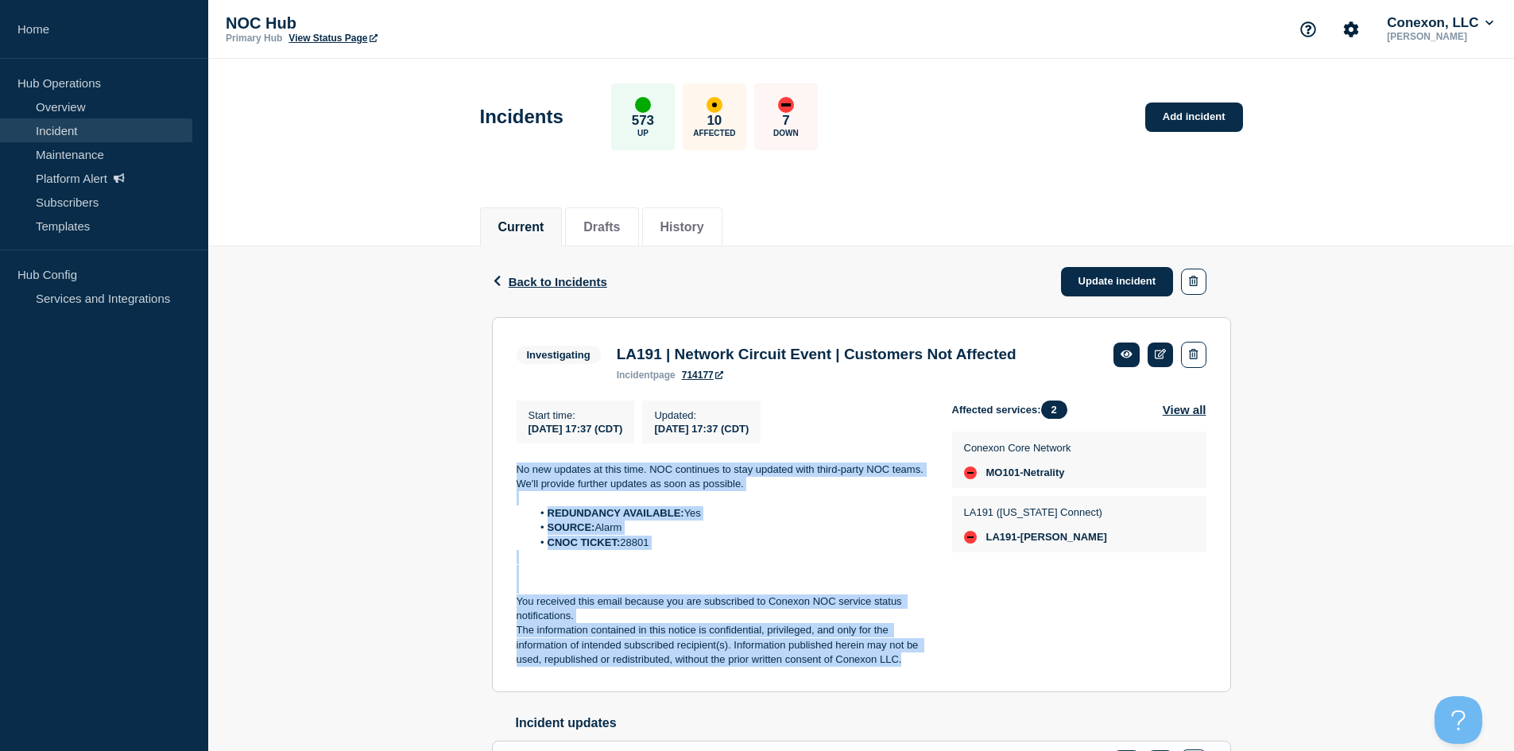
drag, startPoint x: 880, startPoint y: 657, endPoint x: 834, endPoint y: 426, distance: 235.8
click at [488, 476] on div "Back Back to Incidents Update incident Investigating LA191 | Network Circuit Ev…" at bounding box center [861, 540] width 763 height 589
copy div "No new updates at this time. NOC continues to stay updated with third-party NOC…"
click at [1077, 270] on link "Update incident" at bounding box center [1117, 281] width 113 height 29
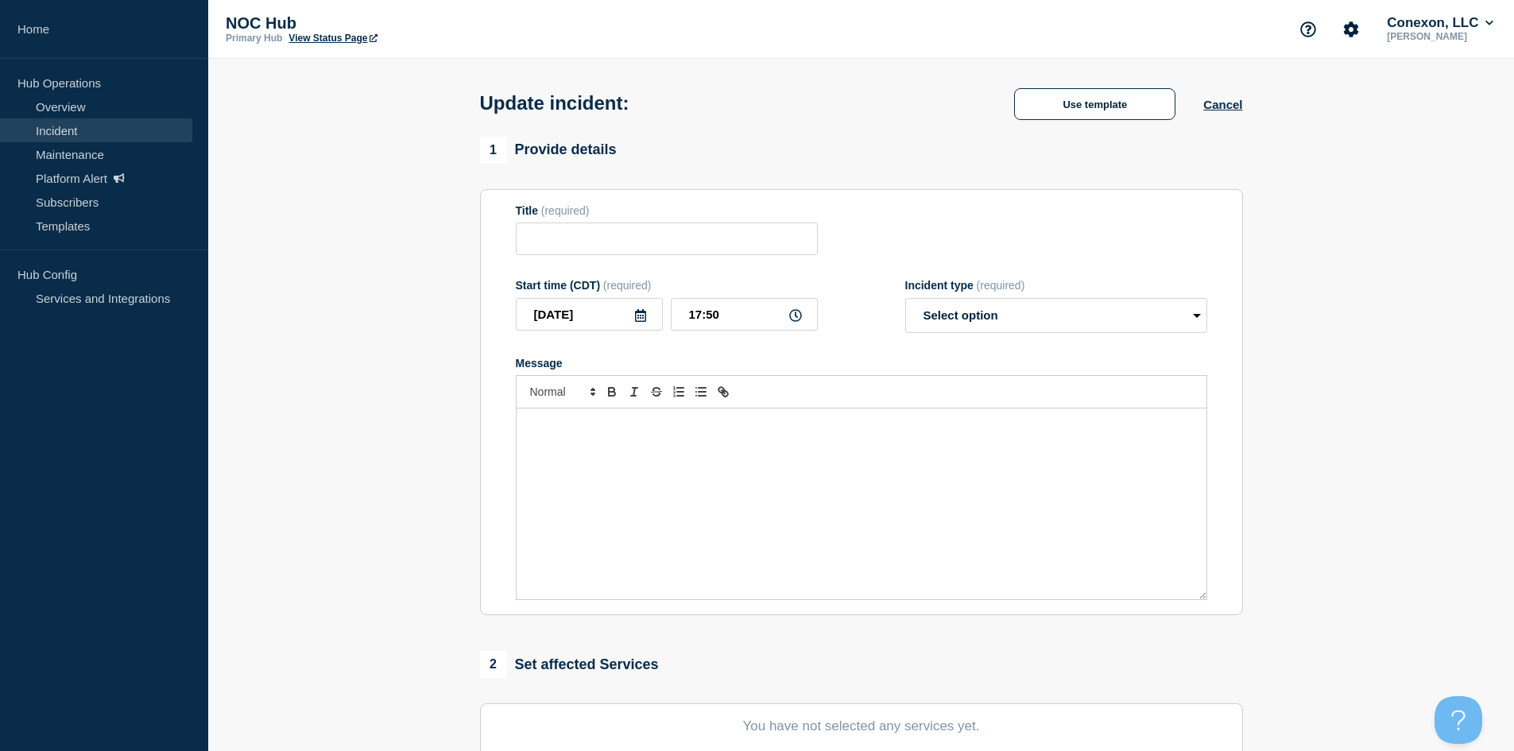
type input "LA191 | Network Circuit Event | Customers Not Affected"
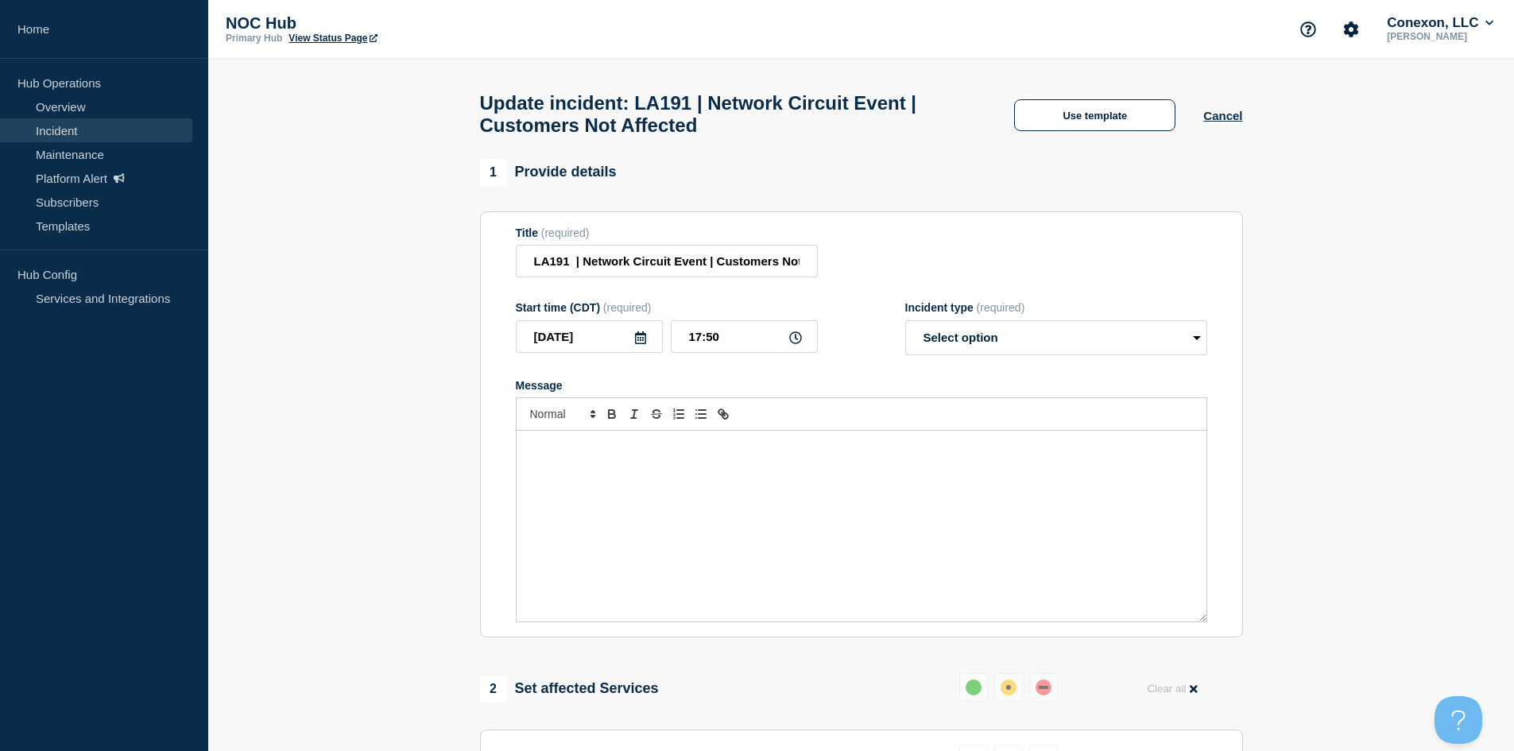
click at [763, 431] on div at bounding box center [861, 413] width 691 height 33
drag, startPoint x: 839, startPoint y: 500, endPoint x: 884, endPoint y: 432, distance: 80.9
click at [837, 496] on div "Message" at bounding box center [861, 526] width 690 height 191
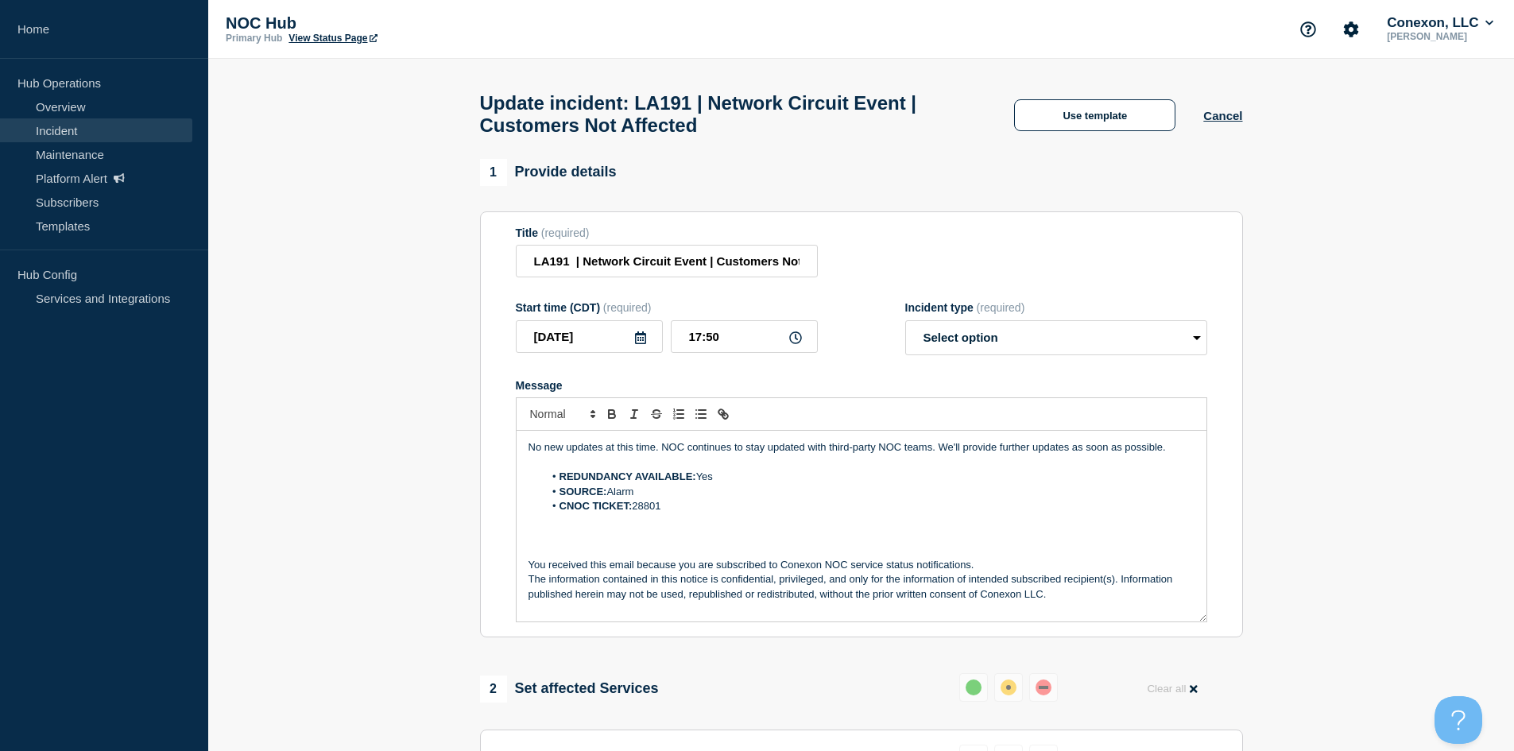
drag, startPoint x: 1058, startPoint y: 327, endPoint x: 1050, endPoint y: 335, distance: 10.7
click at [1054, 331] on div "Incident type (required) Select option Investigating Identified Monitoring Reso…" at bounding box center [1056, 328] width 302 height 54
drag, startPoint x: 1048, startPoint y: 335, endPoint x: 1034, endPoint y: 346, distance: 18.1
click at [1048, 335] on select "Select option Investigating Identified Monitoring Resolved" at bounding box center [1056, 337] width 302 height 35
select select "investigating"
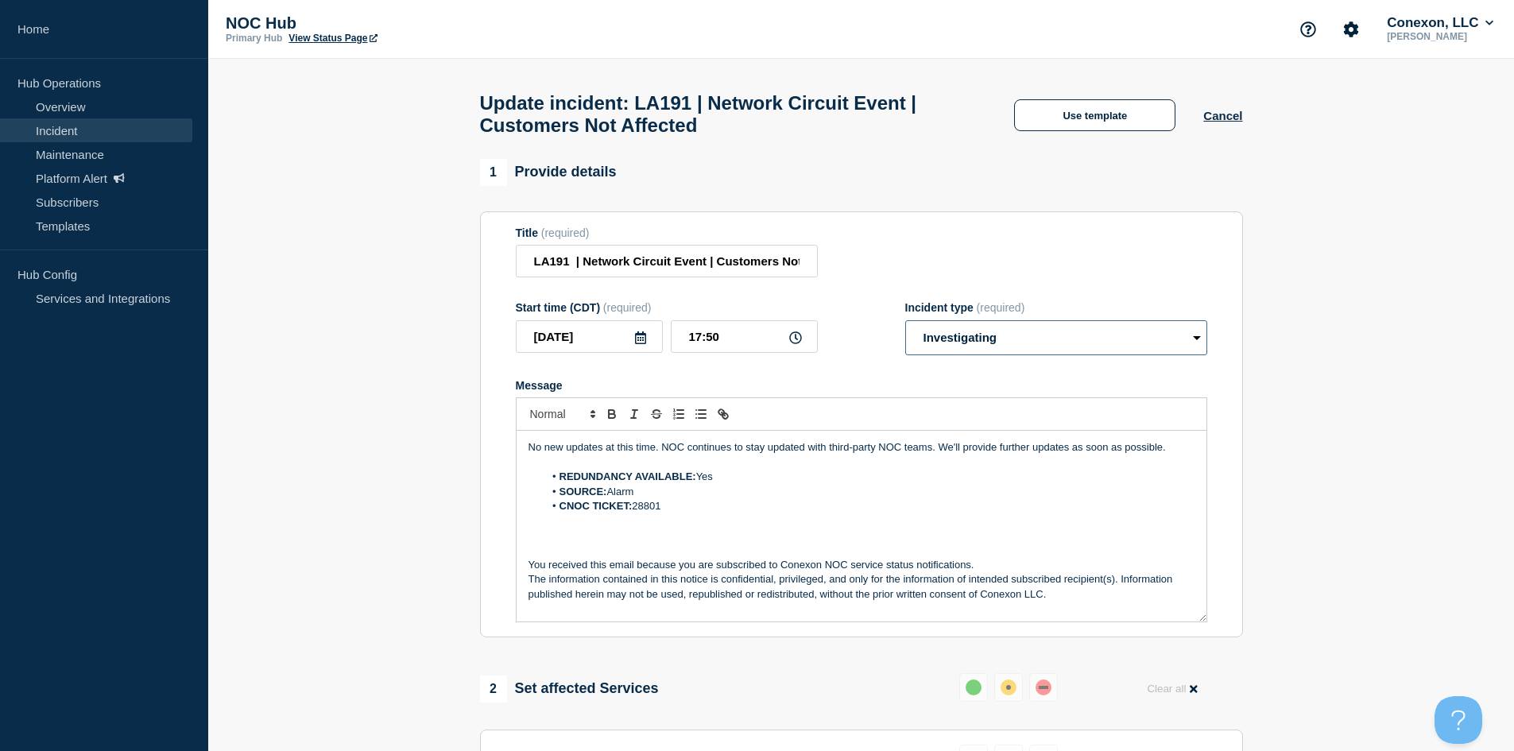
click at [905, 327] on select "Select option Investigating Identified Monitoring Resolved" at bounding box center [1056, 337] width 302 height 35
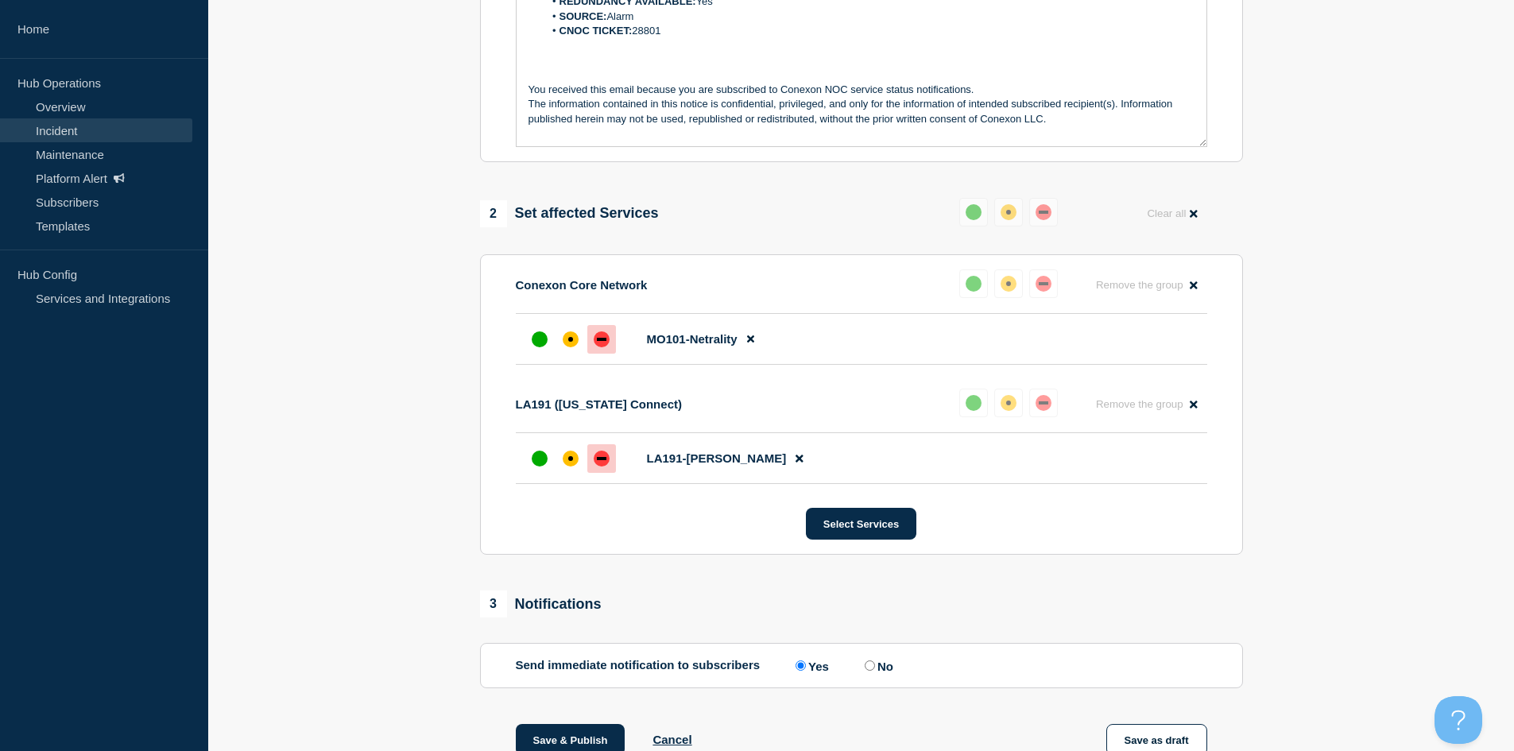
scroll to position [636, 0]
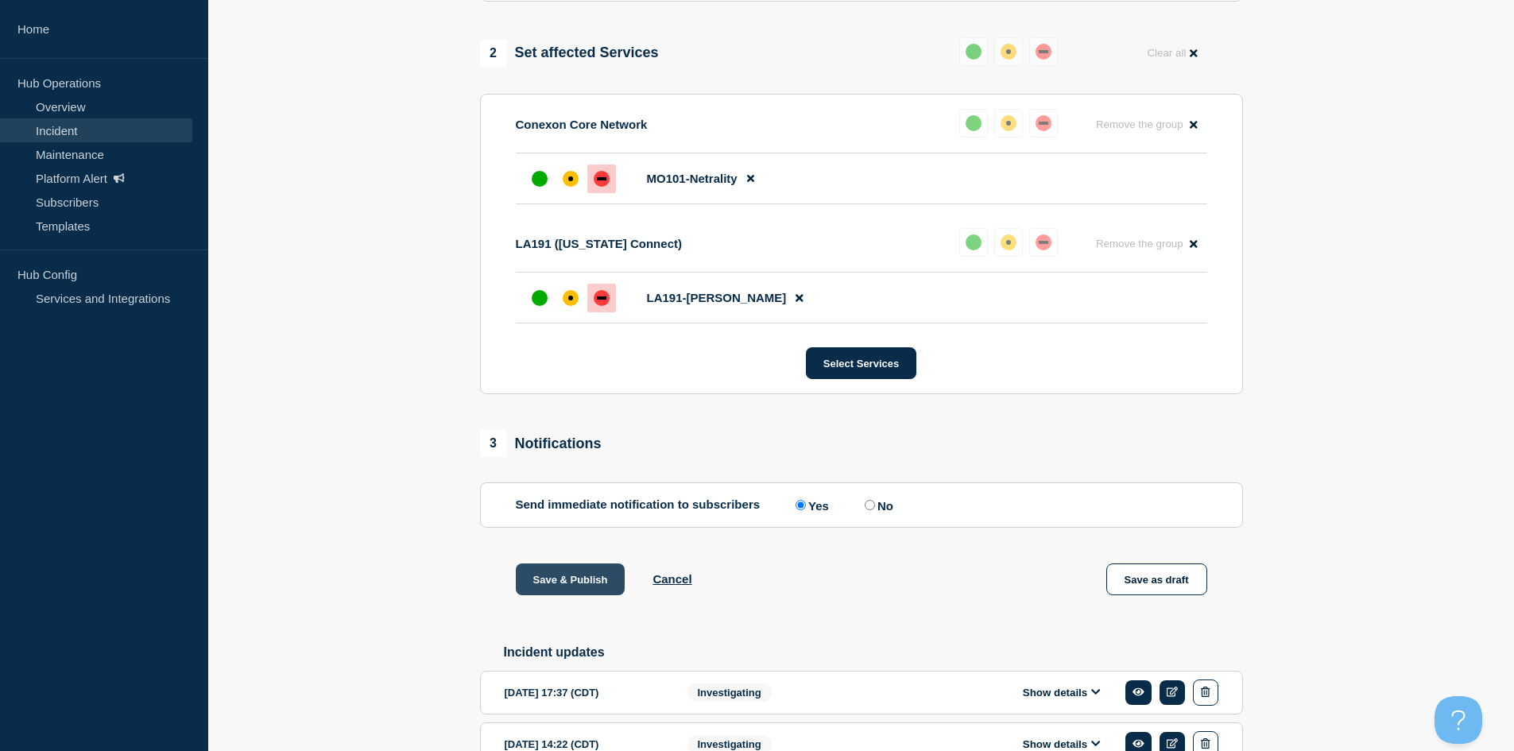
click at [585, 575] on button "Save & Publish" at bounding box center [571, 579] width 110 height 32
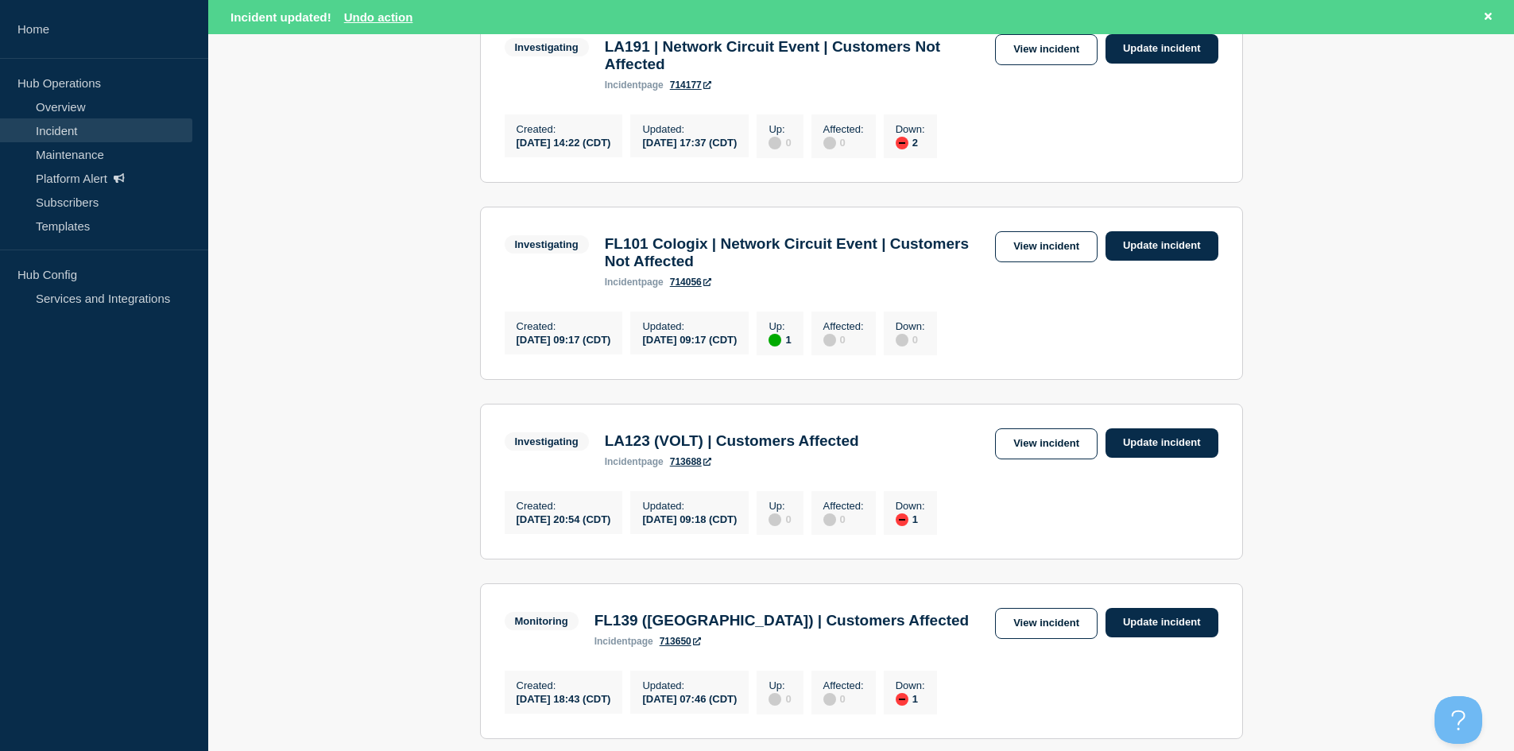
scroll to position [1589, 0]
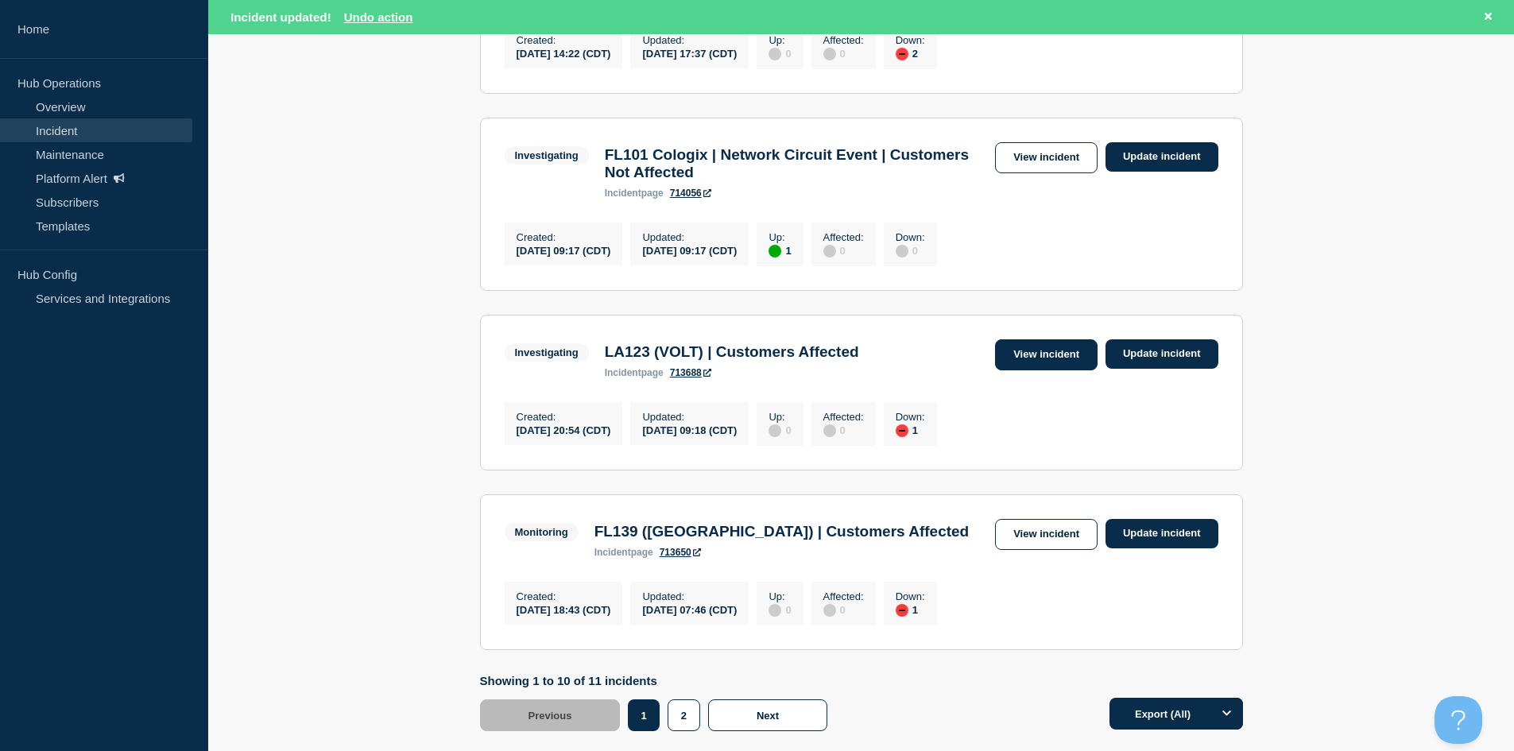
click at [1013, 370] on link "View incident" at bounding box center [1046, 354] width 103 height 31
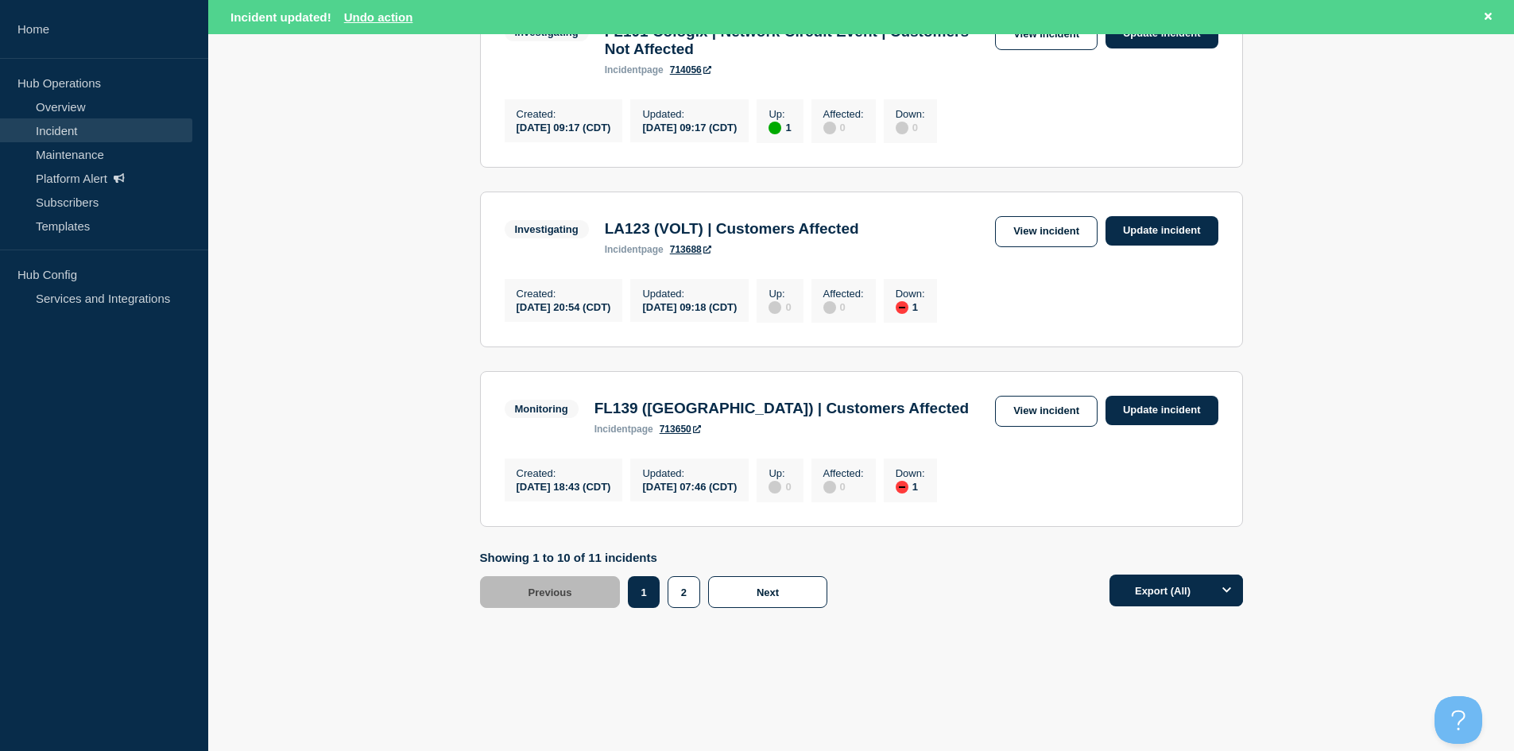
scroll to position [1748, 0]
click at [1016, 427] on link "View incident" at bounding box center [1046, 411] width 103 height 31
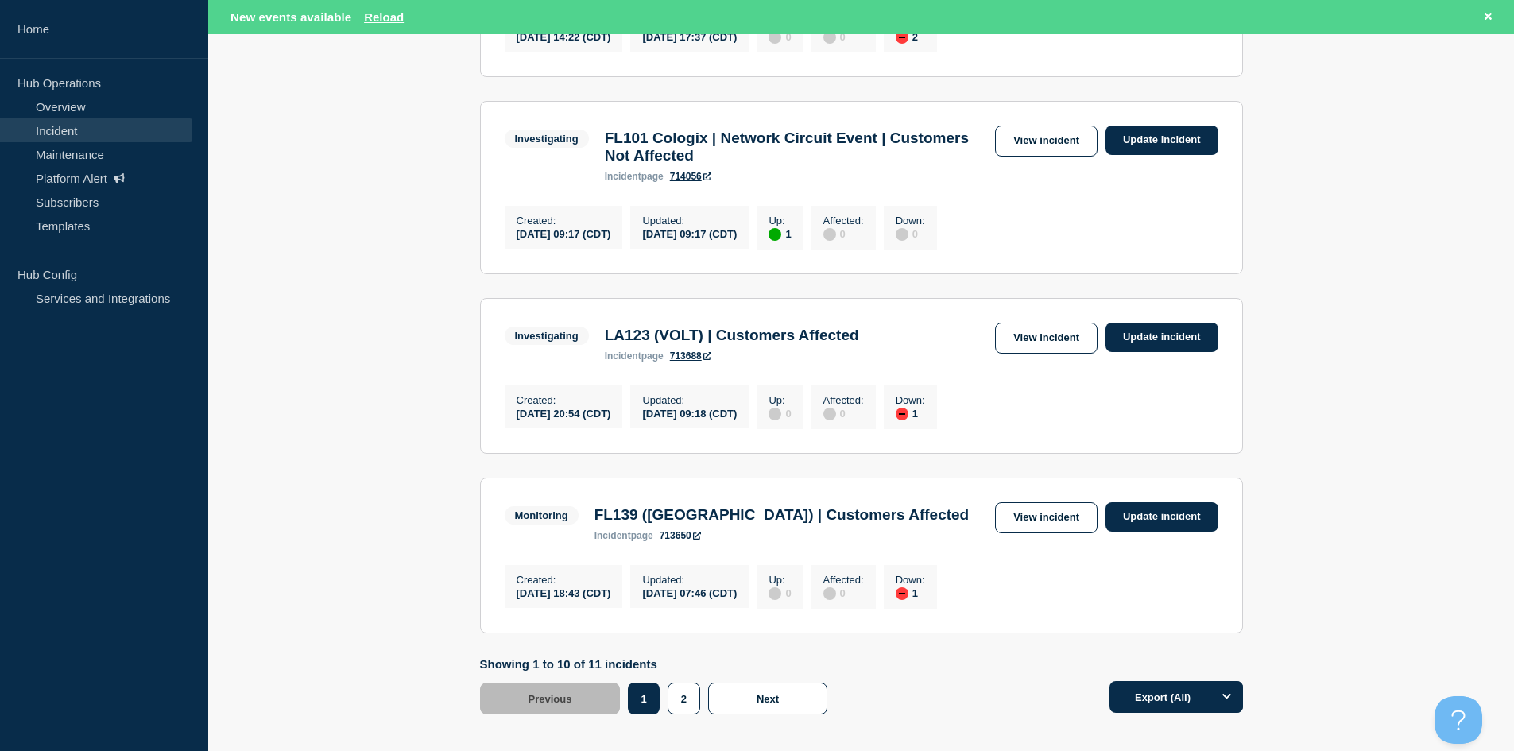
scroll to position [1589, 0]
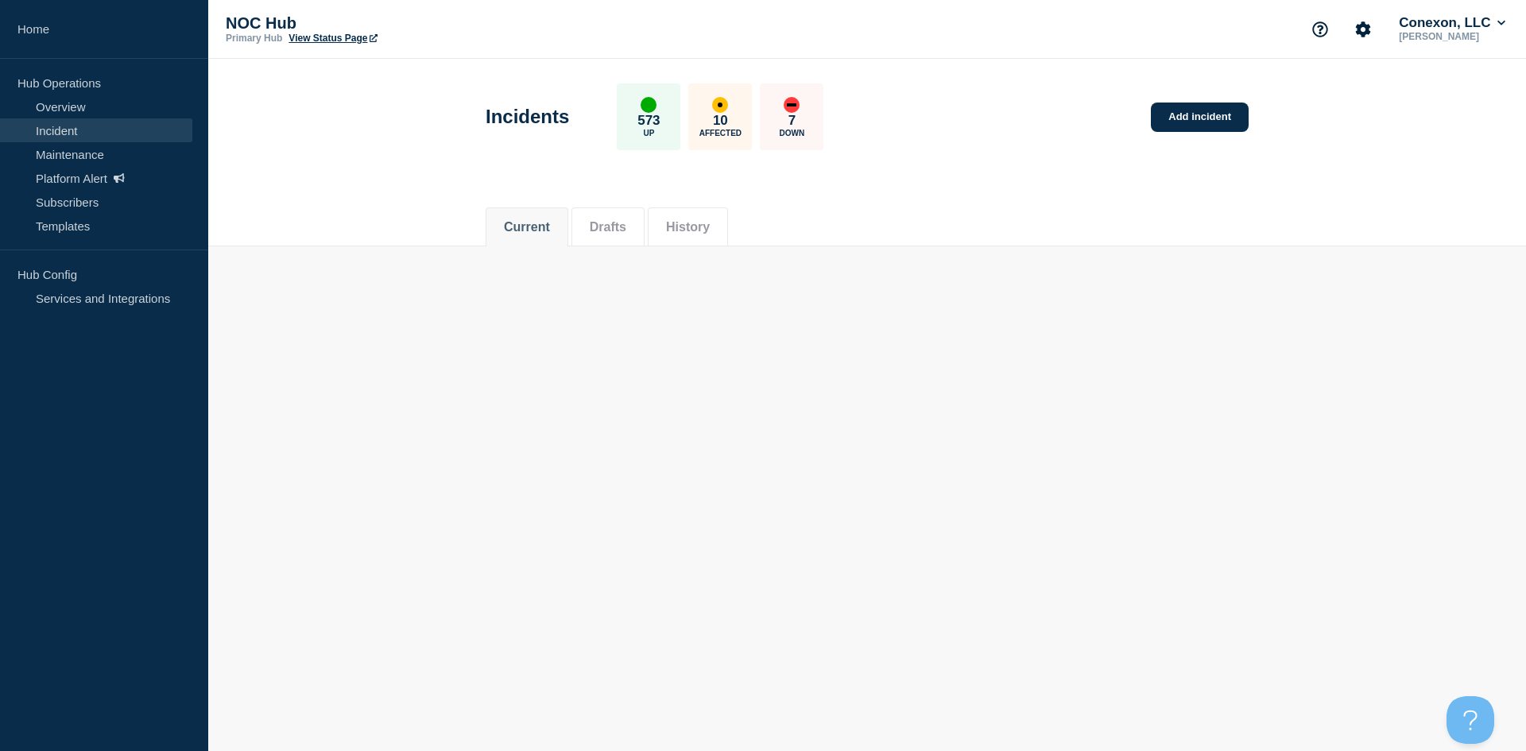
drag, startPoint x: 377, startPoint y: 528, endPoint x: 290, endPoint y: 145, distance: 392.1
click at [290, 145] on header "Incidents 573 Up 10 Affected 7 Down Add incident" at bounding box center [866, 125] width 1317 height 133
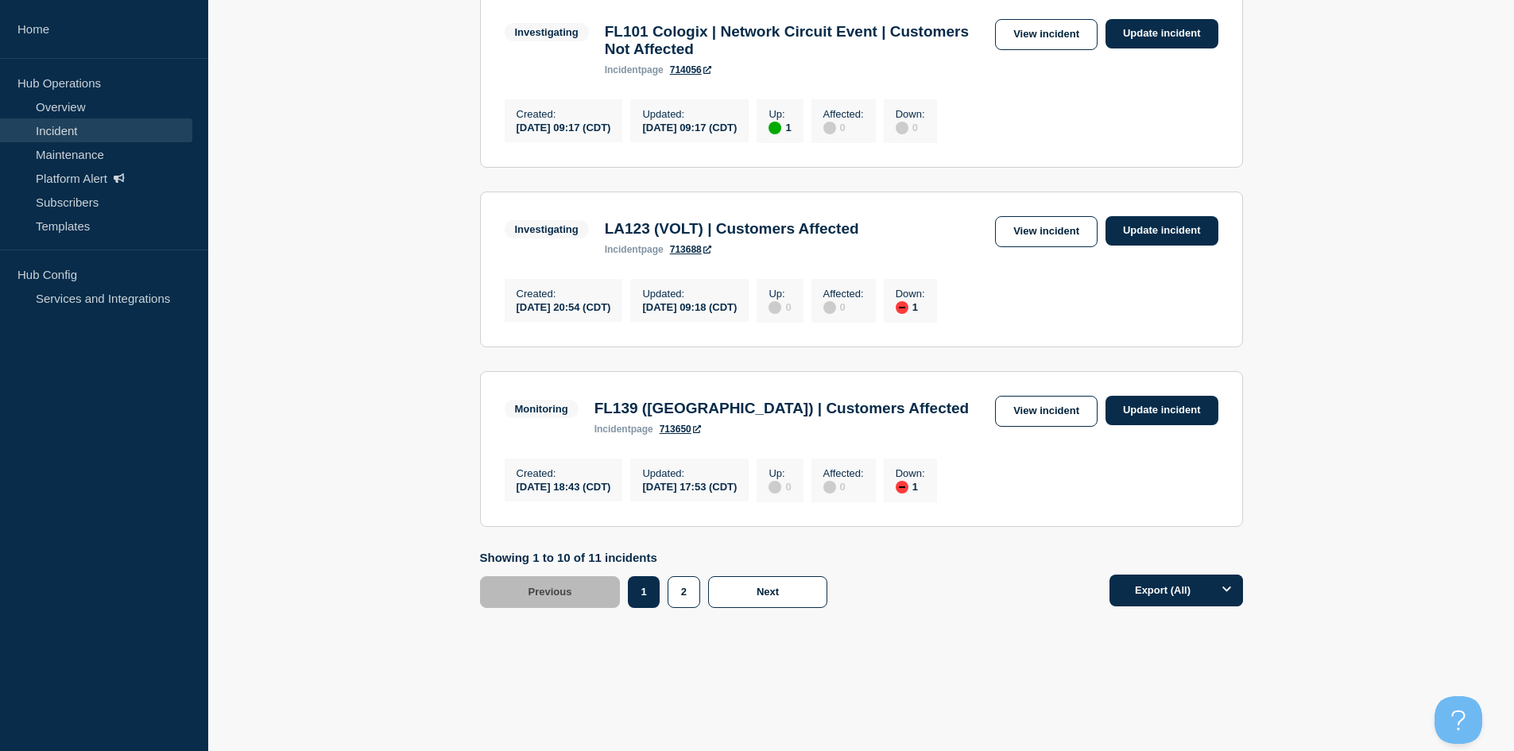
scroll to position [1748, 0]
click at [727, 608] on button "Next" at bounding box center [767, 592] width 119 height 32
